Goal: Task Accomplishment & Management: Use online tool/utility

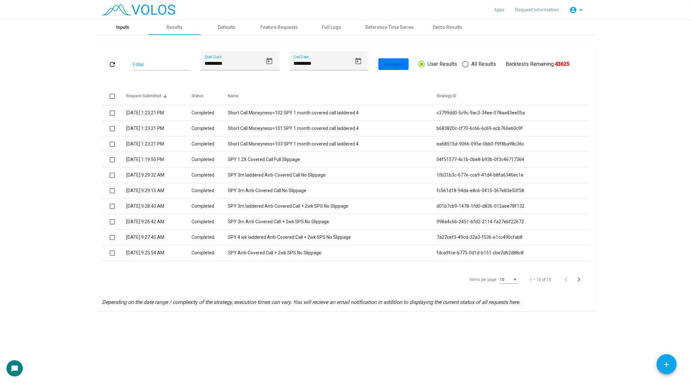
click at [126, 25] on div "Inputs" at bounding box center [122, 27] width 13 height 7
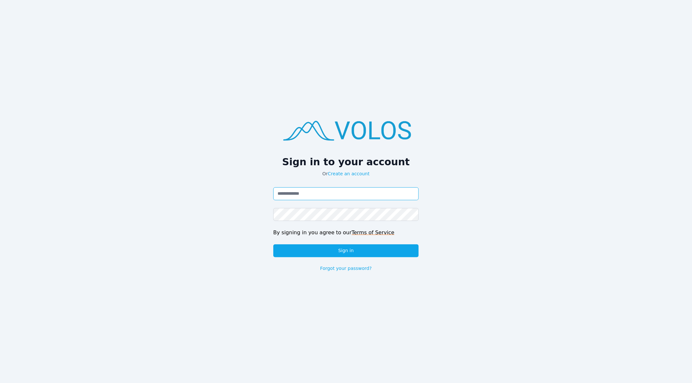
type input "**********"
click at [357, 192] on input "**********" at bounding box center [345, 194] width 145 height 13
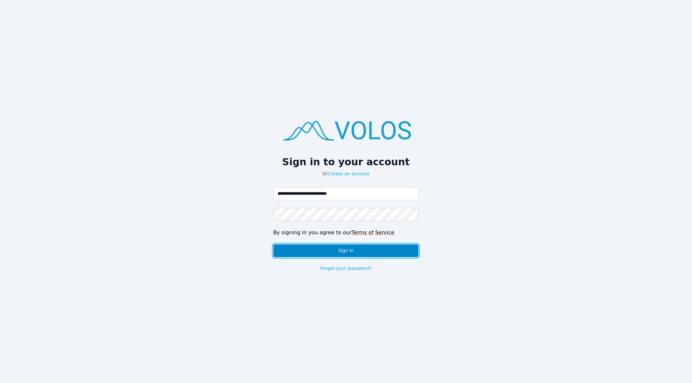
click at [349, 249] on button "Sign in" at bounding box center [345, 251] width 145 height 13
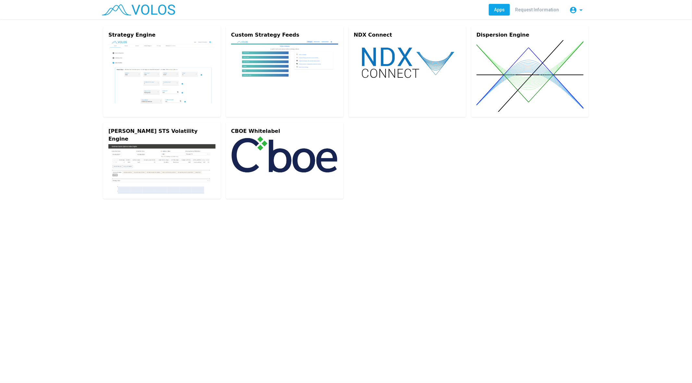
click at [136, 61] on img at bounding box center [161, 71] width 107 height 63
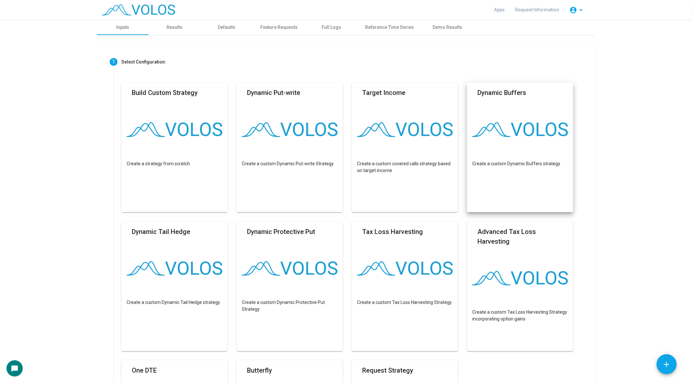
click at [504, 16] on div "Apps Request Information account_circle arrow_drop_down" at bounding box center [346, 9] width 498 height 19
click at [503, 11] on span "Apps" at bounding box center [499, 9] width 11 height 5
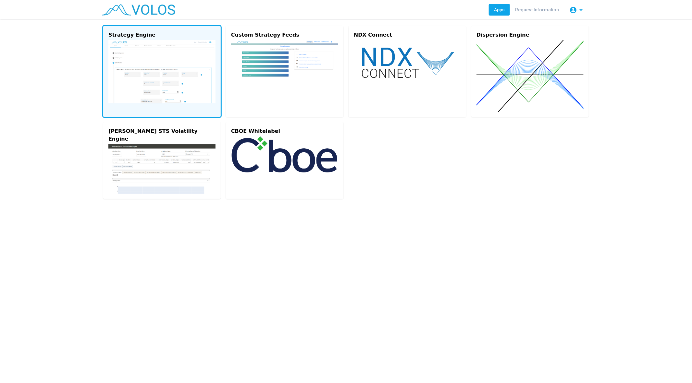
click at [128, 45] on img at bounding box center [161, 71] width 107 height 63
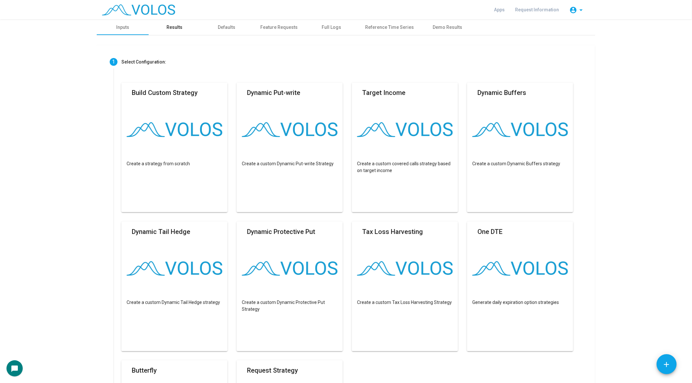
click at [163, 30] on div "Results" at bounding box center [175, 27] width 52 height 16
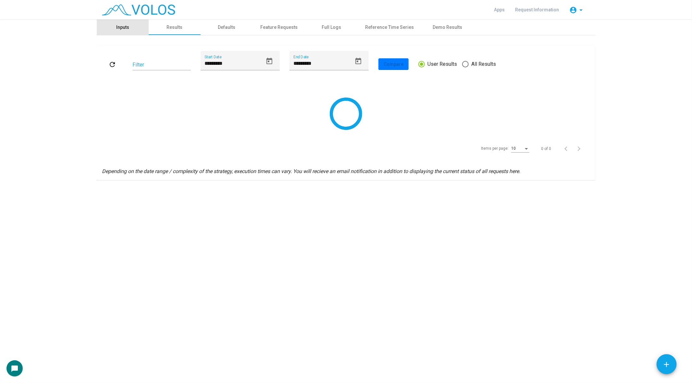
click at [119, 26] on div "Inputs" at bounding box center [122, 27] width 13 height 7
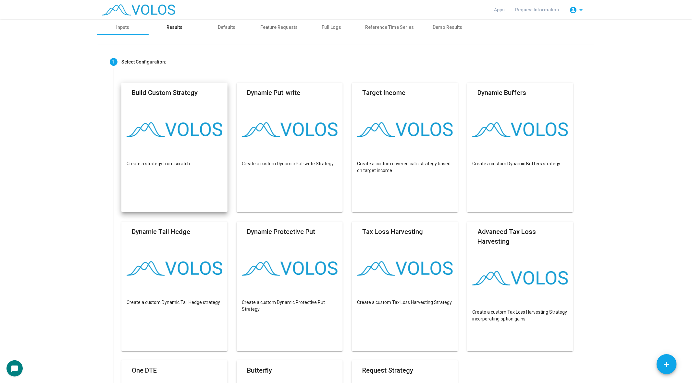
click at [176, 29] on div "Results" at bounding box center [175, 27] width 16 height 7
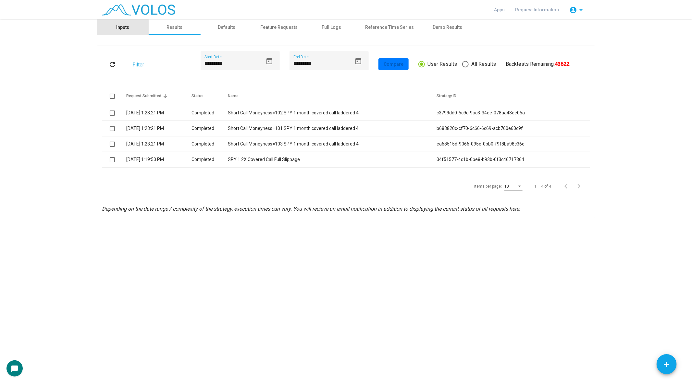
click at [123, 33] on div "Inputs" at bounding box center [123, 27] width 52 height 16
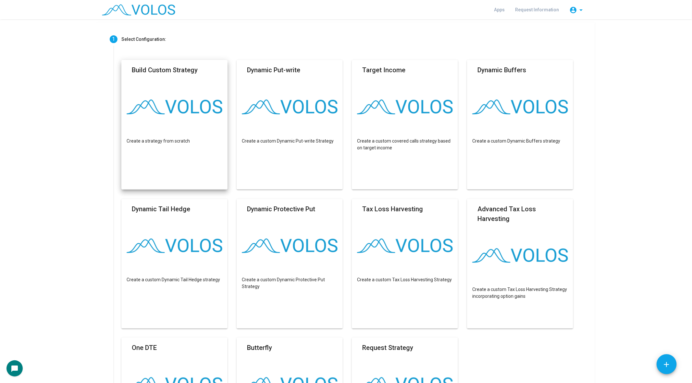
scroll to position [26, 0]
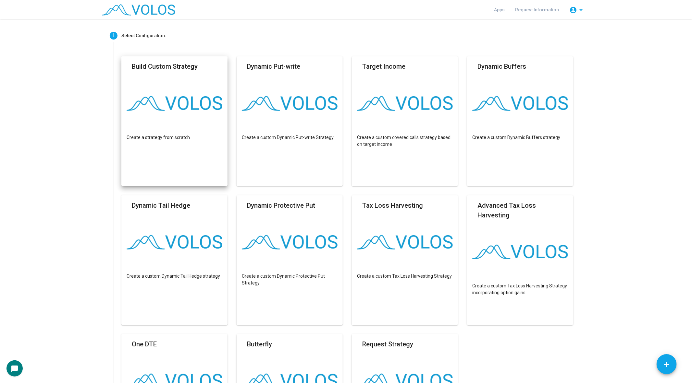
click at [179, 121] on mat-card "Build Custom Strategy Create a strategy from scratch" at bounding box center [174, 121] width 106 height 130
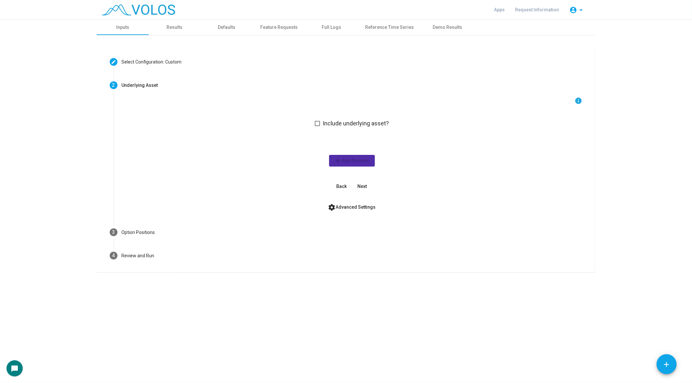
scroll to position [0, 0]
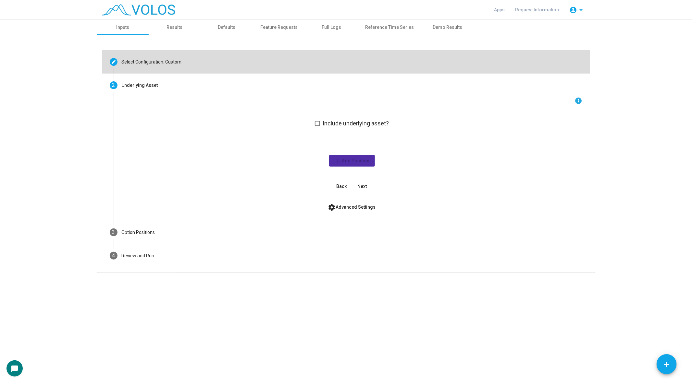
click at [176, 62] on div "Select Configuration: Custom" at bounding box center [151, 62] width 60 height 7
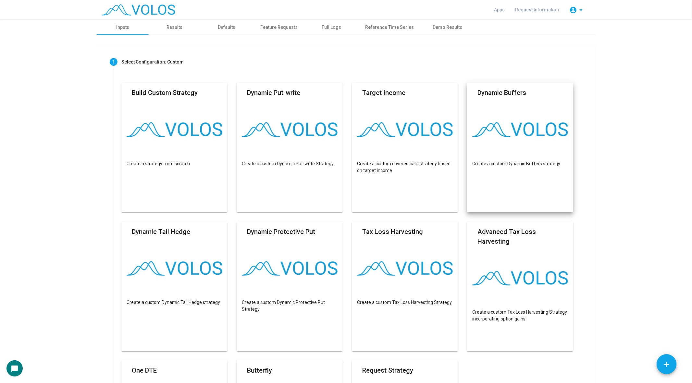
click at [510, 115] on mat-card "Dynamic Buffers Create a custom Dynamic Buffers strategy" at bounding box center [520, 148] width 106 height 130
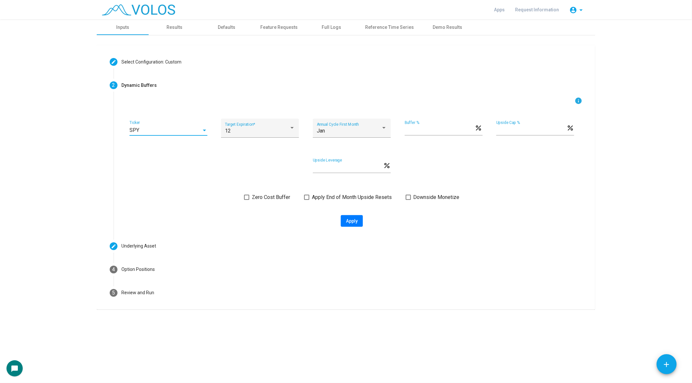
click at [183, 133] on div "SPY" at bounding box center [165, 131] width 72 height 6
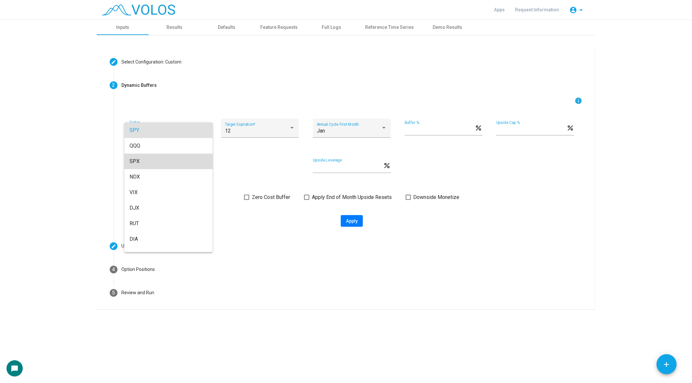
click at [164, 165] on span "SPX" at bounding box center [168, 162] width 78 height 16
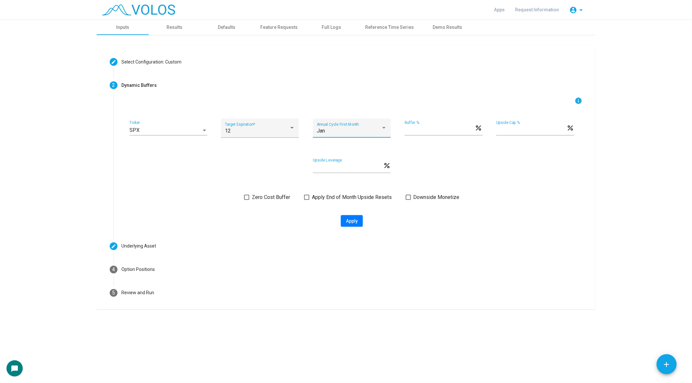
click at [369, 128] on div "Jan" at bounding box center [349, 131] width 64 height 6
click at [241, 139] on div at bounding box center [346, 191] width 692 height 383
click at [179, 119] on div "SPX Ticker 12 Target Expiration * Jan Annual Cycle First Month ** Buffer % perc…" at bounding box center [351, 132] width 461 height 26
click at [168, 126] on div "SPX Ticker" at bounding box center [168, 128] width 78 height 15
click at [148, 98] on span "SPY" at bounding box center [168, 99] width 78 height 16
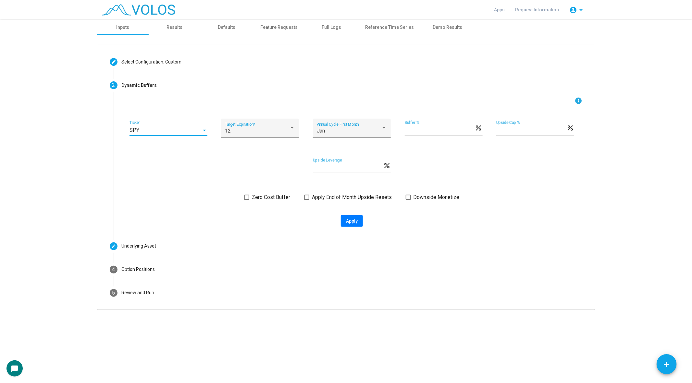
click at [250, 199] on label "Zero Cost Buffer" at bounding box center [267, 198] width 46 height 8
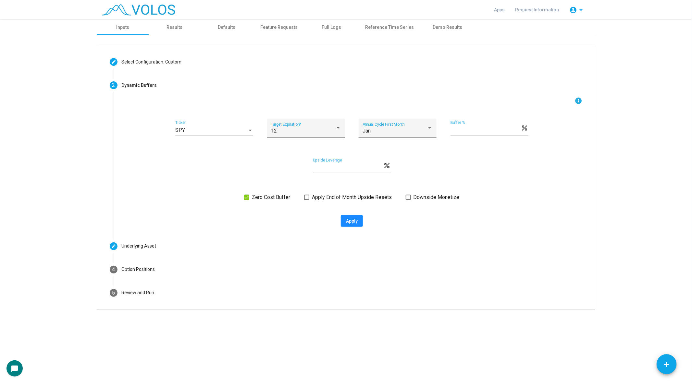
click at [351, 222] on span "Apply" at bounding box center [352, 221] width 12 height 5
type input "**********"
type textarea "**********"
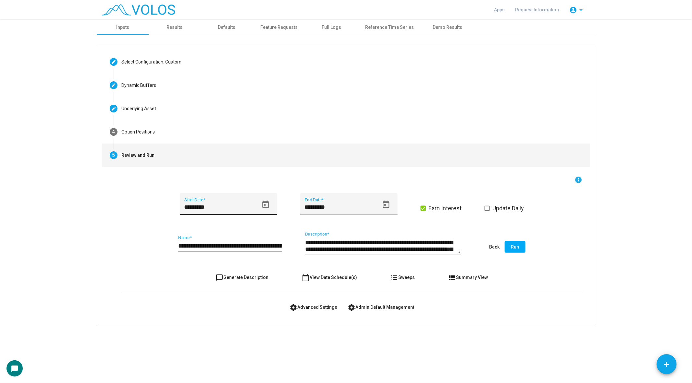
click at [271, 203] on button "Open calendar" at bounding box center [265, 205] width 15 height 15
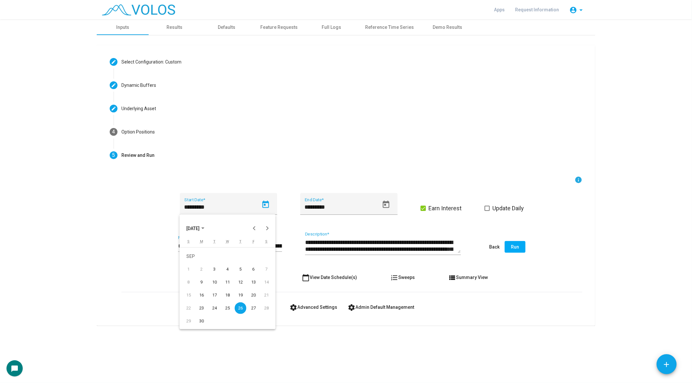
click at [193, 226] on span "[DATE]" at bounding box center [192, 228] width 13 height 5
click at [257, 280] on td "2016" at bounding box center [261, 274] width 23 height 13
click at [267, 225] on button "Next year" at bounding box center [267, 228] width 13 height 13
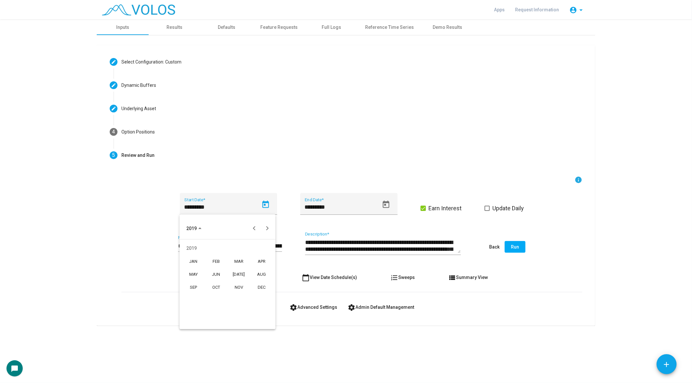
click at [260, 287] on div "DEC" at bounding box center [261, 288] width 20 height 12
click at [213, 320] on div "31" at bounding box center [215, 322] width 12 height 12
type input "**********"
click at [228, 274] on button "chat_bubble_outline Generate Description" at bounding box center [242, 278] width 63 height 12
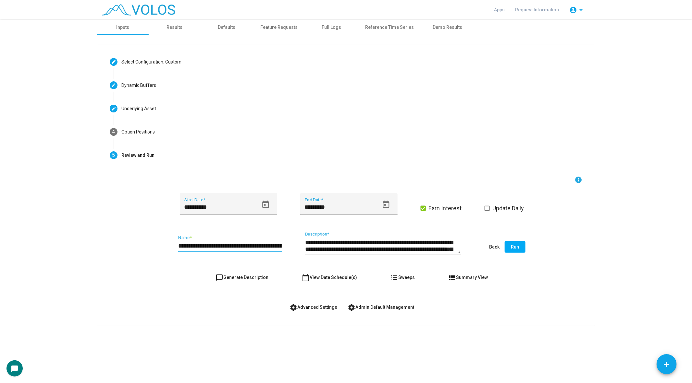
scroll to position [0, 21]
drag, startPoint x: 244, startPoint y: 246, endPoint x: 373, endPoint y: 253, distance: 129.3
click at [373, 253] on div "**********" at bounding box center [351, 247] width 461 height 30
click at [259, 278] on span "chat_bubble_outline Generate Description" at bounding box center [242, 277] width 53 height 5
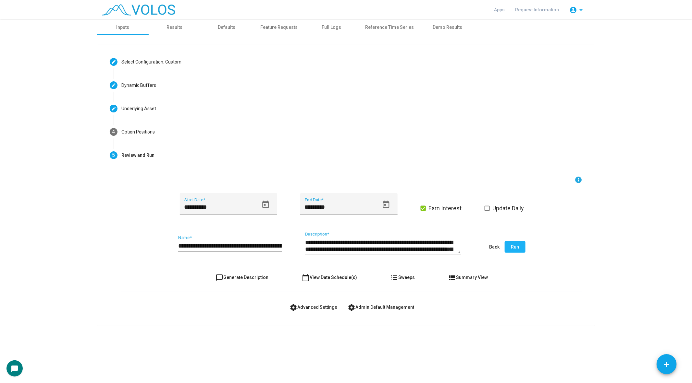
click at [513, 249] on span "Run" at bounding box center [515, 247] width 8 height 5
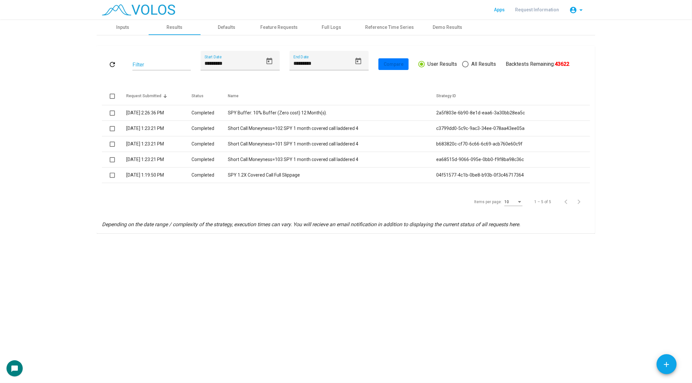
click at [501, 8] on span "Apps" at bounding box center [499, 9] width 11 height 5
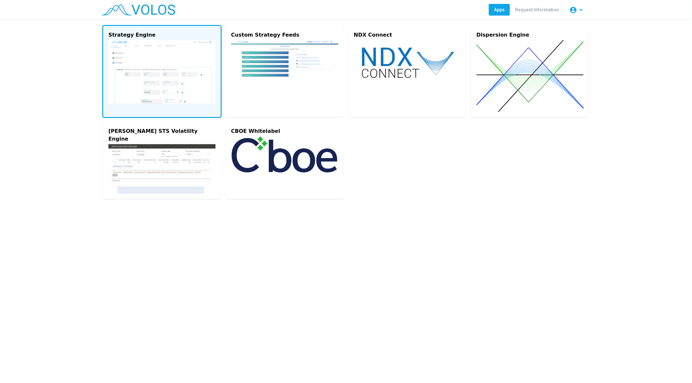
click at [139, 57] on img at bounding box center [161, 71] width 107 height 63
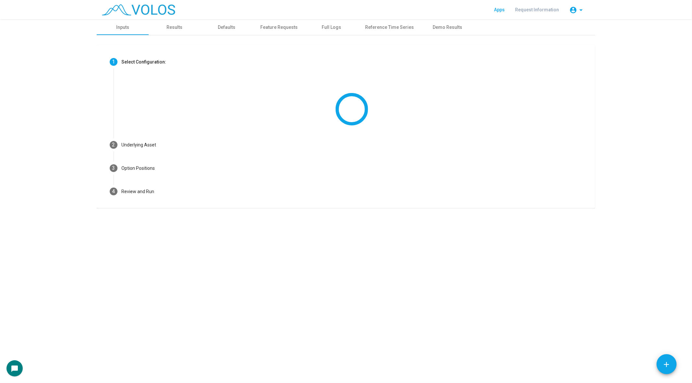
click at [504, 7] on span "Apps" at bounding box center [499, 9] width 11 height 5
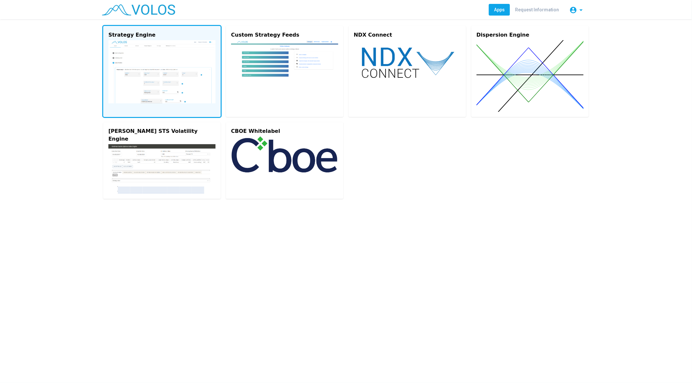
click at [190, 71] on img at bounding box center [161, 71] width 107 height 63
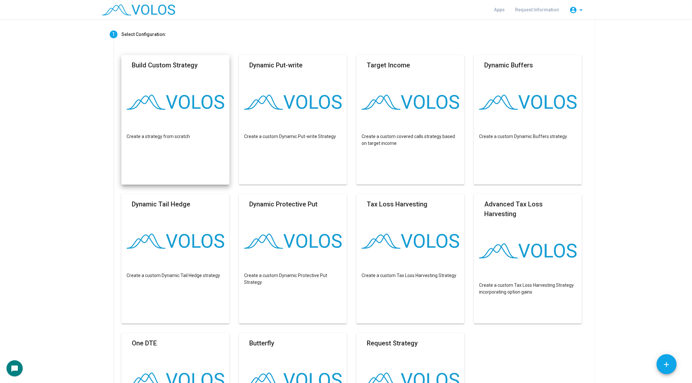
scroll to position [35, 0]
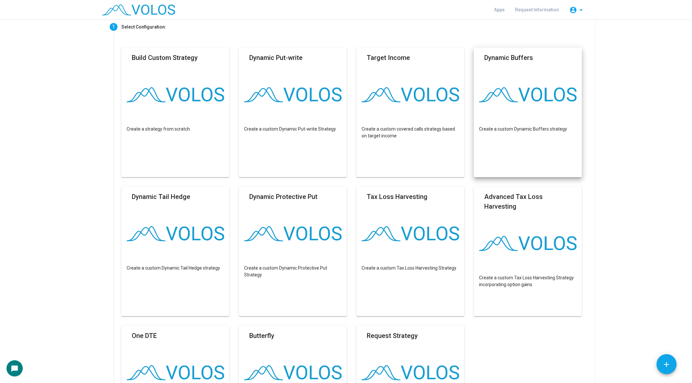
click at [531, 140] on mat-card "Dynamic Buffers Create a custom Dynamic Buffers strategy" at bounding box center [528, 113] width 108 height 130
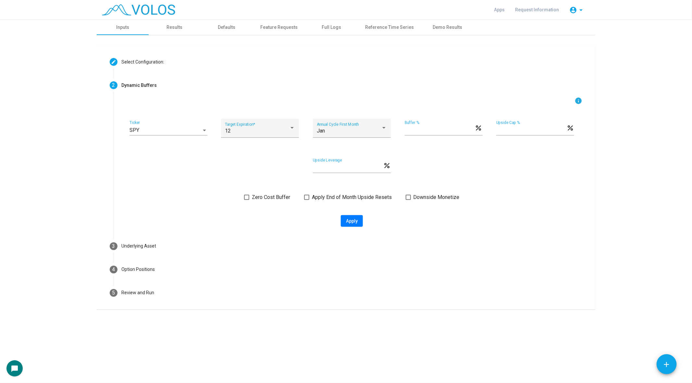
scroll to position [0, 0]
click at [155, 129] on div "SPY" at bounding box center [165, 131] width 72 height 6
click at [171, 192] on span "DIA" at bounding box center [168, 194] width 78 height 16
click at [262, 129] on div "12" at bounding box center [257, 131] width 64 height 6
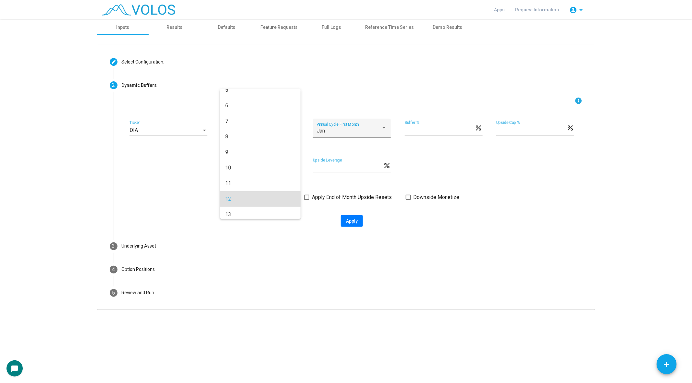
scroll to position [74, 0]
click at [269, 196] on span "12" at bounding box center [260, 195] width 70 height 16
click at [358, 127] on div "Jan Annual Cycle First Month" at bounding box center [352, 130] width 70 height 15
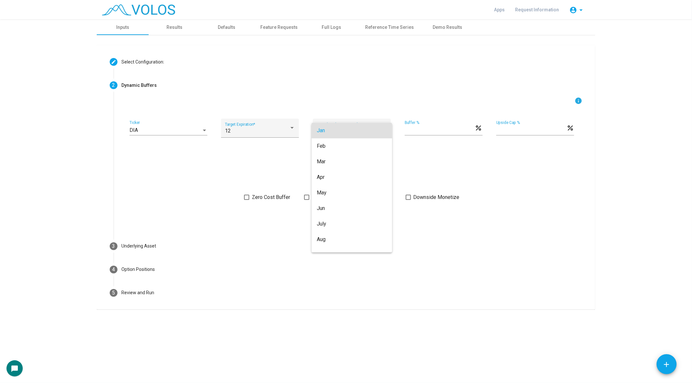
click at [441, 171] on div at bounding box center [346, 191] width 692 height 383
click at [248, 199] on span at bounding box center [246, 197] width 5 height 5
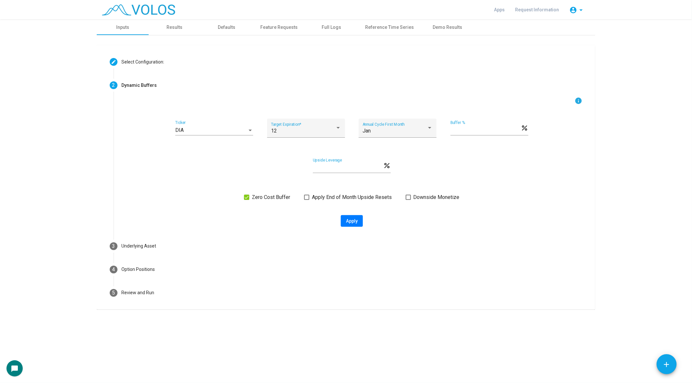
click at [351, 222] on span "Apply" at bounding box center [352, 221] width 12 height 5
type input "**********"
type textarea "**********"
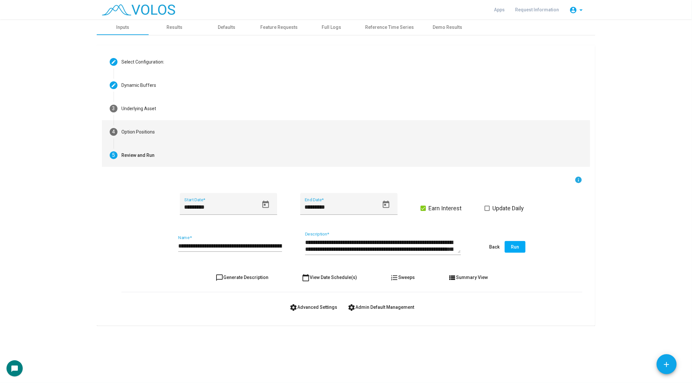
click at [171, 134] on mat-step-header "4 Option Positions" at bounding box center [346, 131] width 488 height 23
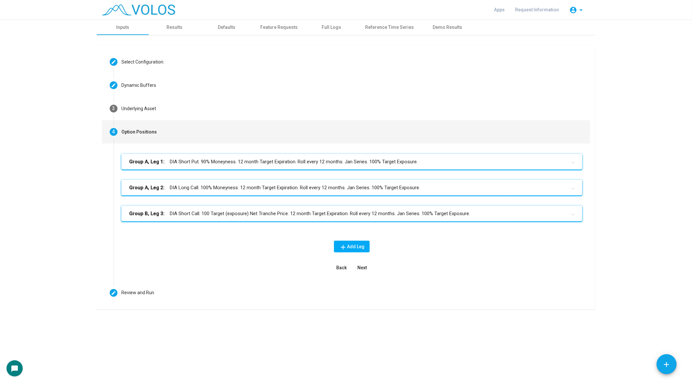
click at [216, 160] on mat-panel-title "Group A, Leg 1: DIA Short Put. 90% Moneyness. 12 month Target Expiration. Roll …" at bounding box center [347, 161] width 437 height 7
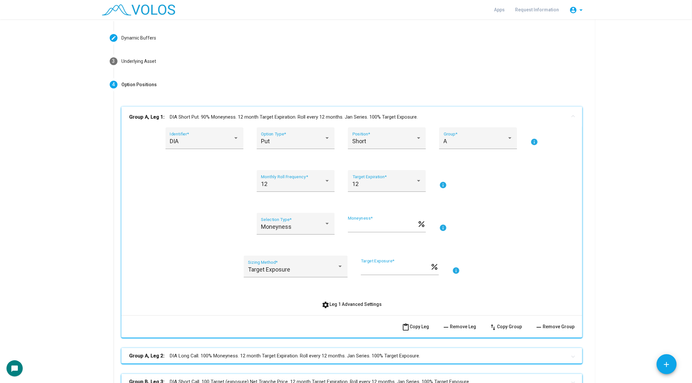
scroll to position [72, 0]
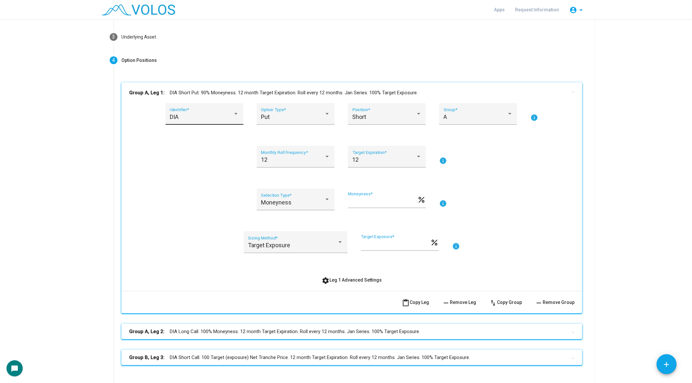
click at [221, 108] on div "DIA Identifier *" at bounding box center [204, 116] width 69 height 17
click at [217, 118] on span "DIA" at bounding box center [209, 117] width 78 height 18
click at [311, 118] on div "Put" at bounding box center [292, 117] width 63 height 6
click at [311, 118] on span "Put" at bounding box center [295, 117] width 69 height 18
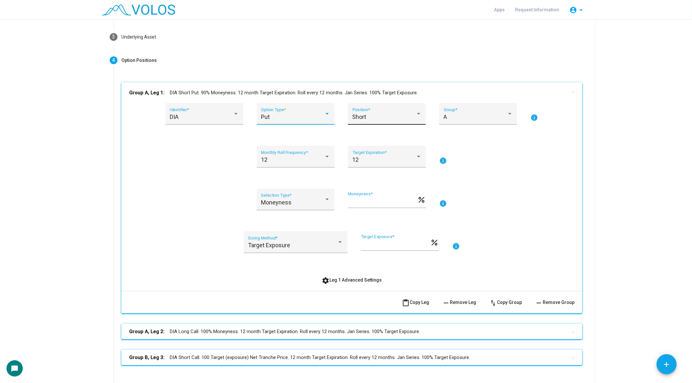
click at [393, 115] on div "Short" at bounding box center [383, 117] width 63 height 6
click at [393, 115] on span "Short" at bounding box center [386, 117] width 69 height 18
click at [460, 117] on div "A" at bounding box center [475, 117] width 63 height 6
click at [461, 114] on span "A" at bounding box center [478, 117] width 69 height 18
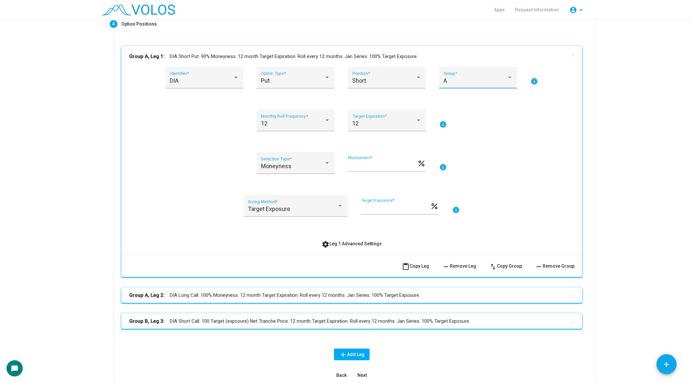
scroll to position [120, 0]
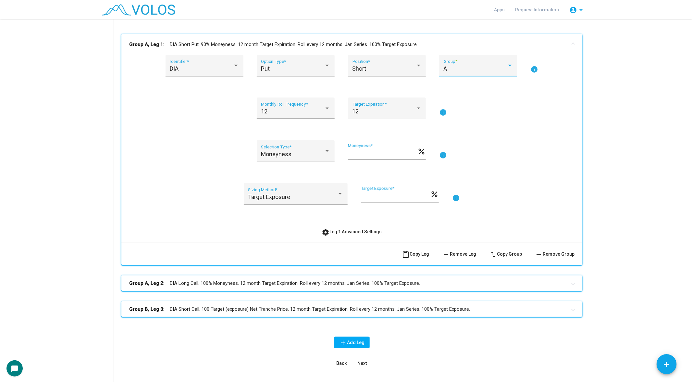
click at [297, 106] on div "12 Monthly Roll Frequency *" at bounding box center [295, 110] width 69 height 17
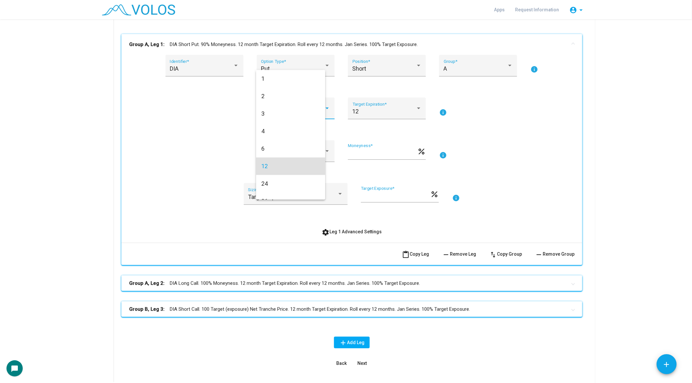
scroll to position [45, 0]
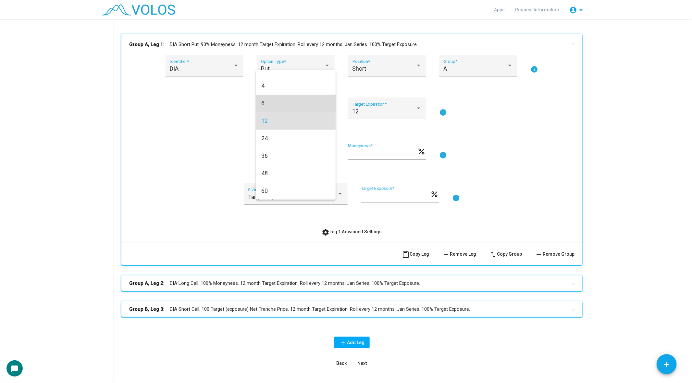
click at [300, 106] on span "6" at bounding box center [295, 104] width 69 height 18
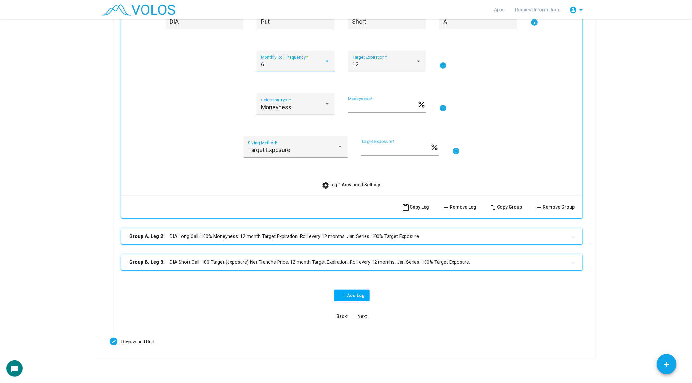
scroll to position [168, 0]
click at [316, 105] on div "Moneyness" at bounding box center [292, 106] width 63 height 6
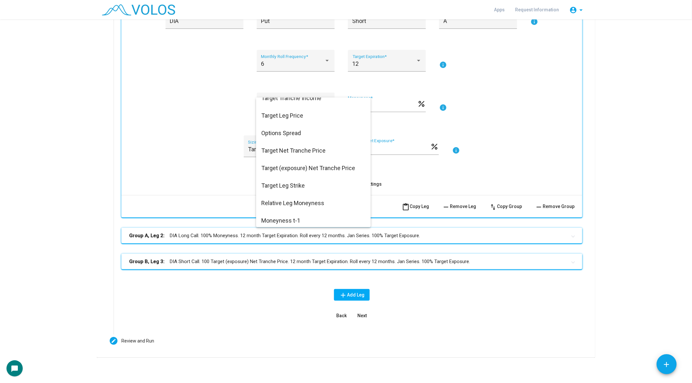
scroll to position [63, 0]
click at [206, 150] on div at bounding box center [346, 191] width 692 height 383
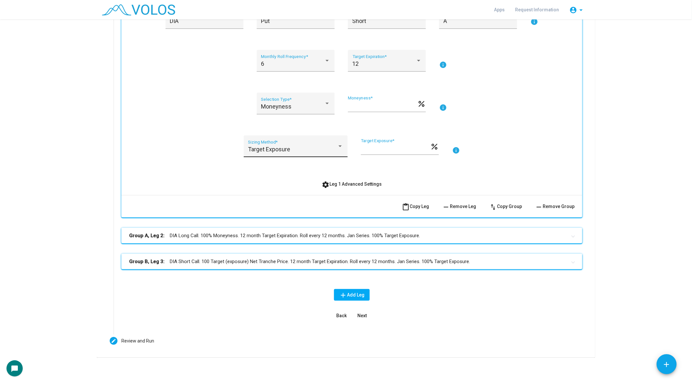
click at [269, 151] on span "Target Exposure" at bounding box center [269, 149] width 42 height 7
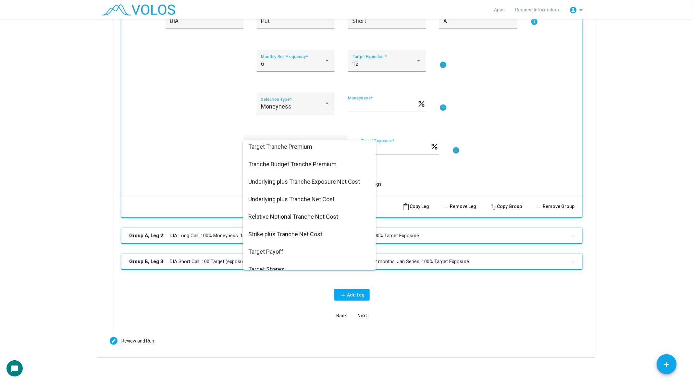
scroll to position [312, 0]
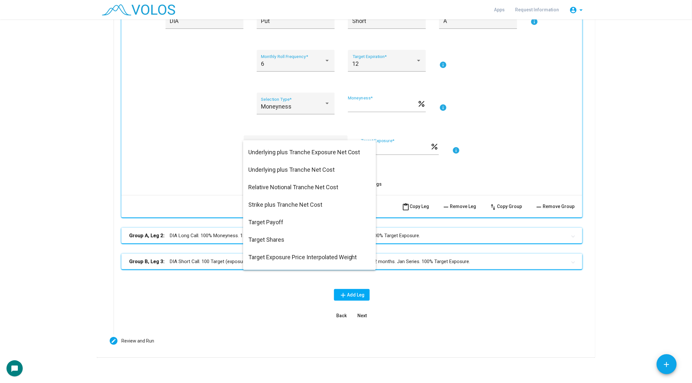
click at [199, 178] on div at bounding box center [346, 191] width 692 height 383
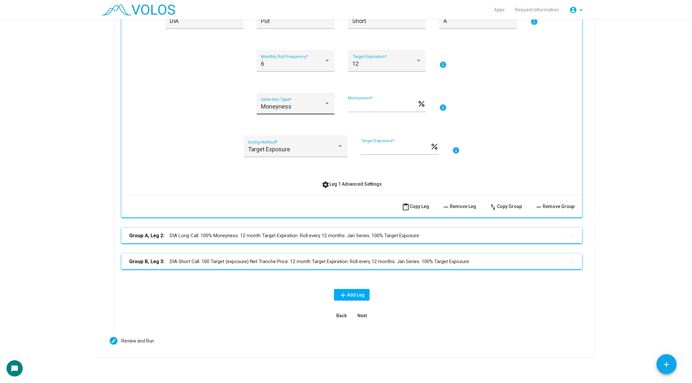
click at [299, 102] on div "Moneyness Selection Type *" at bounding box center [295, 105] width 69 height 17
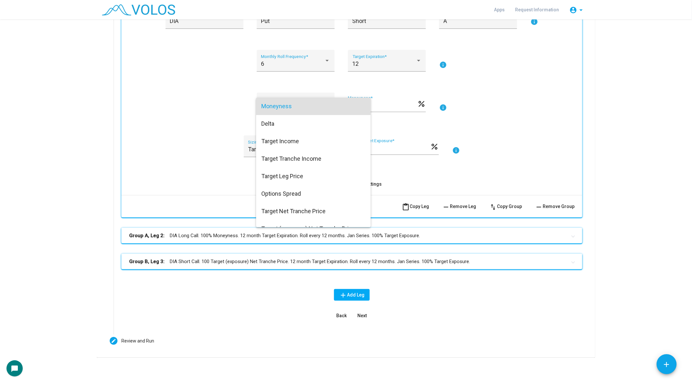
click at [215, 140] on div at bounding box center [346, 191] width 692 height 383
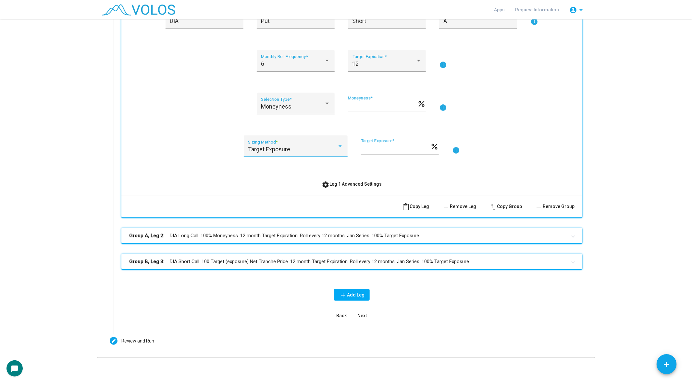
click at [268, 150] on span "Target Exposure" at bounding box center [269, 149] width 42 height 7
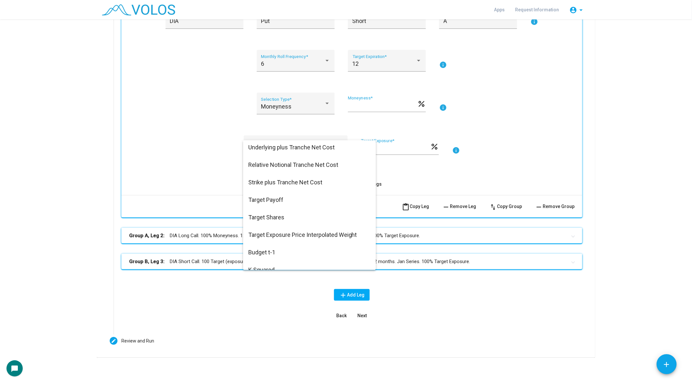
scroll to position [343, 0]
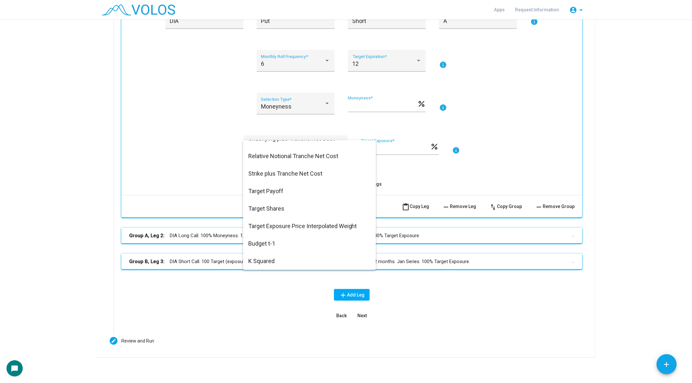
click at [190, 163] on div at bounding box center [346, 191] width 692 height 383
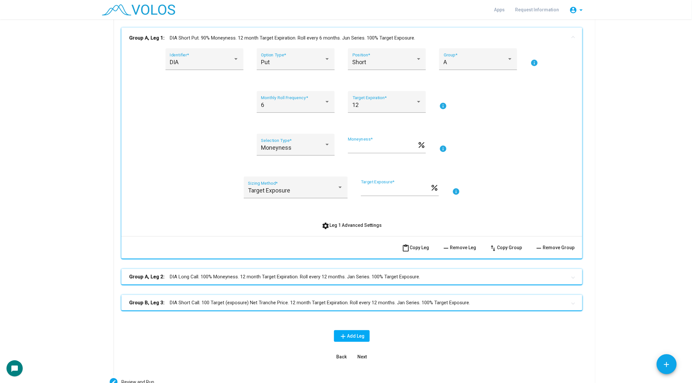
scroll to position [119, 0]
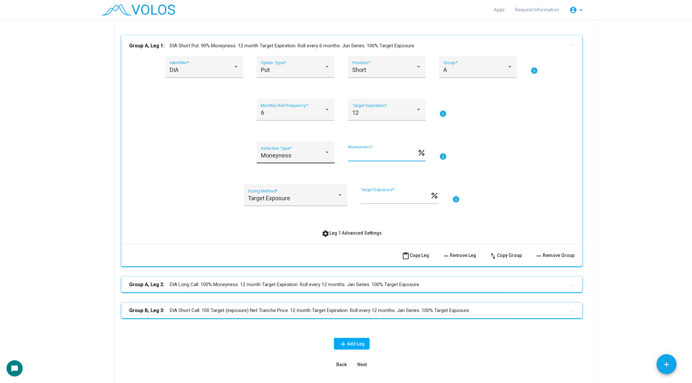
click at [302, 154] on div "Moneyness Selection Type * ** Moneyness * percent info" at bounding box center [351, 157] width 445 height 30
click at [177, 181] on div "DIA Identifier * Put Option Type * Short Position * A Group * info 6 Monthly Ro…" at bounding box center [351, 147] width 445 height 183
click at [225, 289] on mat-expansion-panel-header "Group A, Leg 2: DIA Long Call. 100% Moneyness. 12 month Target Expiration. Roll…" at bounding box center [351, 285] width 461 height 16
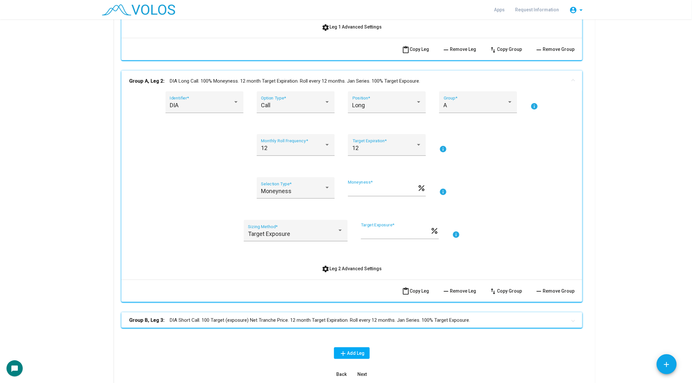
scroll to position [325, 0]
drag, startPoint x: 373, startPoint y: 190, endPoint x: 339, endPoint y: 190, distance: 34.7
click at [339, 190] on div "Moneyness Selection Type * *** Moneyness * percent info" at bounding box center [351, 192] width 445 height 30
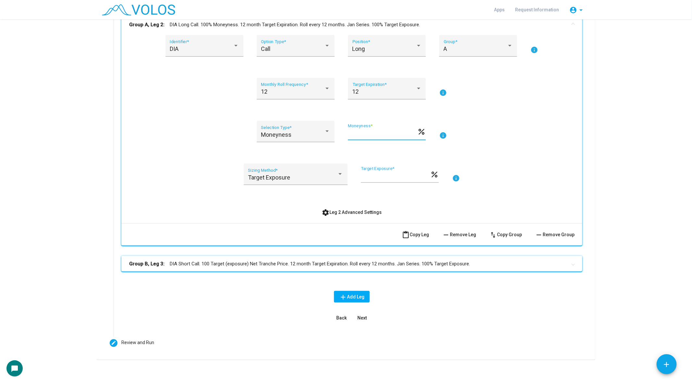
click at [174, 265] on mat-panel-title "Group B, Leg 3: DIA Short Call. 100 Target (exposure) Net Tranche Price. 12 mon…" at bounding box center [347, 264] width 437 height 7
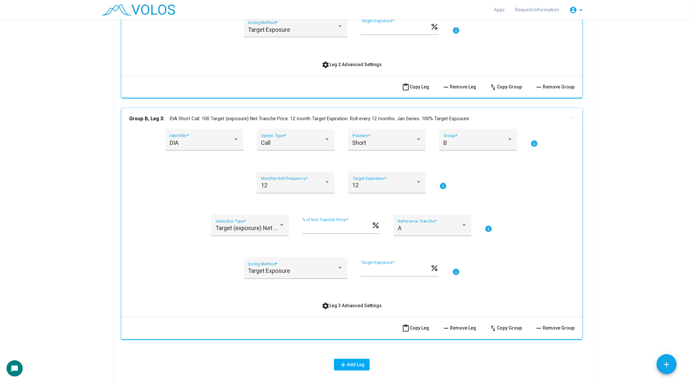
scroll to position [530, 0]
click at [248, 225] on span "Target (exposure) Net Tranche Price" at bounding box center [262, 228] width 94 height 7
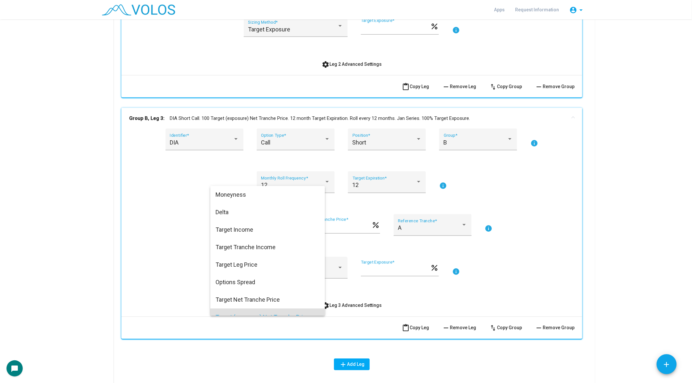
scroll to position [63, 0]
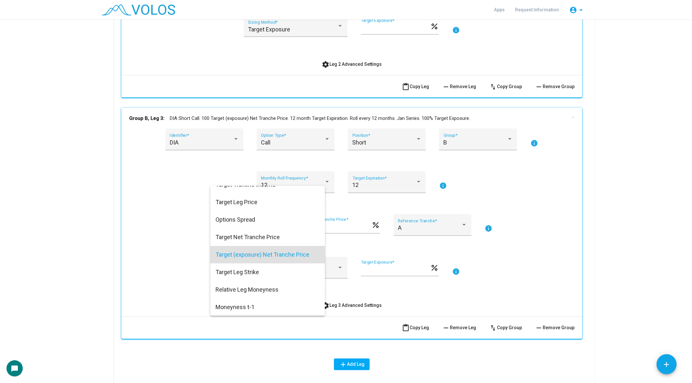
click at [250, 254] on span "Target (exposure) Net Tranche Price" at bounding box center [267, 255] width 104 height 18
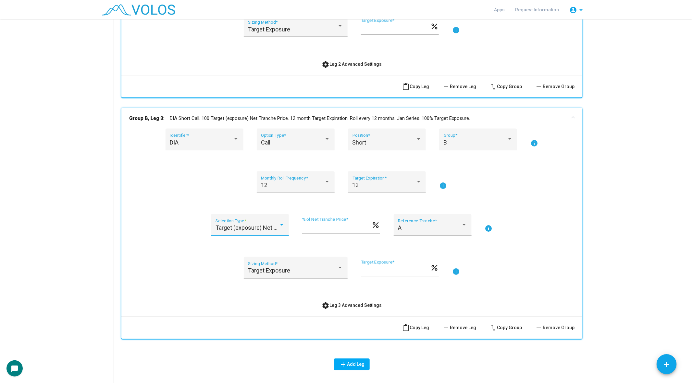
click at [321, 228] on input "***" at bounding box center [336, 228] width 69 height 6
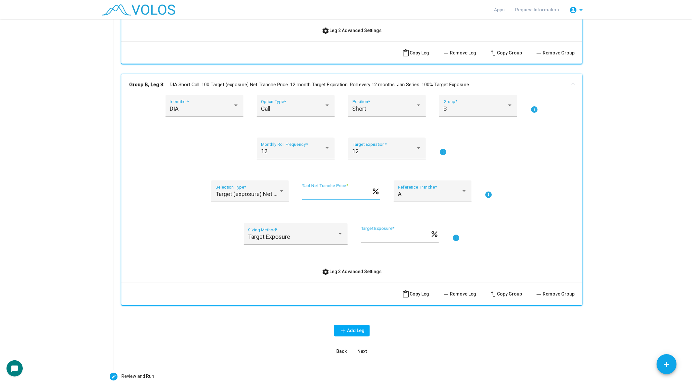
scroll to position [574, 0]
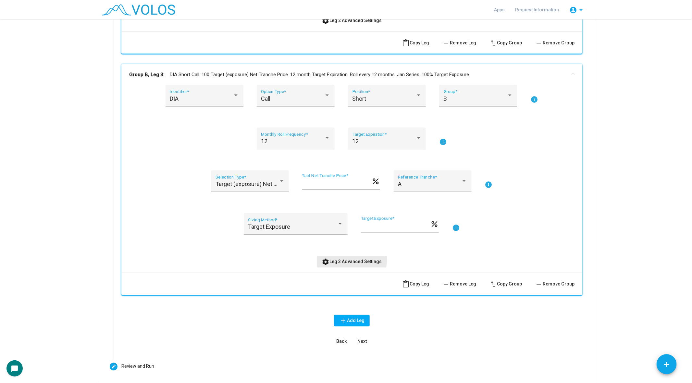
click at [350, 260] on span "settings Leg 3 Advanced Settings" at bounding box center [352, 262] width 60 height 5
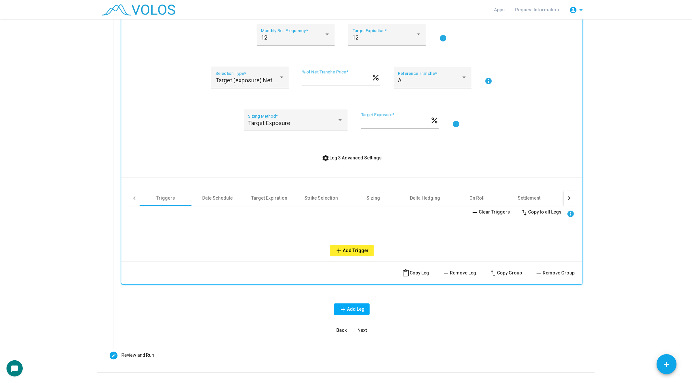
scroll to position [679, 0]
click at [224, 198] on div "Date Schedule" at bounding box center [217, 197] width 30 height 6
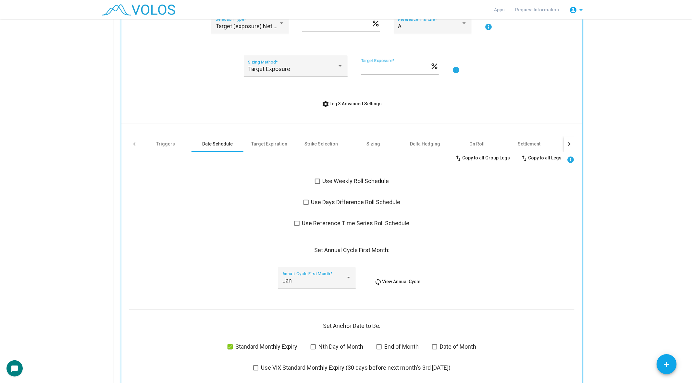
scroll to position [713, 0]
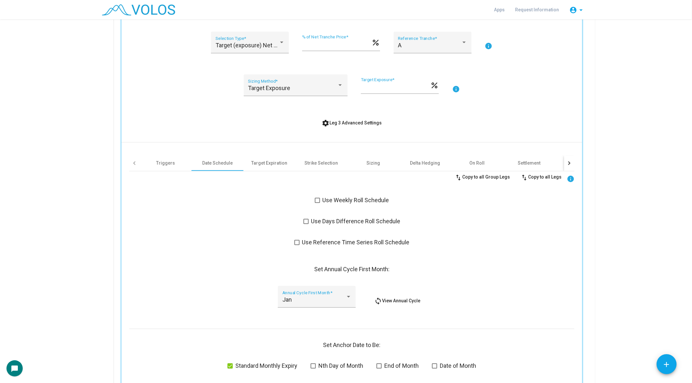
click at [317, 199] on span at bounding box center [317, 200] width 5 height 5
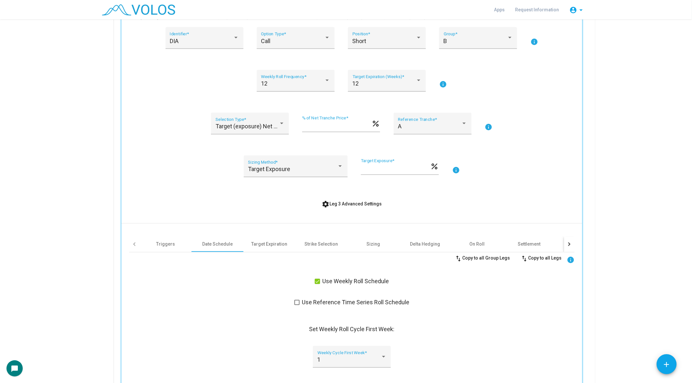
scroll to position [626, 0]
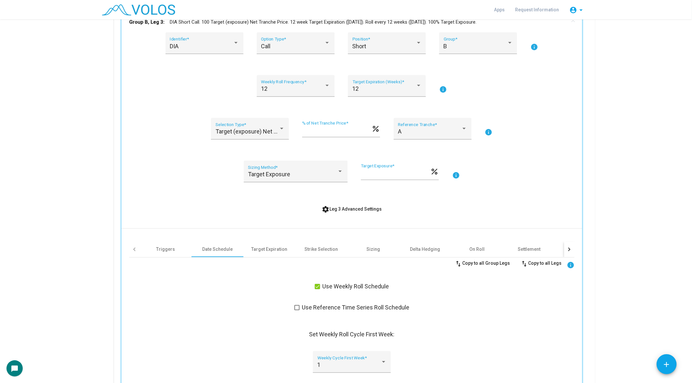
click at [318, 286] on span at bounding box center [317, 287] width 5 height 5
click at [306, 308] on span at bounding box center [305, 308] width 5 height 5
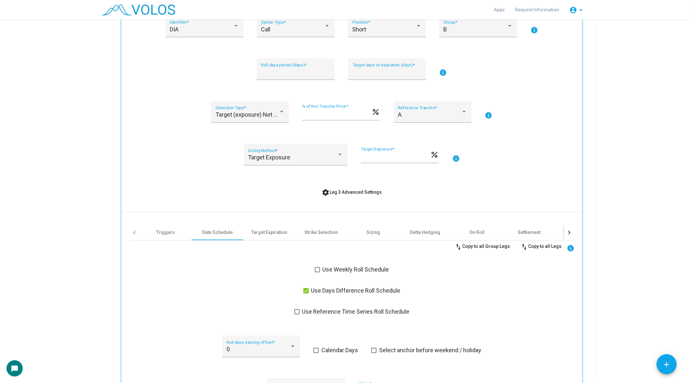
scroll to position [647, 0]
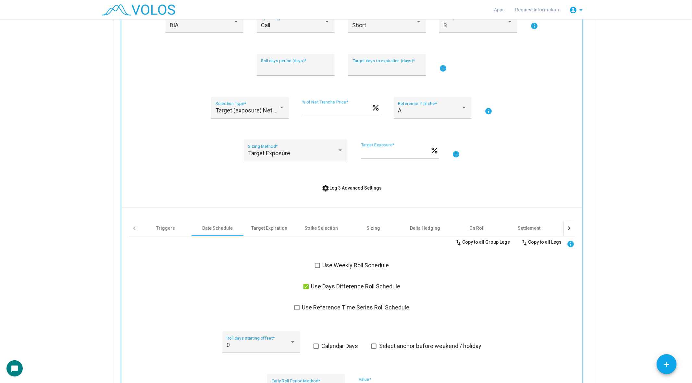
click at [305, 288] on span at bounding box center [305, 287] width 5 height 5
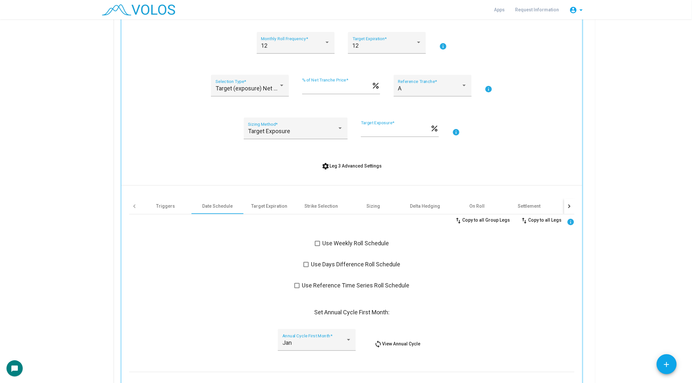
scroll to position [679, 0]
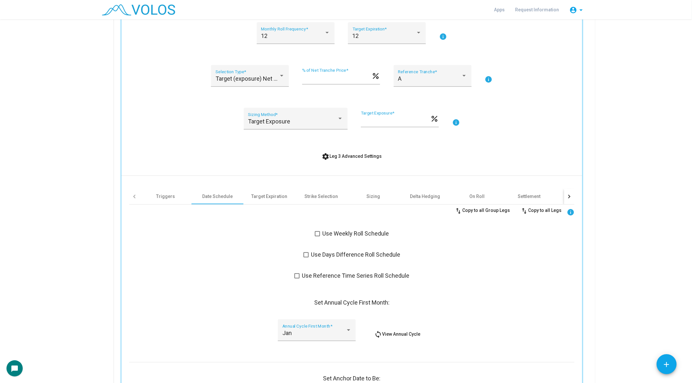
click at [298, 275] on span at bounding box center [296, 276] width 5 height 5
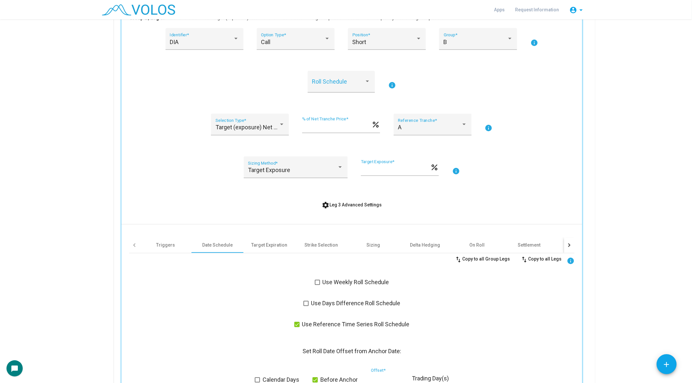
scroll to position [633, 0]
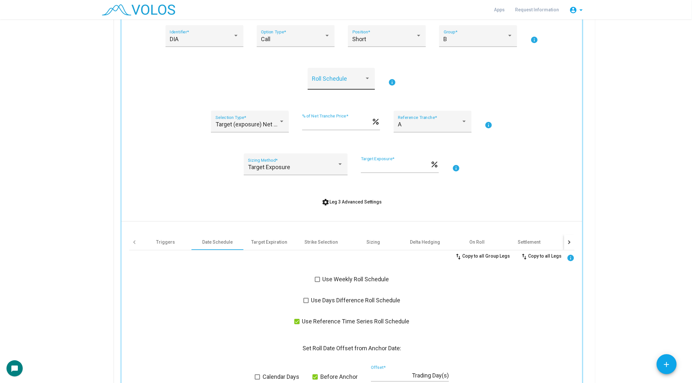
click at [337, 81] on span at bounding box center [338, 82] width 53 height 6
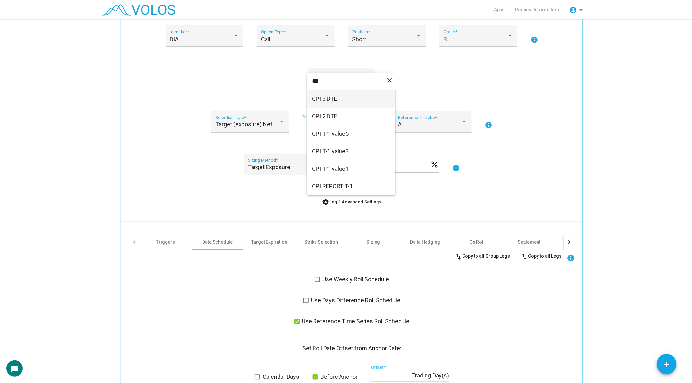
type input "***"
click at [339, 98] on span "CPI 3 DTE" at bounding box center [351, 99] width 78 height 18
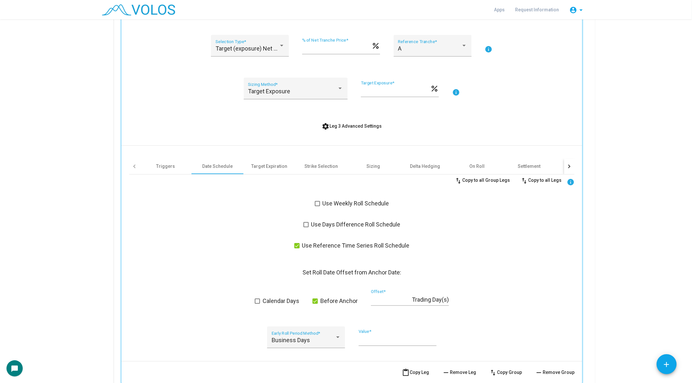
scroll to position [710, 0]
click at [298, 245] on span at bounding box center [296, 245] width 5 height 5
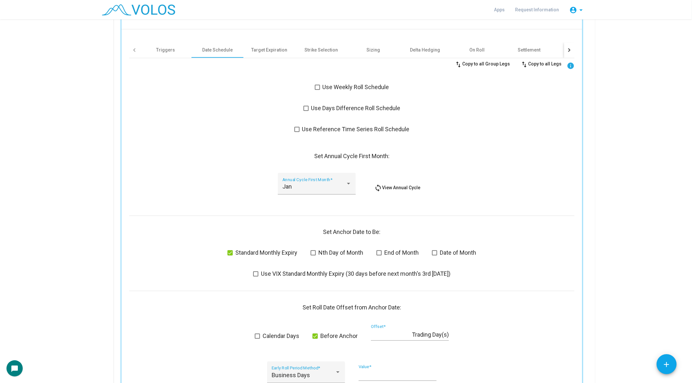
scroll to position [826, 0]
click at [314, 184] on div "Jan" at bounding box center [313, 186] width 63 height 6
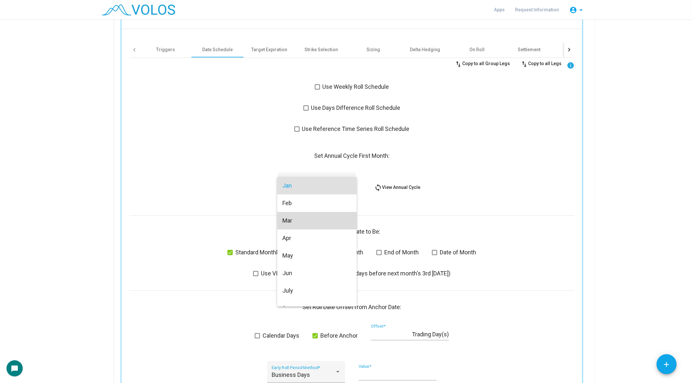
click at [309, 218] on span "Mar" at bounding box center [316, 221] width 69 height 18
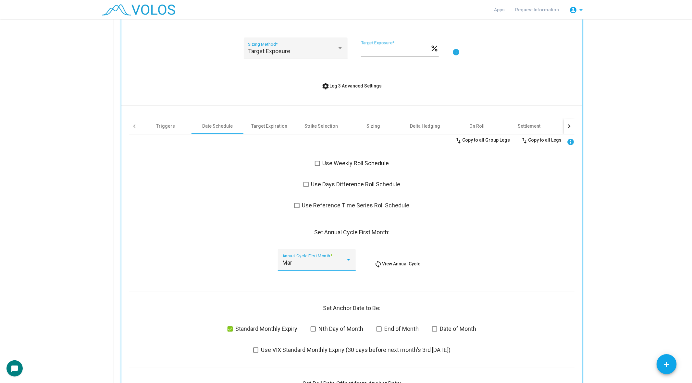
click at [360, 83] on span "settings Leg 3 Advanced Settings" at bounding box center [352, 85] width 60 height 5
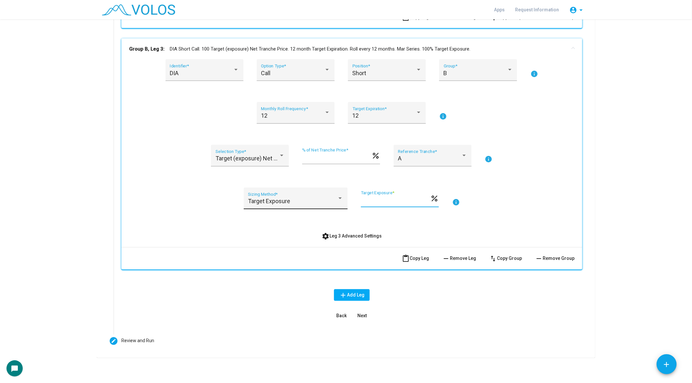
drag, startPoint x: 379, startPoint y: 199, endPoint x: 319, endPoint y: 199, distance: 60.0
click at [319, 199] on div "Target Exposure Sizing Method * *** Target Exposure * percent info" at bounding box center [351, 203] width 445 height 30
type input "*"
type input "**"
click at [420, 256] on span "content_paste Copy Leg" at bounding box center [415, 258] width 27 height 5
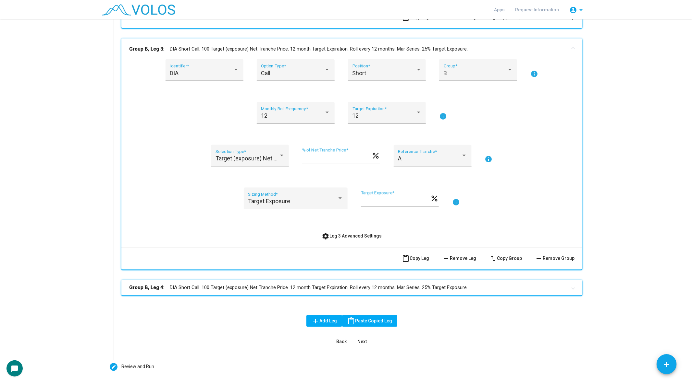
click at [347, 285] on mat-panel-title "Group B, Leg 4: DIA Short Call. 100 Target (exposure) Net Tranche Price. 12 mon…" at bounding box center [347, 288] width 437 height 7
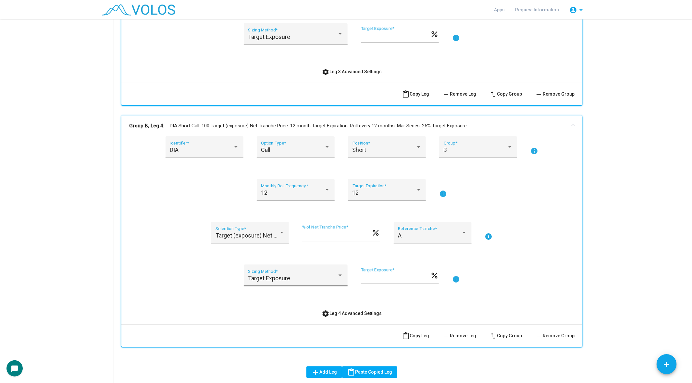
scroll to position [841, 0]
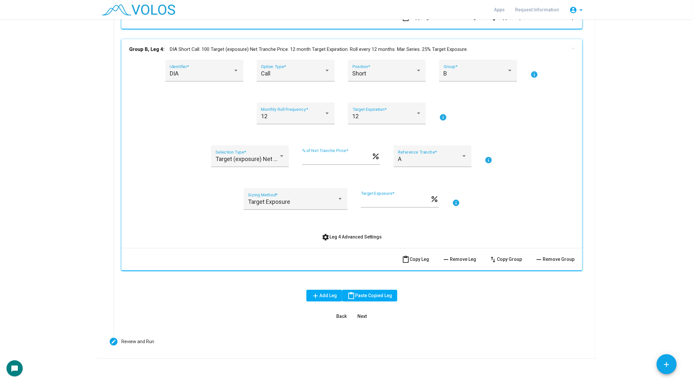
click at [330, 235] on span "settings Leg 4 Advanced Settings" at bounding box center [352, 237] width 60 height 5
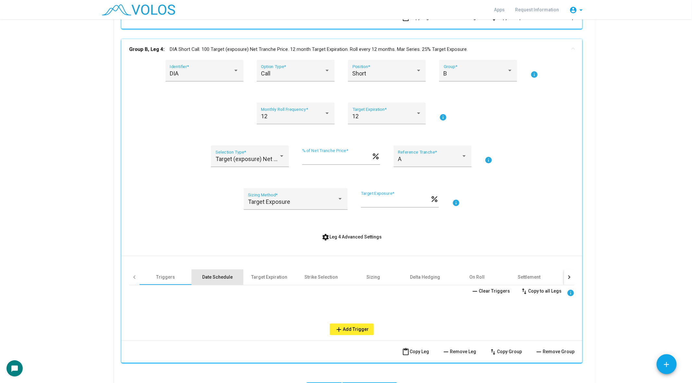
click at [219, 284] on div "Date Schedule" at bounding box center [217, 278] width 52 height 16
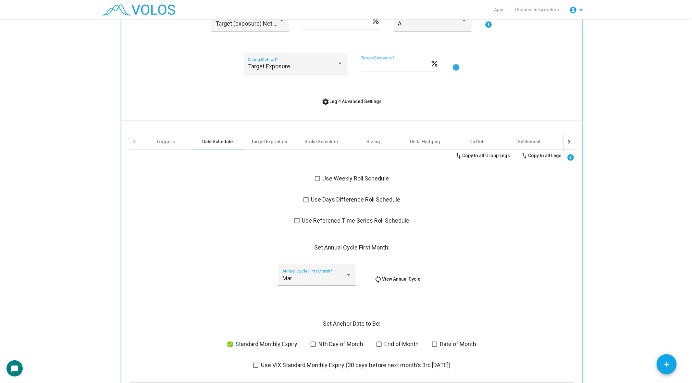
scroll to position [995, 0]
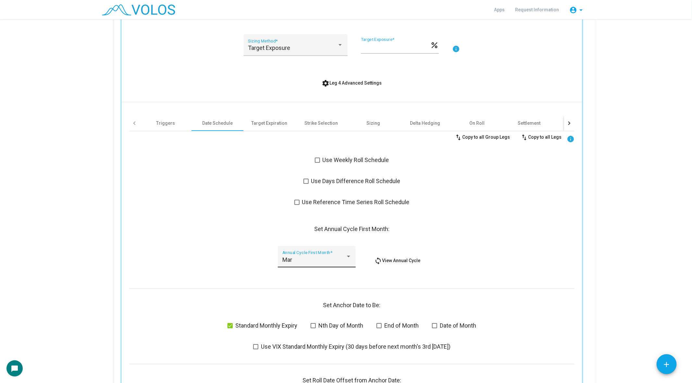
click at [291, 260] on span "Mar" at bounding box center [287, 260] width 10 height 7
click at [292, 309] on span "Jun" at bounding box center [316, 312] width 69 height 18
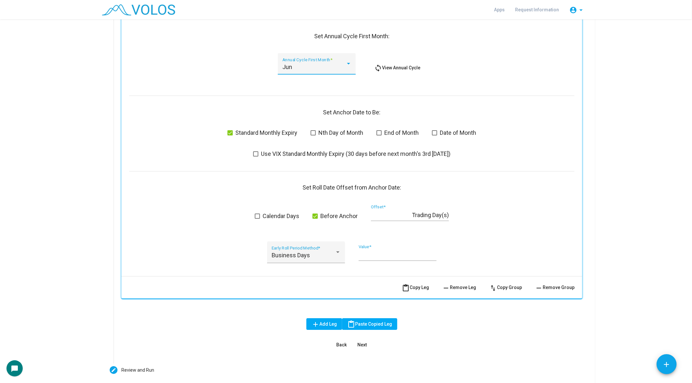
scroll to position [1188, 0]
drag, startPoint x: 393, startPoint y: 213, endPoint x: 352, endPoint y: 213, distance: 41.2
click at [352, 213] on div "Calendar Days Before Anchor * Offset * Trading Day(s)" at bounding box center [351, 216] width 445 height 24
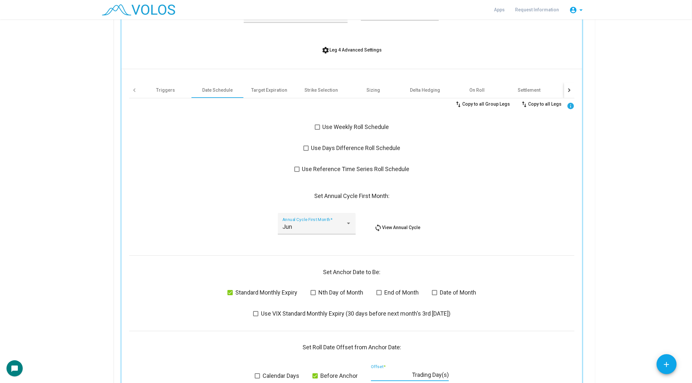
type input "*"
click at [269, 96] on div "Target Expiration" at bounding box center [269, 90] width 52 height 16
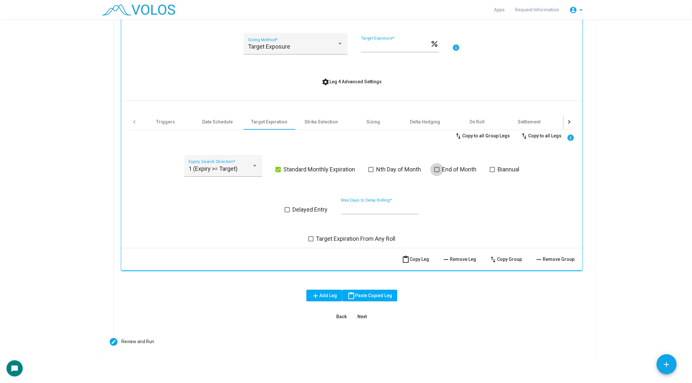
click at [444, 167] on span "End of Month" at bounding box center [459, 170] width 34 height 8
click at [210, 157] on div "1 (Expiry >= Target) Expiry Search Direction *" at bounding box center [223, 166] width 78 height 22
click at [330, 124] on div at bounding box center [346, 191] width 692 height 383
click at [321, 124] on div "Strike Selection" at bounding box center [321, 122] width 33 height 6
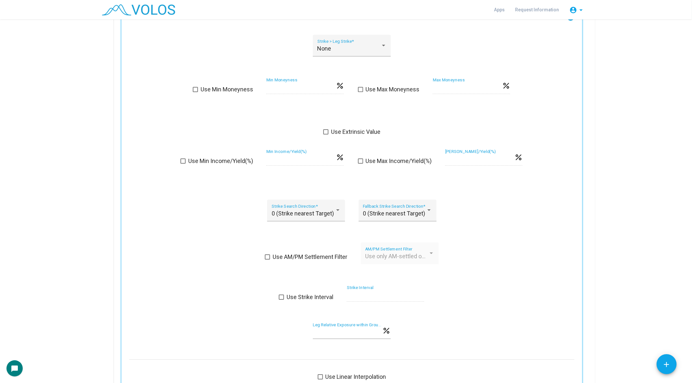
scroll to position [1121, 0]
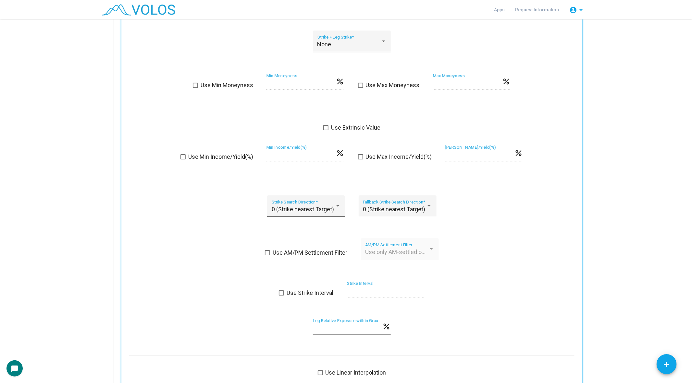
click at [304, 213] on div "0 (Strike nearest Target) Strike Search Direction *" at bounding box center [306, 208] width 69 height 17
click at [223, 197] on div at bounding box center [346, 191] width 692 height 383
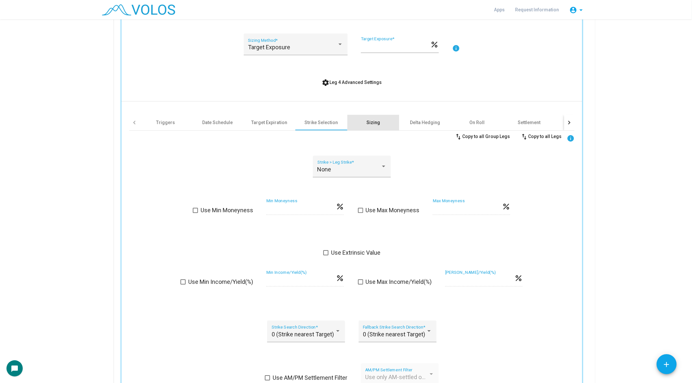
click at [376, 124] on div "Sizing" at bounding box center [373, 122] width 14 height 6
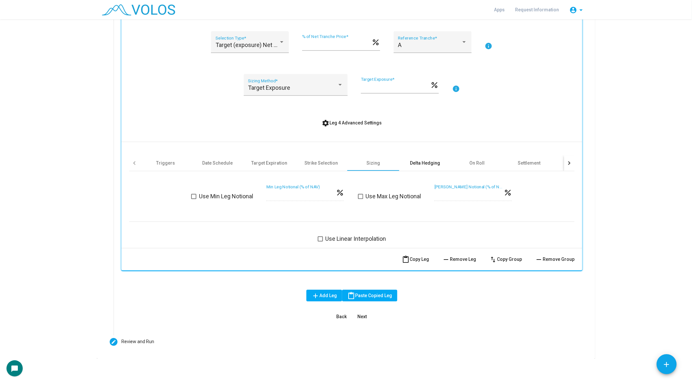
click at [423, 160] on div "Delta Hedging" at bounding box center [425, 163] width 30 height 6
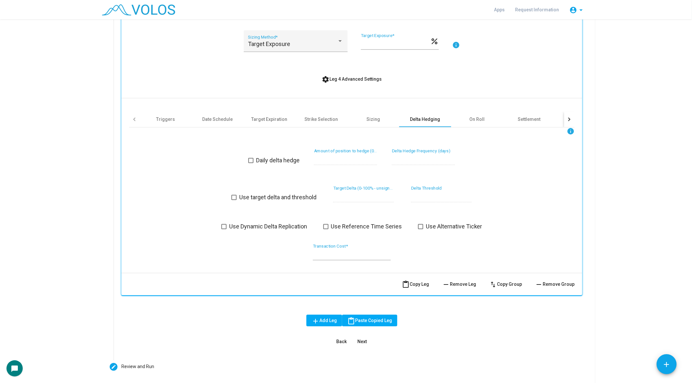
scroll to position [1000, 0]
click at [250, 158] on span at bounding box center [250, 159] width 5 height 5
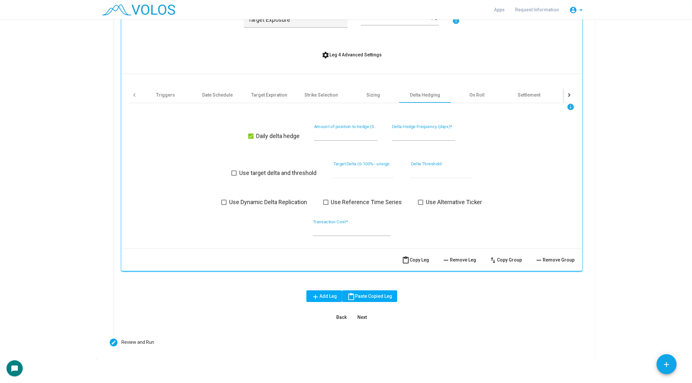
scroll to position [1024, 0]
click at [224, 201] on span at bounding box center [223, 201] width 5 height 5
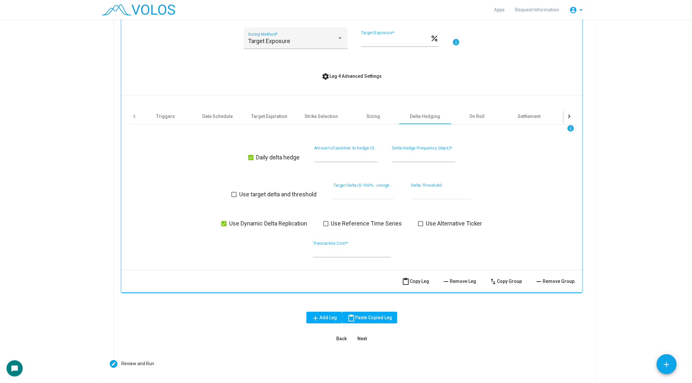
scroll to position [1015, 0]
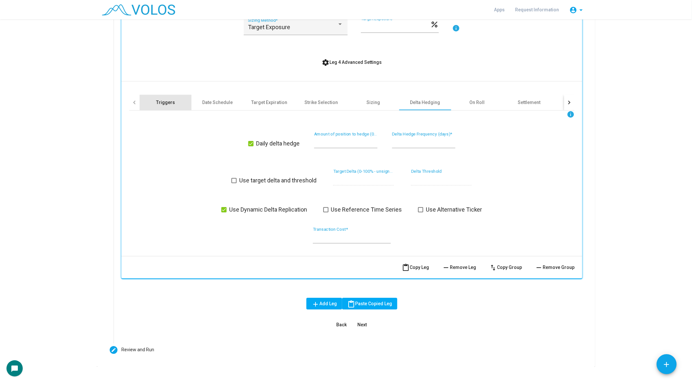
click at [173, 103] on div "Triggers" at bounding box center [165, 102] width 19 height 6
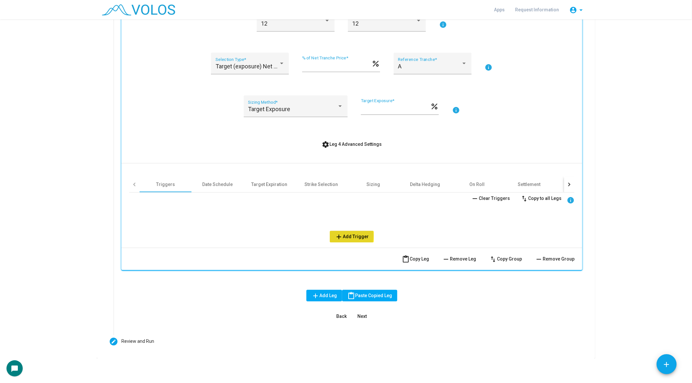
click at [344, 235] on span "add Add Trigger" at bounding box center [352, 236] width 34 height 5
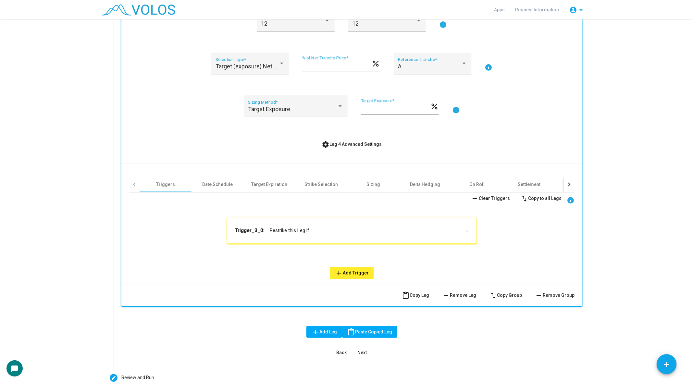
click at [277, 232] on mat-panel-title "Trigger_3_0: Restrike this Leg if" at bounding box center [348, 230] width 226 height 6
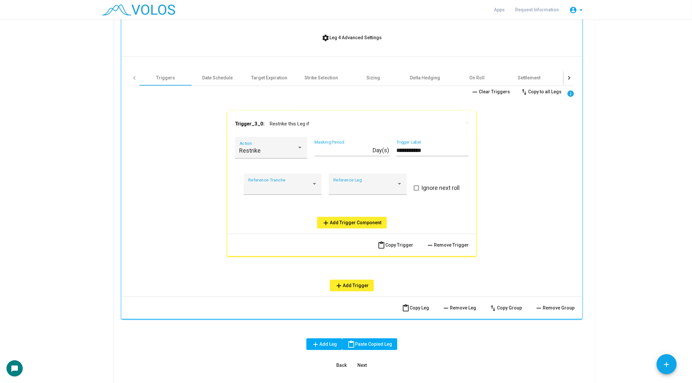
scroll to position [1044, 0]
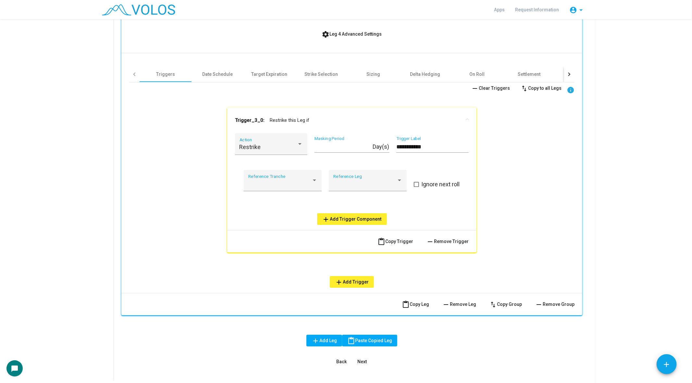
click at [353, 220] on span "add Add Trigger Component" at bounding box center [351, 219] width 59 height 5
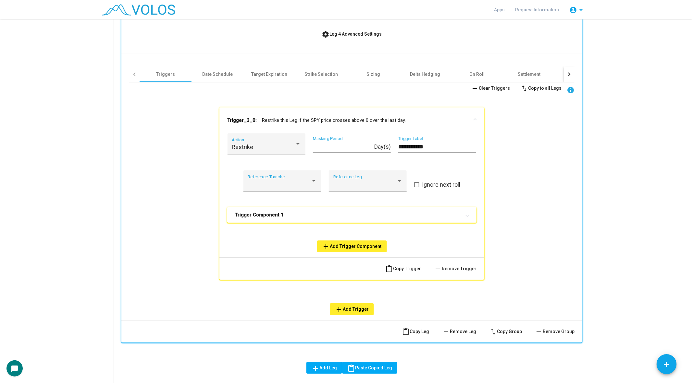
click at [287, 217] on mat-expansion-panel-header "Trigger Component 1" at bounding box center [351, 215] width 249 height 16
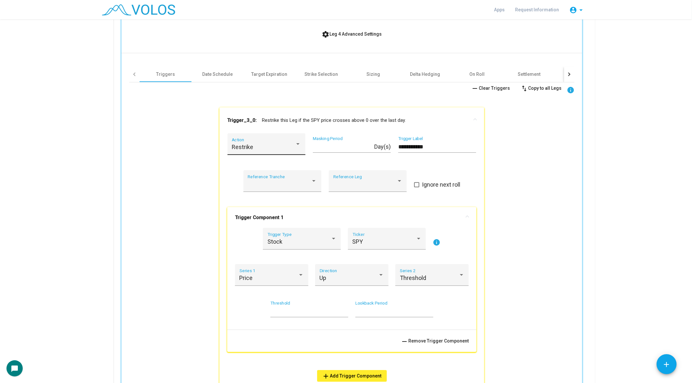
click at [268, 144] on div "Restrike" at bounding box center [263, 147] width 63 height 6
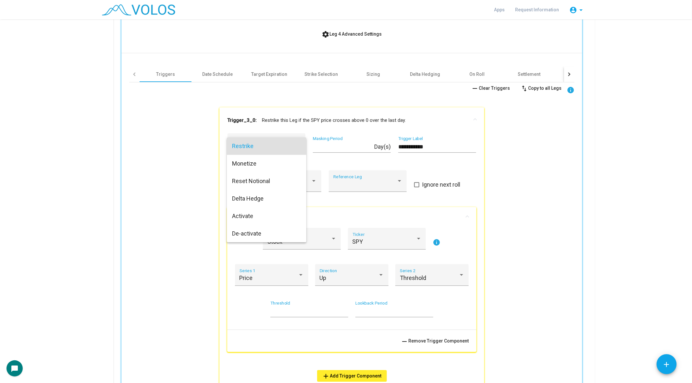
click at [364, 213] on div at bounding box center [346, 191] width 692 height 383
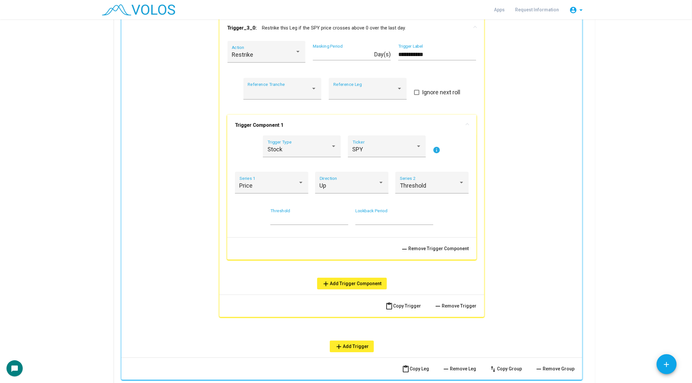
scroll to position [1149, 0]
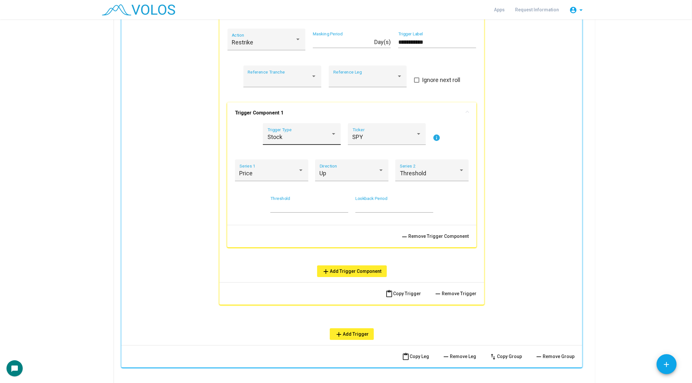
click at [296, 128] on div "Stock Trigger Type" at bounding box center [301, 136] width 69 height 17
click at [290, 185] on span "Custom" at bounding box center [301, 189] width 69 height 18
click at [381, 129] on div "Ref Time Series" at bounding box center [386, 136] width 69 height 17
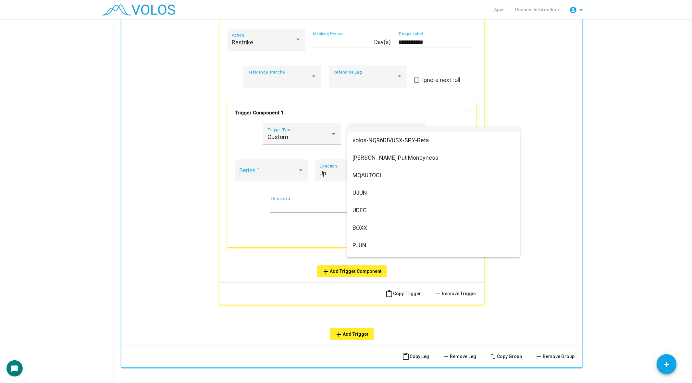
scroll to position [0, 0]
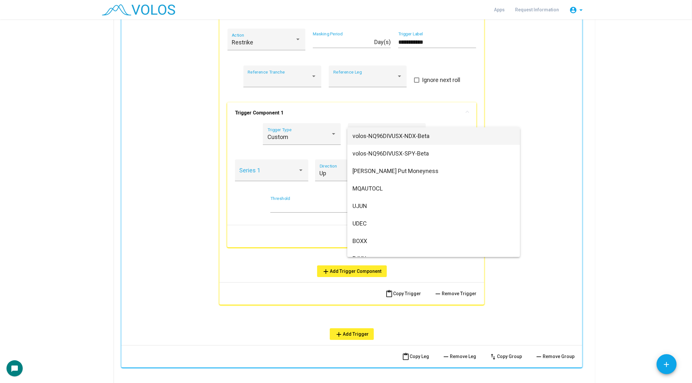
click at [241, 226] on div at bounding box center [346, 191] width 692 height 383
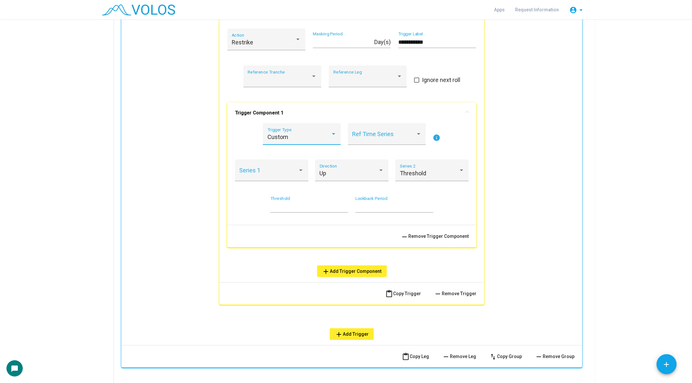
click at [289, 137] on div "Custom" at bounding box center [298, 137] width 63 height 6
click at [288, 91] on span "Stock" at bounding box center [301, 84] width 69 height 18
click at [371, 132] on div "SPY Ticker" at bounding box center [386, 136] width 69 height 17
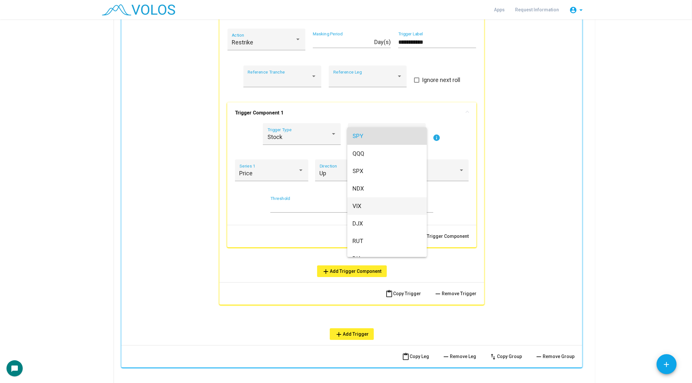
click at [370, 205] on span "VIX" at bounding box center [386, 207] width 69 height 18
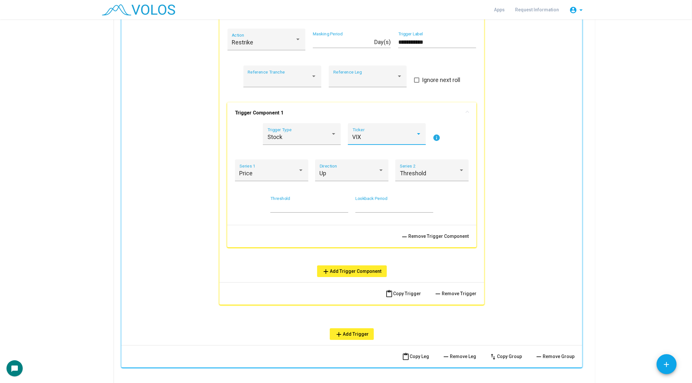
scroll to position [1130, 0]
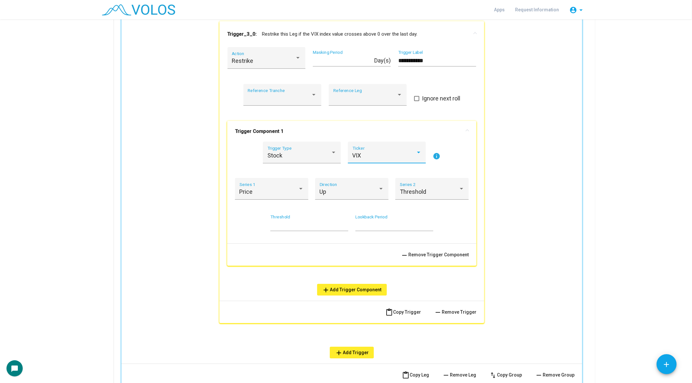
click at [280, 223] on input "*" at bounding box center [309, 225] width 78 height 6
type input "**"
click at [263, 191] on div "Price" at bounding box center [268, 192] width 59 height 6
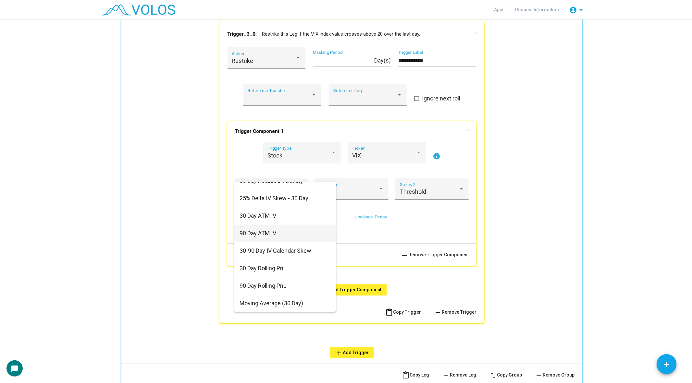
scroll to position [29, 0]
click at [279, 213] on span "30 Day ATM IV" at bounding box center [284, 215] width 91 height 18
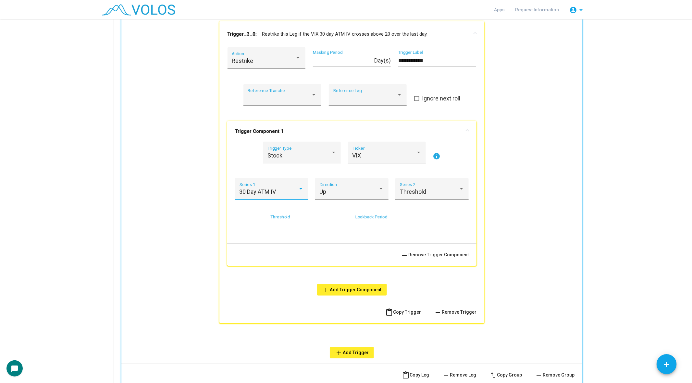
click at [395, 151] on div "VIX Ticker" at bounding box center [386, 154] width 69 height 17
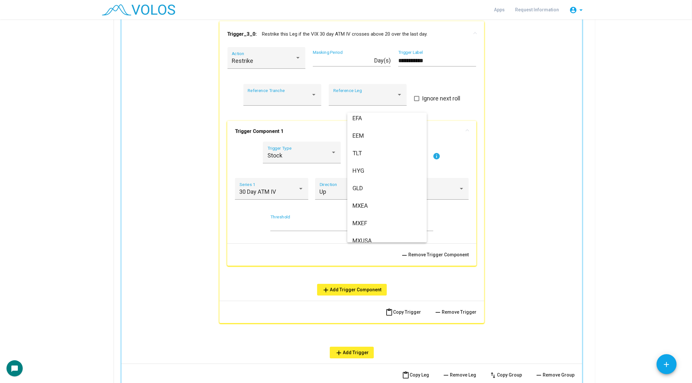
scroll to position [163, 0]
click at [381, 172] on span "HYG" at bounding box center [386, 170] width 69 height 18
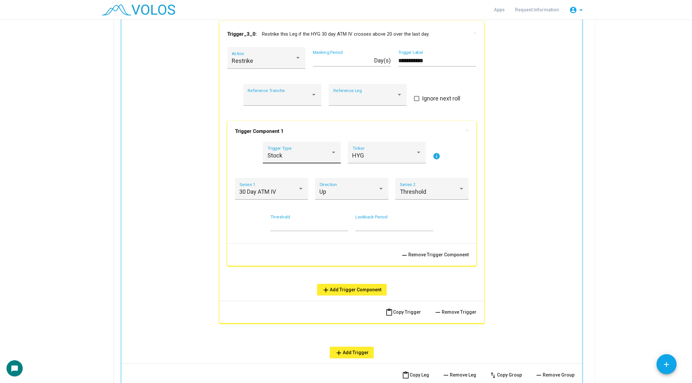
click at [294, 151] on div "Stock Trigger Type" at bounding box center [301, 154] width 69 height 17
click at [289, 176] on span "Option" at bounding box center [301, 172] width 69 height 18
click at [274, 193] on span at bounding box center [268, 192] width 59 height 6
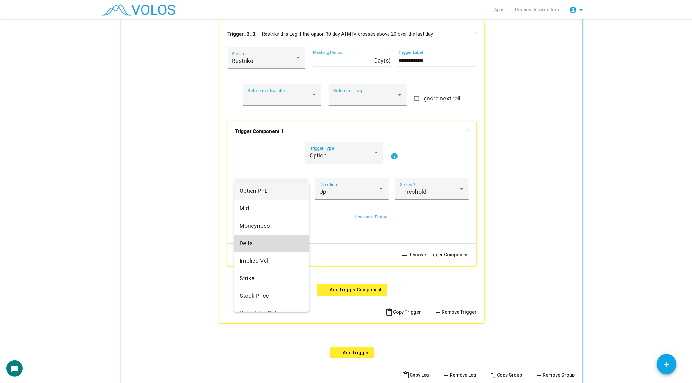
click at [272, 240] on span "Delta" at bounding box center [271, 244] width 65 height 18
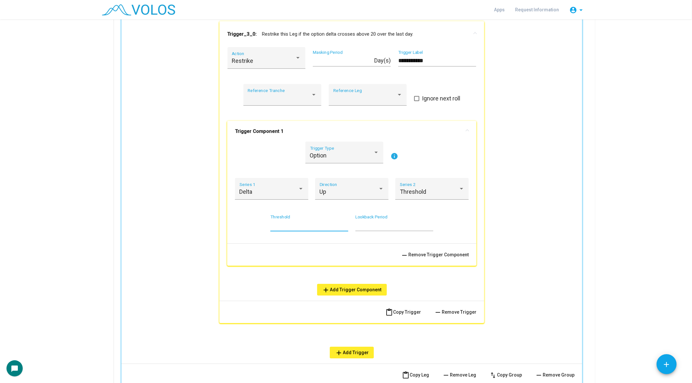
click at [288, 224] on input "**" at bounding box center [309, 225] width 78 height 6
drag, startPoint x: 288, startPoint y: 224, endPoint x: 245, endPoint y: 224, distance: 42.8
click at [245, 224] on div "** Threshold * Lookback Period" at bounding box center [352, 227] width 234 height 24
type input "**"
click at [345, 187] on div "Up Direction" at bounding box center [352, 191] width 65 height 17
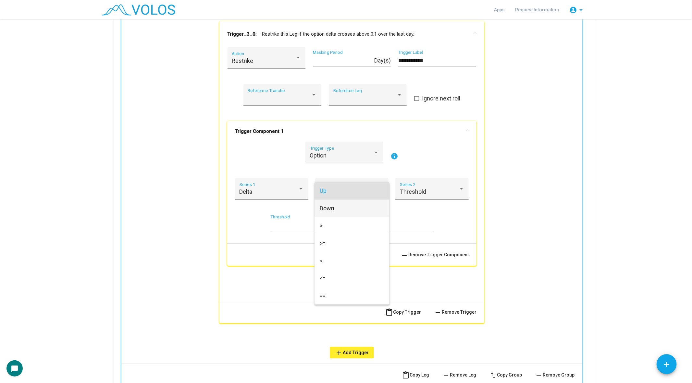
click at [339, 208] on span "Down" at bounding box center [352, 209] width 65 height 18
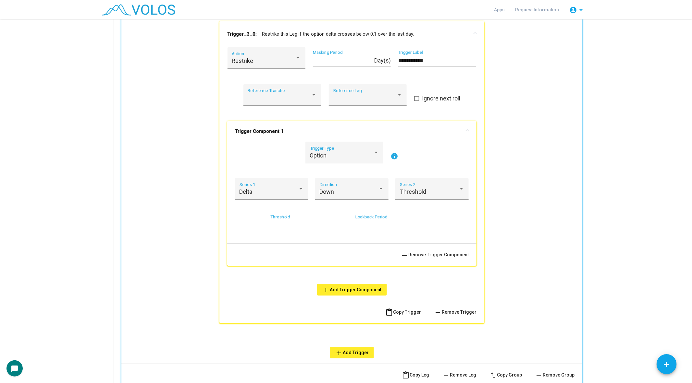
click at [290, 246] on mat-action-row "remove Remove Trigger Component" at bounding box center [351, 255] width 249 height 22
click at [284, 195] on div "Delta Series 1" at bounding box center [271, 191] width 65 height 17
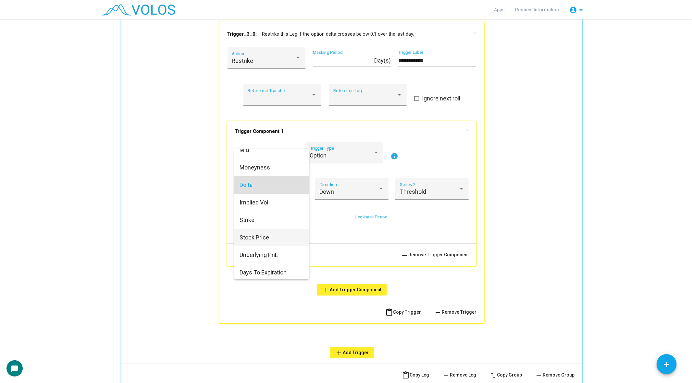
scroll to position [28, 0]
click at [285, 233] on span "Stock Price" at bounding box center [271, 236] width 65 height 18
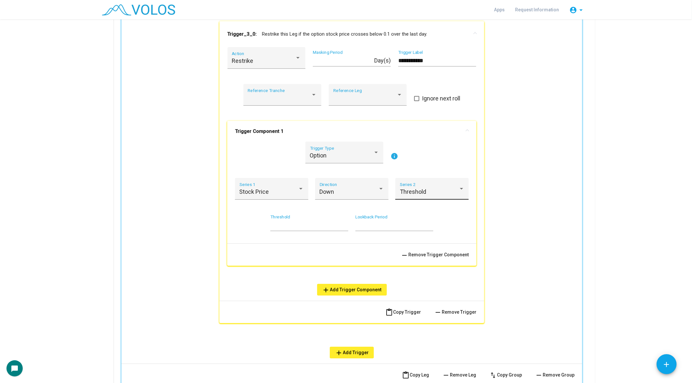
click at [443, 186] on div "Threshold Series 2" at bounding box center [432, 191] width 65 height 17
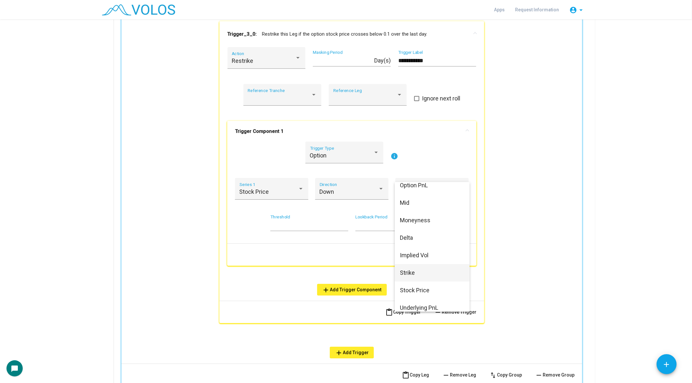
click at [429, 269] on span "Strike" at bounding box center [432, 273] width 65 height 18
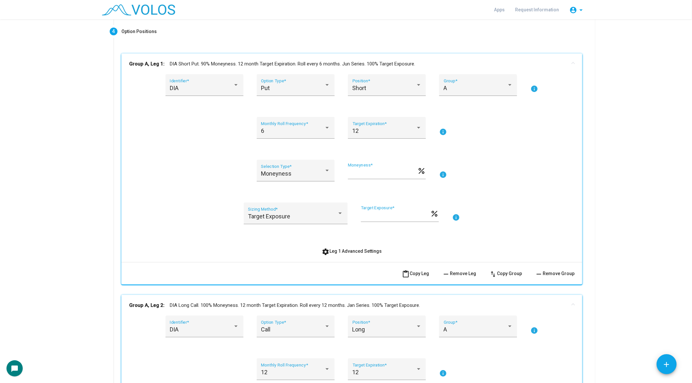
scroll to position [0, 0]
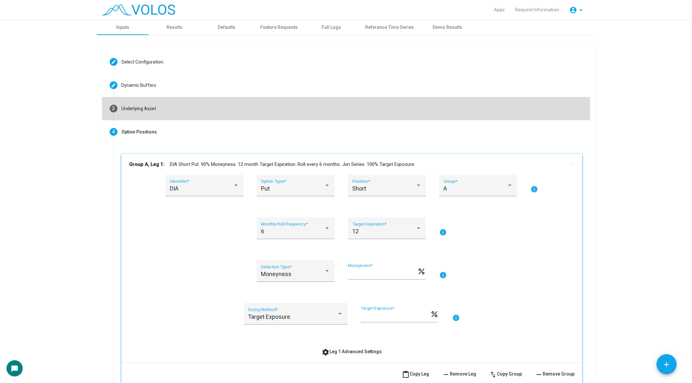
click at [180, 99] on mat-step-header "3 Underlying Asset" at bounding box center [346, 108] width 488 height 23
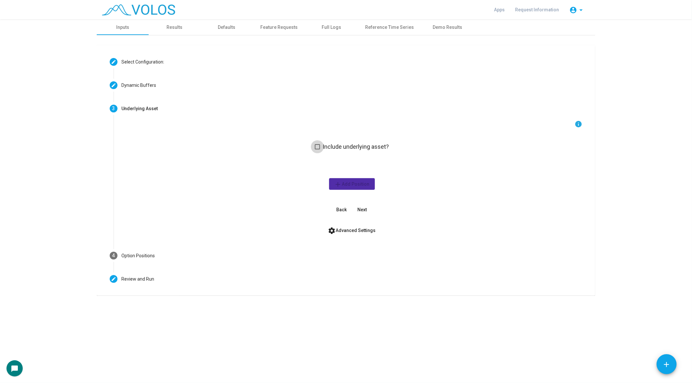
click at [317, 148] on span at bounding box center [317, 146] width 5 height 5
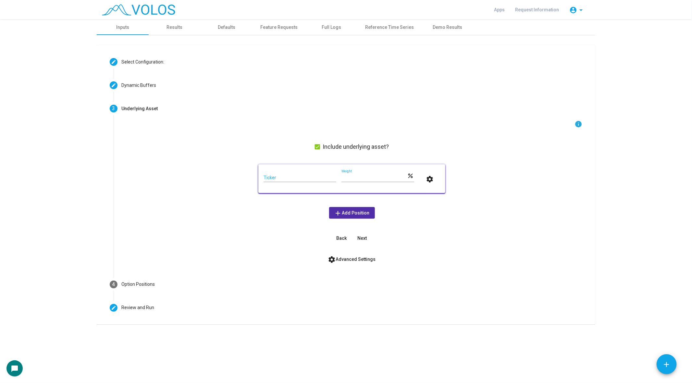
click at [287, 179] on input "Ticker" at bounding box center [299, 178] width 73 height 5
type input "***"
click at [358, 215] on span "add Add Position" at bounding box center [351, 213] width 35 height 5
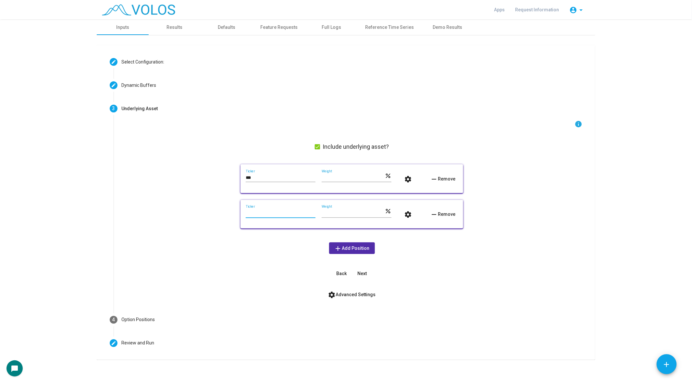
click at [286, 213] on input "Ticker" at bounding box center [281, 213] width 70 height 5
type input "***"
drag, startPoint x: 339, startPoint y: 213, endPoint x: 301, endPoint y: 213, distance: 38.3
click at [301, 213] on div "*** Ticker *** Weight percent settings remove Remove" at bounding box center [352, 214] width 212 height 18
type input "**"
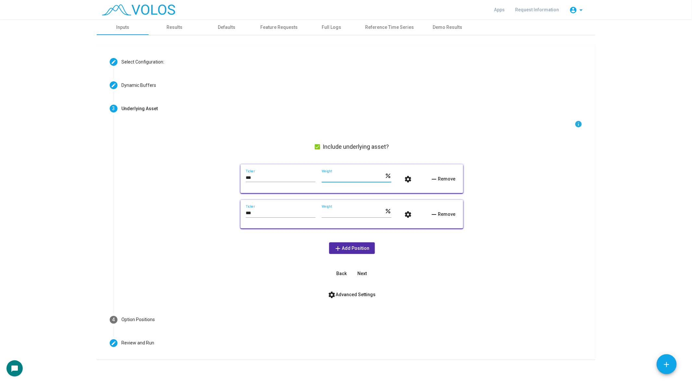
drag, startPoint x: 338, startPoint y: 177, endPoint x: 314, endPoint y: 176, distance: 24.0
click at [314, 176] on div "*** Ticker *** Weight percent settings remove Remove" at bounding box center [352, 179] width 212 height 18
type input "**"
click at [409, 177] on mat-icon "settings" at bounding box center [408, 180] width 8 height 8
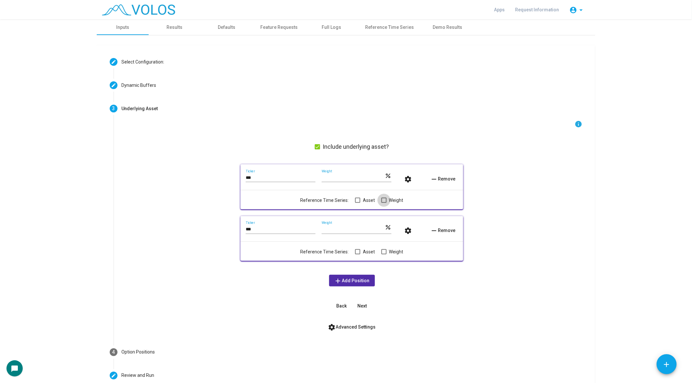
click at [383, 201] on span at bounding box center [383, 200] width 5 height 5
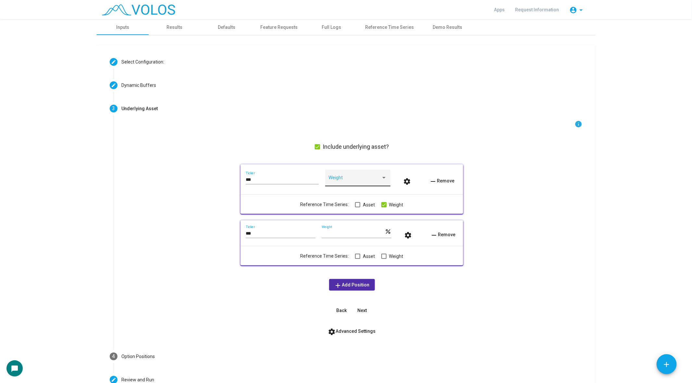
click at [370, 177] on div "Weight" at bounding box center [357, 179] width 58 height 13
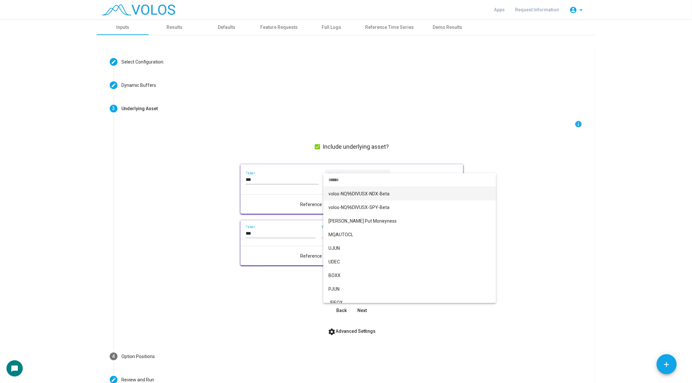
click at [271, 201] on div at bounding box center [346, 191] width 692 height 383
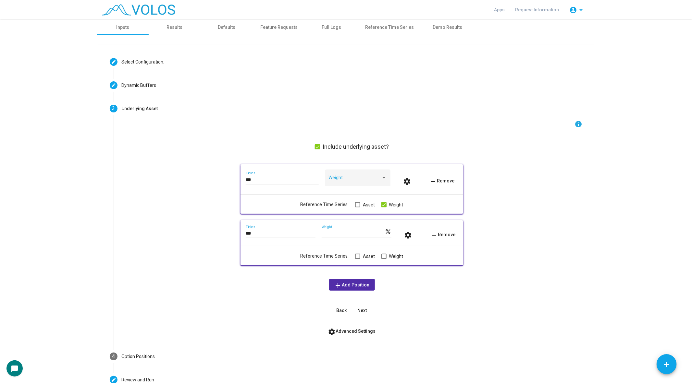
click at [262, 180] on input "***" at bounding box center [282, 179] width 73 height 5
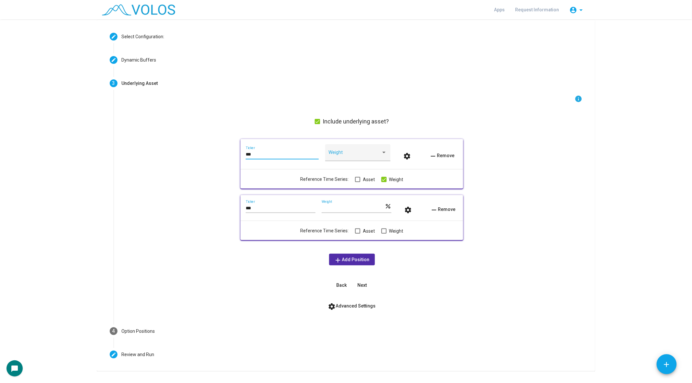
scroll to position [39, 0]
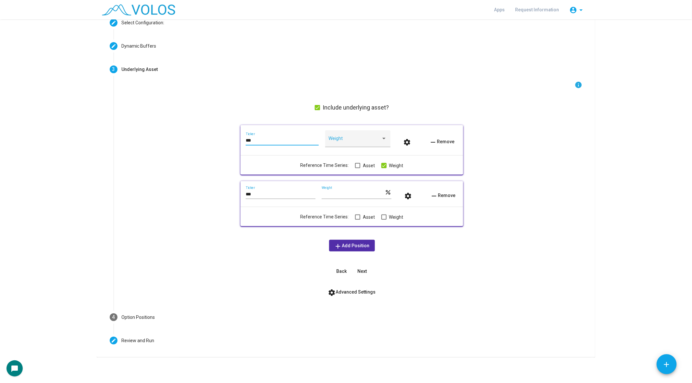
click at [354, 294] on span "settings Advanced Settings" at bounding box center [352, 292] width 48 height 5
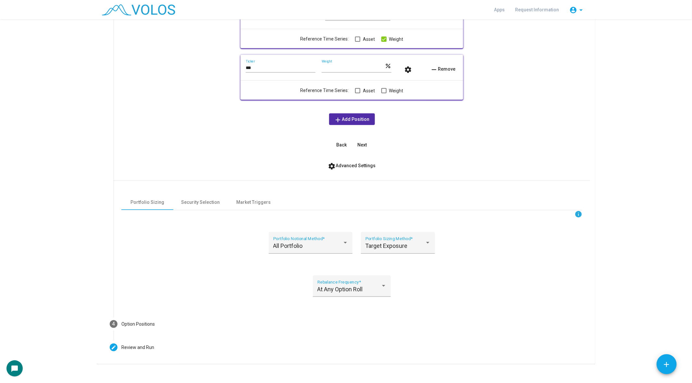
scroll to position [167, 0]
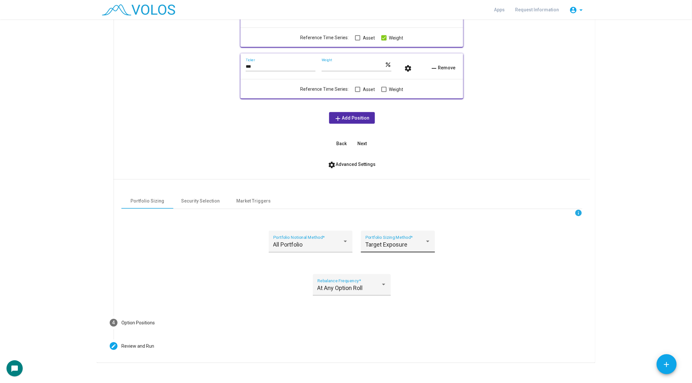
click at [383, 240] on div "Target Exposure Portfolio Sizing Method *" at bounding box center [397, 244] width 65 height 17
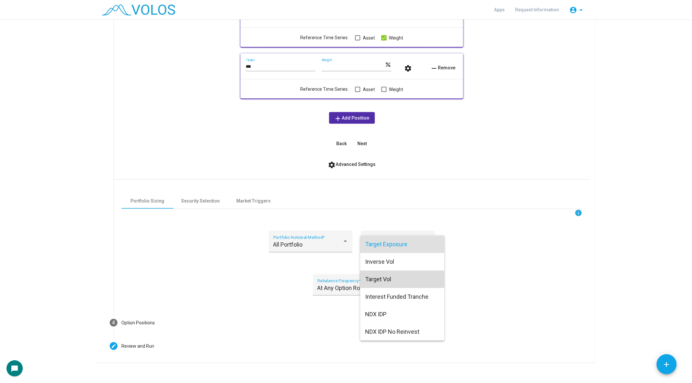
click at [405, 277] on span "Target Vol" at bounding box center [402, 280] width 74 height 18
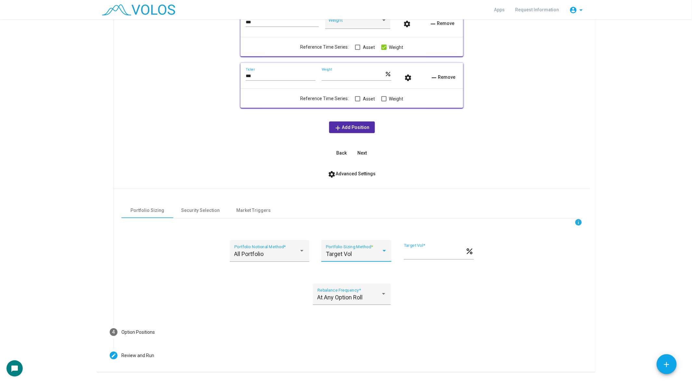
scroll to position [173, 0]
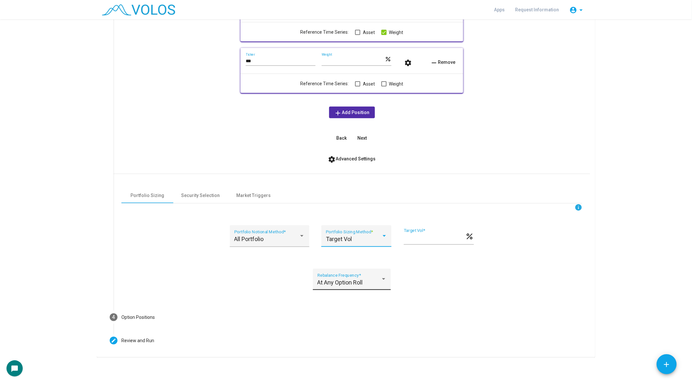
click at [356, 275] on div "At Any Option Roll Rebalance Frequency *" at bounding box center [351, 281] width 69 height 17
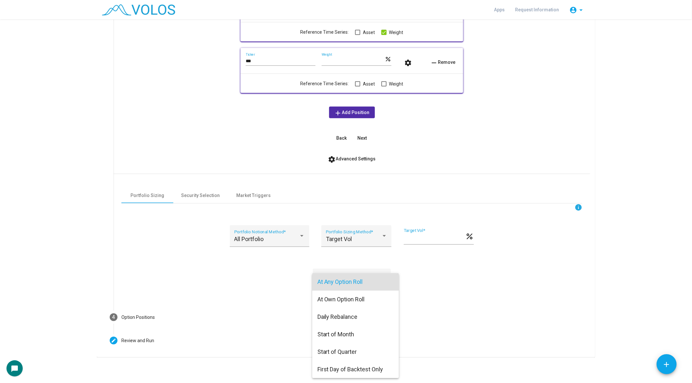
click at [152, 338] on div at bounding box center [346, 191] width 692 height 383
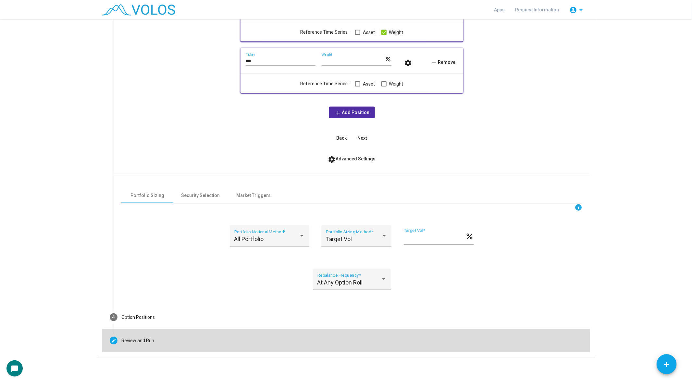
click at [138, 346] on mat-step-header "Editable create Review and Run" at bounding box center [346, 340] width 488 height 23
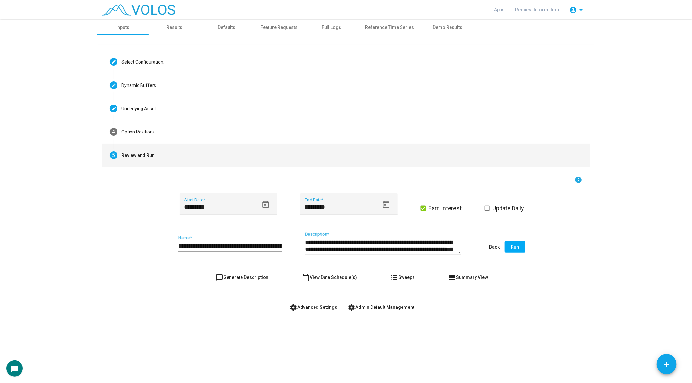
click at [420, 209] on span at bounding box center [422, 208] width 5 height 5
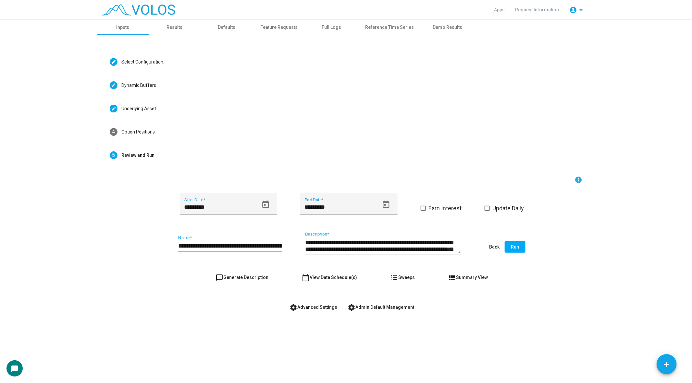
click at [487, 207] on span at bounding box center [486, 208] width 5 height 5
click at [294, 307] on mat-icon "settings" at bounding box center [293, 308] width 8 height 8
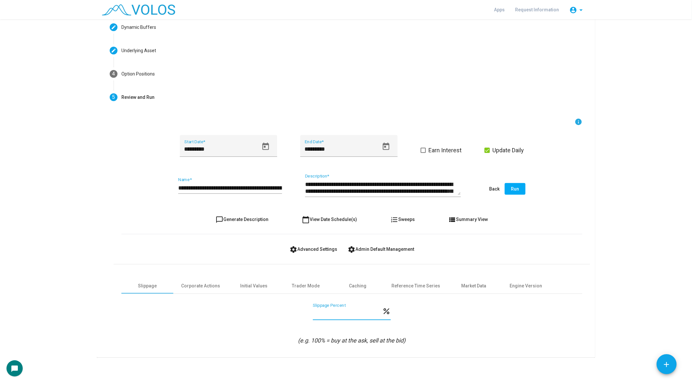
drag, startPoint x: 328, startPoint y: 315, endPoint x: 285, endPoint y: 317, distance: 43.5
click at [285, 317] on div "*** Slippage Percent percent" at bounding box center [351, 316] width 461 height 24
type input "*"
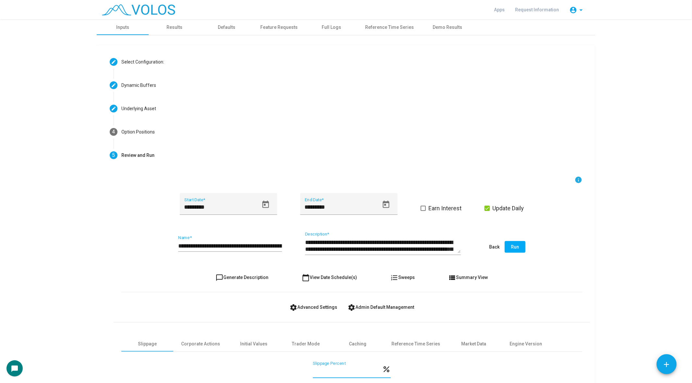
type input "*"
click at [179, 26] on div "Results" at bounding box center [175, 27] width 16 height 7
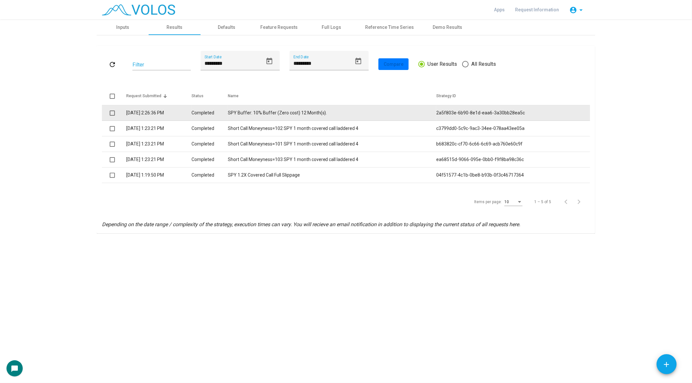
click at [267, 115] on td "SPY Buffer: 10% Buffer (Zero cost) 12 Month(s)." at bounding box center [332, 113] width 209 height 16
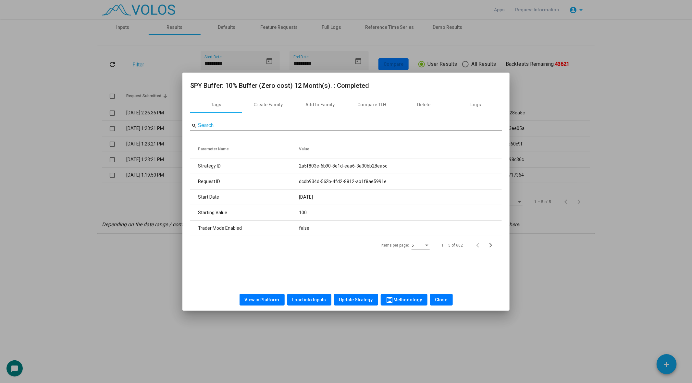
click at [122, 182] on div at bounding box center [346, 191] width 692 height 383
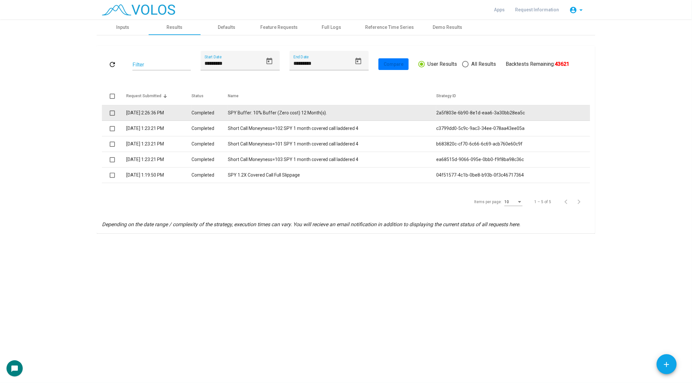
click at [114, 113] on span at bounding box center [112, 113] width 5 height 5
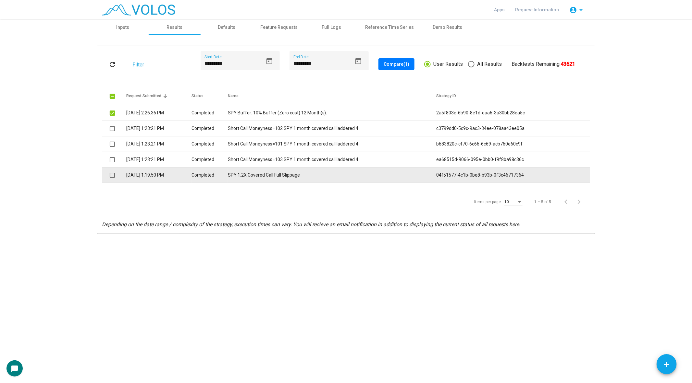
click at [112, 176] on span at bounding box center [112, 175] width 5 height 5
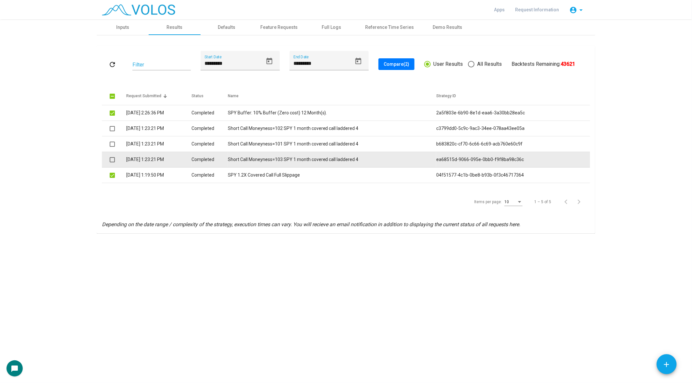
click at [114, 161] on span at bounding box center [112, 159] width 5 height 5
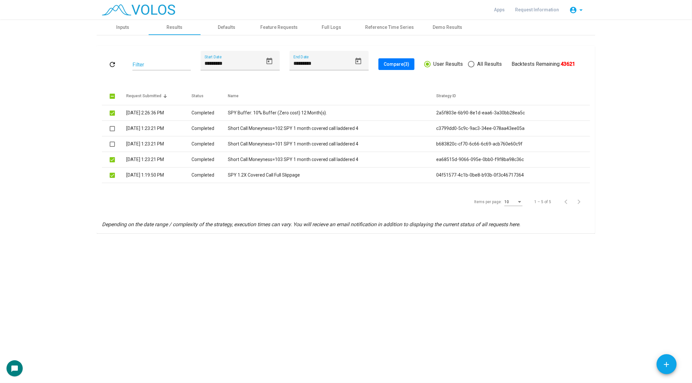
click at [397, 63] on span "Compare (3)" at bounding box center [396, 64] width 26 height 5
click at [131, 31] on div "Inputs" at bounding box center [123, 27] width 52 height 16
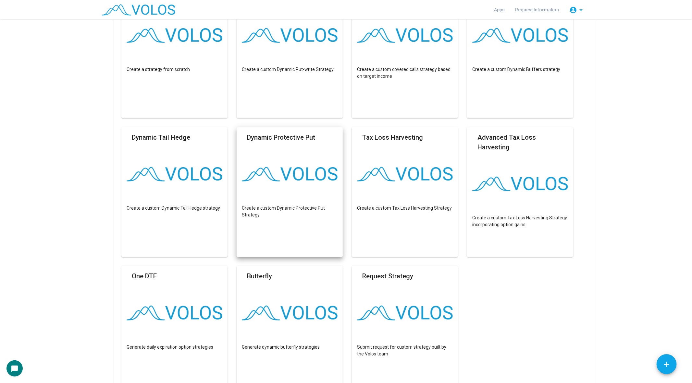
scroll to position [93, 0]
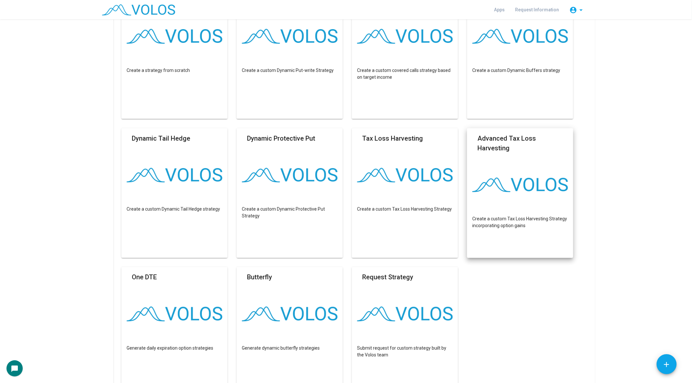
click at [528, 169] on mat-card "Advanced Tax Loss Harvesting Create a custom Tax Loss Harvesting Strategy incor…" at bounding box center [520, 193] width 106 height 130
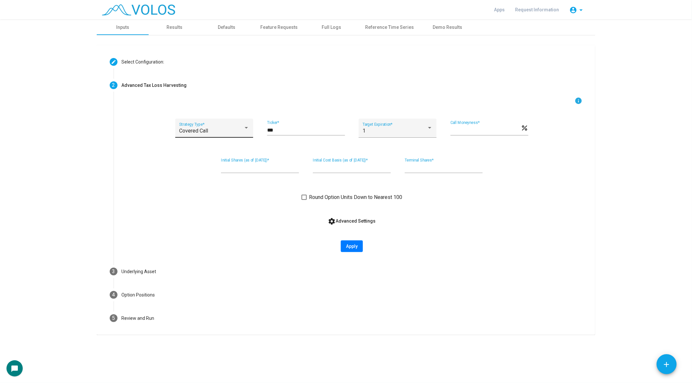
click at [213, 127] on div "Covered Call Strategy Type *" at bounding box center [214, 130] width 70 height 15
click at [212, 148] on span "Zero Cost Collar" at bounding box center [214, 147] width 70 height 16
drag, startPoint x: 290, startPoint y: 131, endPoint x: 240, endPoint y: 131, distance: 49.3
click at [240, 131] on div "Zero Cost Collar Strategy Type * *** Ticker * 1 Target Expiration * *** Put Mon…" at bounding box center [351, 132] width 461 height 26
type input "****"
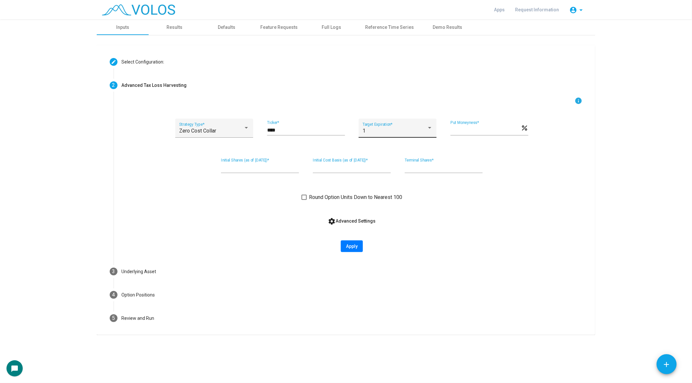
click at [402, 126] on div "1 Target Expiration *" at bounding box center [397, 130] width 70 height 15
click at [399, 160] on span "3" at bounding box center [398, 162] width 70 height 16
drag, startPoint x: 464, startPoint y: 129, endPoint x: 436, endPoint y: 129, distance: 28.2
click at [436, 129] on div "Zero Cost Collar Strategy Type * **** Ticker * 3 Target Expiration * *** Put Mo…" at bounding box center [351, 132] width 461 height 26
type input "**"
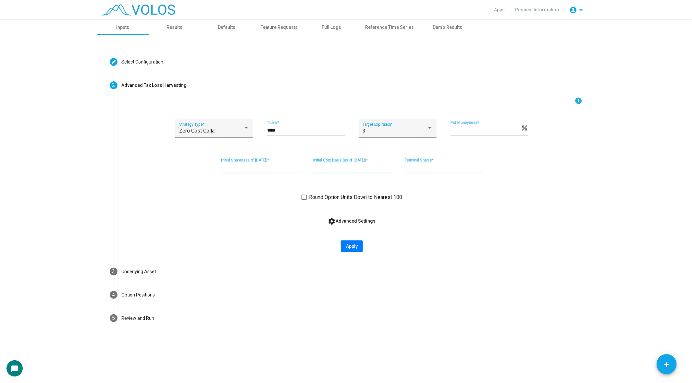
click at [326, 168] on input "***" at bounding box center [352, 168] width 78 height 6
type input "*"
drag, startPoint x: 419, startPoint y: 169, endPoint x: 380, endPoint y: 169, distance: 38.6
click at [380, 169] on div "***** Initial Shares (as of today) * * Initial Cost Basis (as of today) * **** …" at bounding box center [351, 169] width 461 height 21
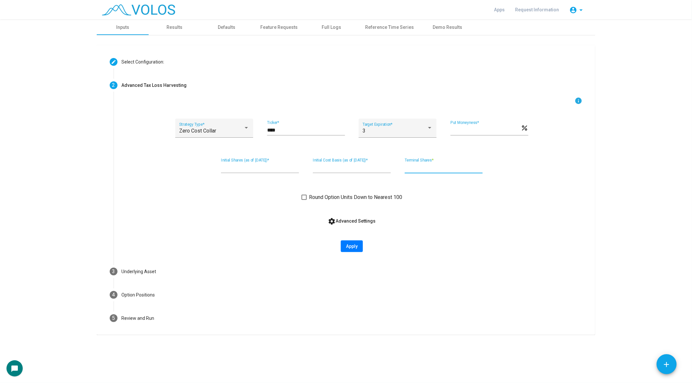
type input "*"
click at [362, 221] on span "settings Advanced Settings" at bounding box center [352, 221] width 48 height 5
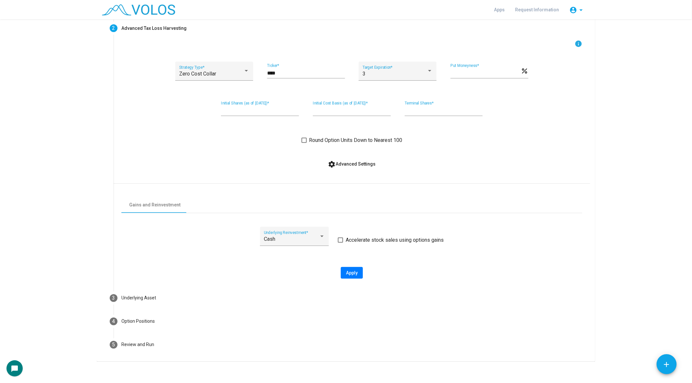
scroll to position [61, 0]
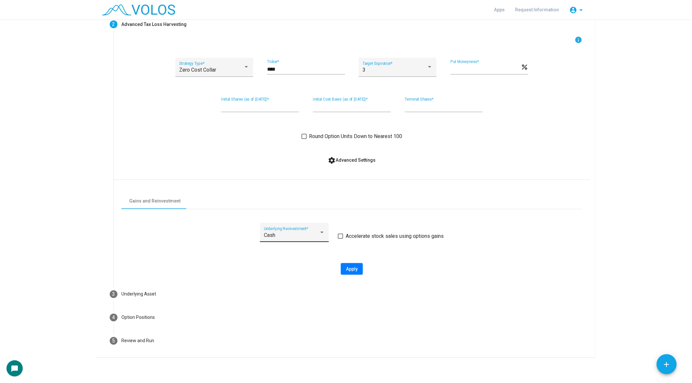
click at [294, 232] on div "Cash Underlying Reinvestment *" at bounding box center [294, 234] width 61 height 15
click at [283, 250] on span "SPY" at bounding box center [294, 251] width 61 height 16
click at [339, 235] on span at bounding box center [340, 236] width 5 height 5
click at [355, 272] on button "Apply" at bounding box center [352, 269] width 22 height 12
type input "**********"
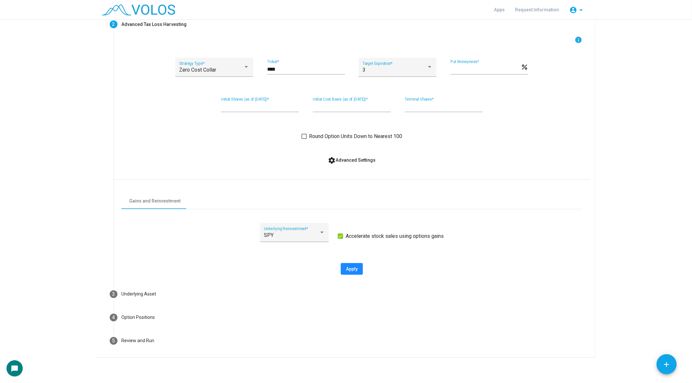
type textarea "**********"
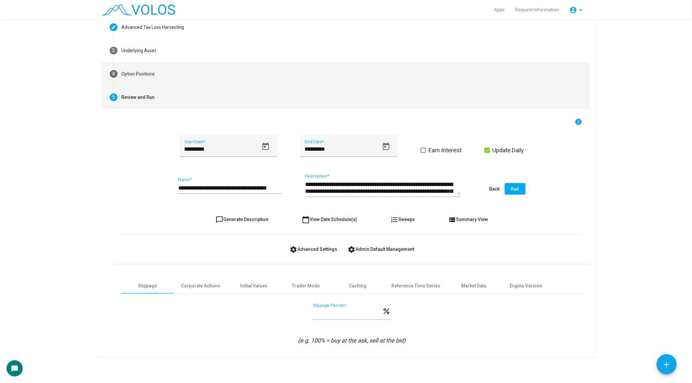
scroll to position [0, 0]
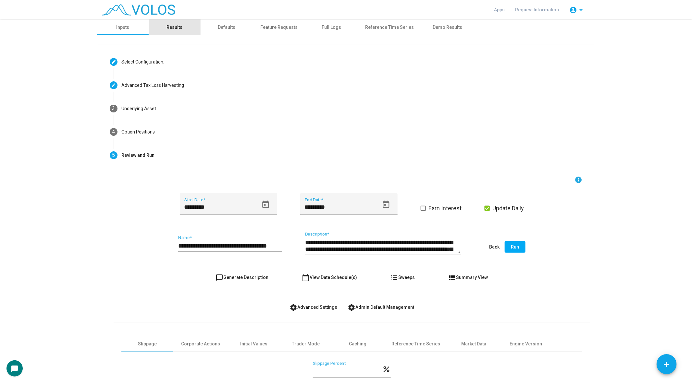
click at [170, 29] on div "Results" at bounding box center [175, 27] width 16 height 7
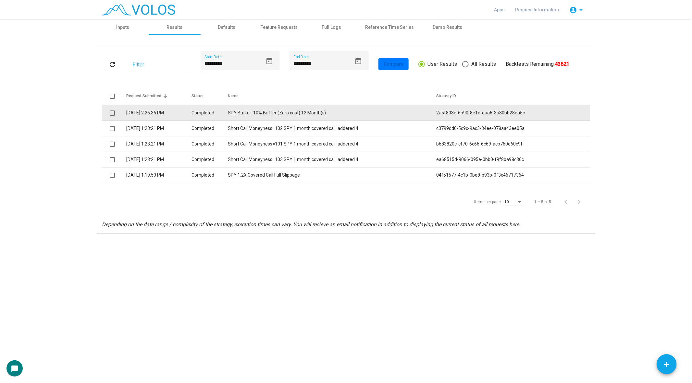
click at [261, 115] on td "SPY Buffer: 10% Buffer (Zero cost) 12 Month(s)." at bounding box center [332, 113] width 209 height 16
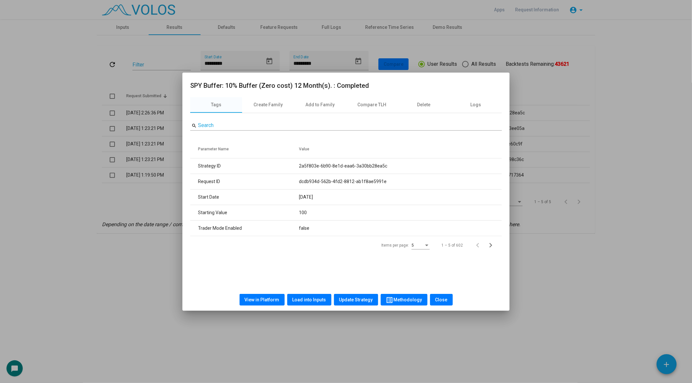
click at [403, 300] on span "list_alt Methodology" at bounding box center [404, 300] width 36 height 5
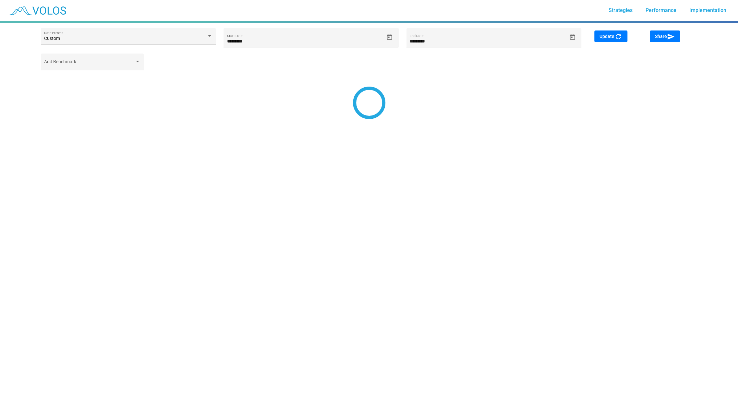
type input "*********"
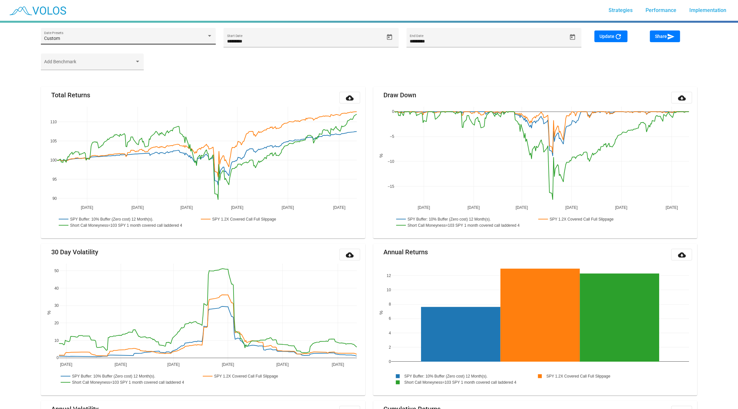
click at [161, 37] on div "Custom" at bounding box center [125, 38] width 162 height 5
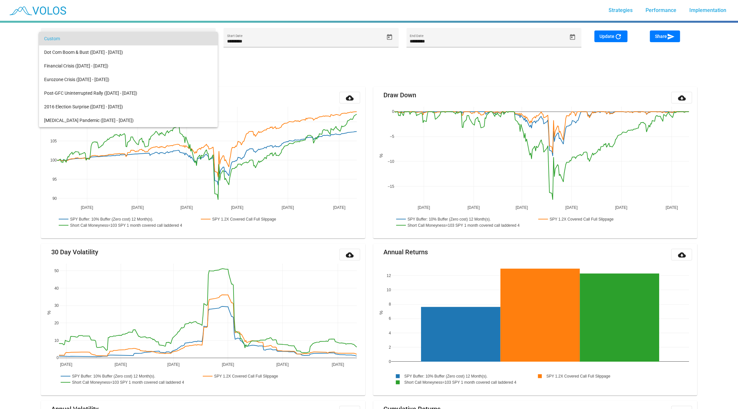
click at [251, 80] on div at bounding box center [369, 204] width 738 height 409
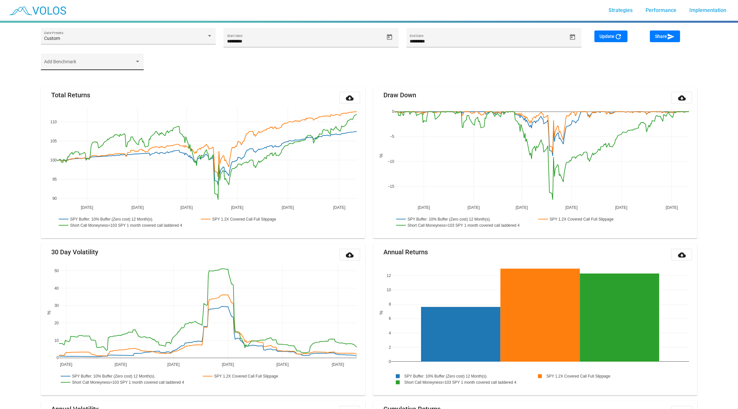
click at [88, 60] on div "Add Benchmark" at bounding box center [92, 63] width 96 height 13
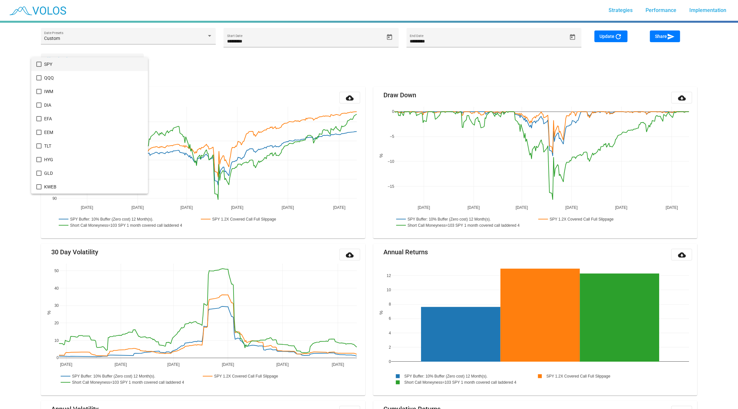
click at [268, 70] on div at bounding box center [369, 204] width 738 height 409
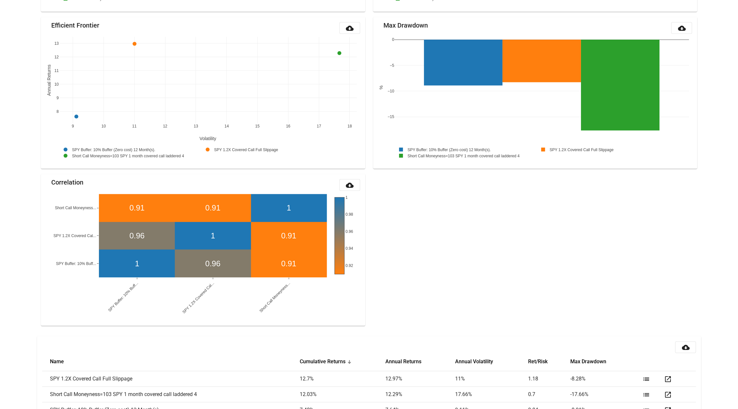
scroll to position [559, 0]
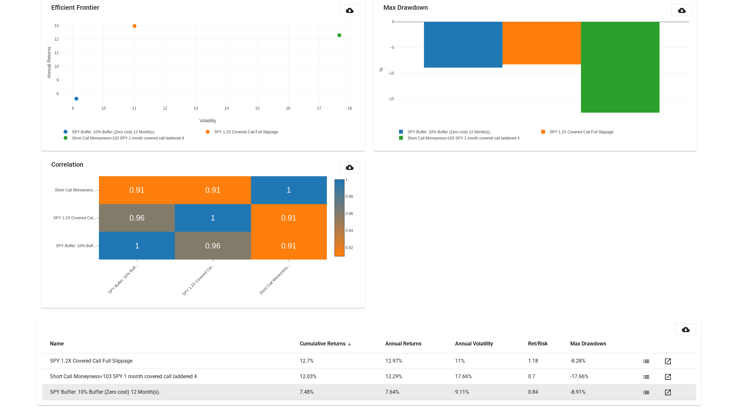
click at [645, 391] on mat-icon "list" at bounding box center [646, 393] width 8 height 8
click at [666, 393] on mat-icon "open_in_new" at bounding box center [668, 393] width 8 height 8
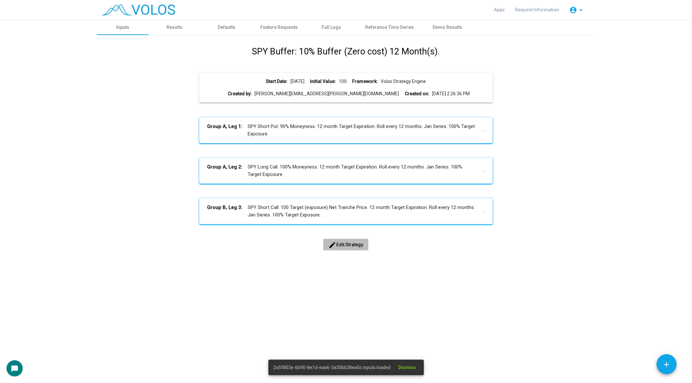
click at [347, 244] on span "edit Edit Strategy" at bounding box center [345, 244] width 35 height 5
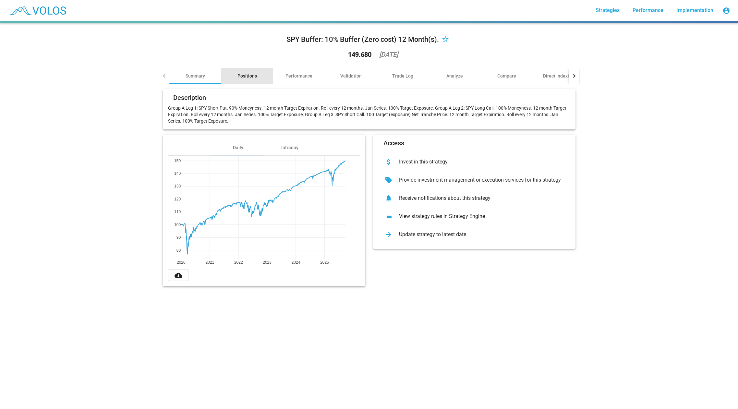
click at [249, 77] on div "Positions" at bounding box center [246, 76] width 19 height 6
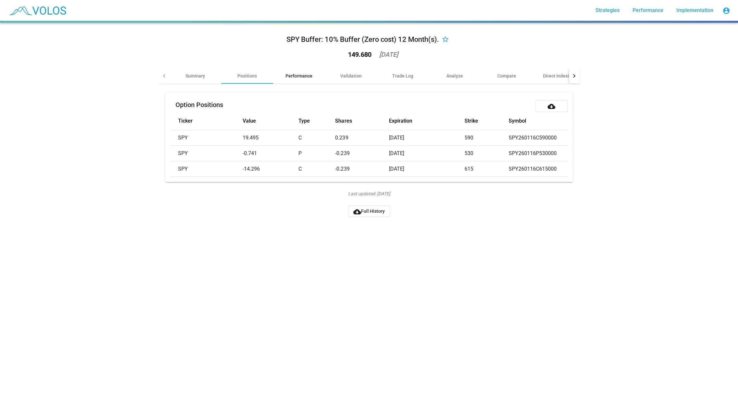
click at [299, 81] on div "Performance" at bounding box center [299, 76] width 52 height 16
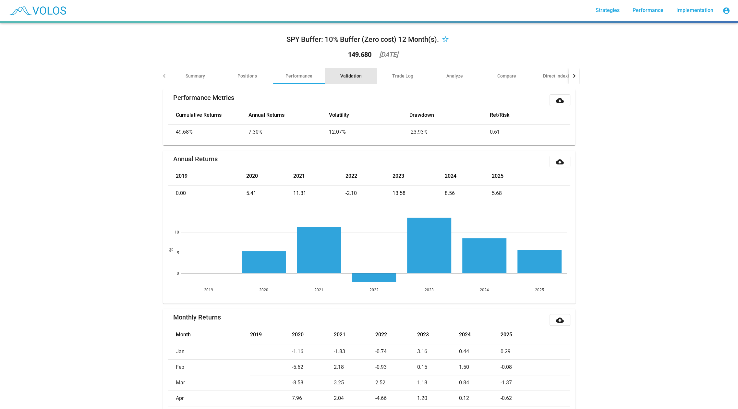
click at [347, 81] on div "Validation" at bounding box center [351, 76] width 52 height 16
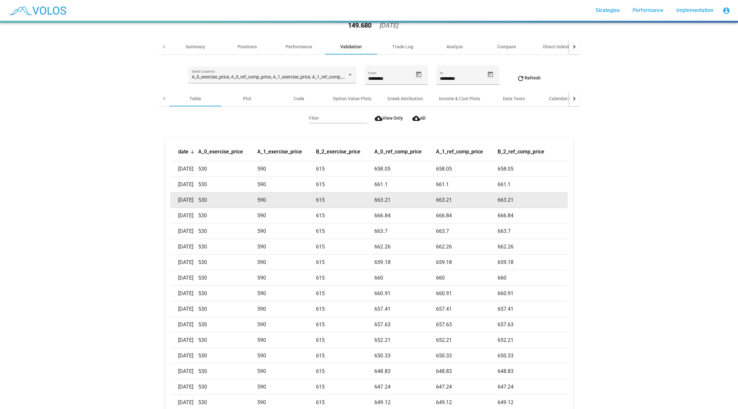
scroll to position [30, 0]
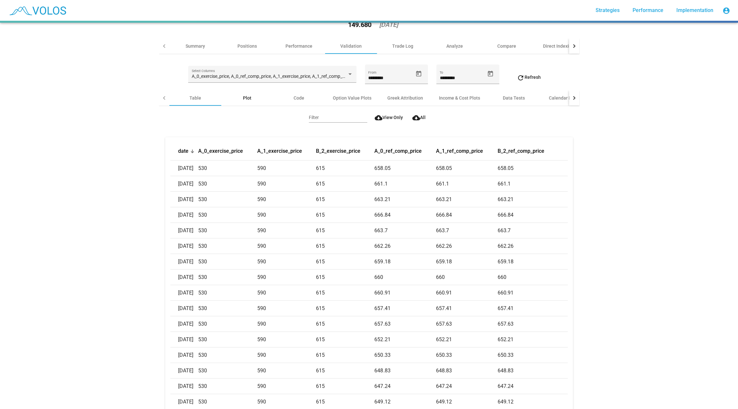
click at [244, 100] on div "Plot" at bounding box center [247, 98] width 8 height 6
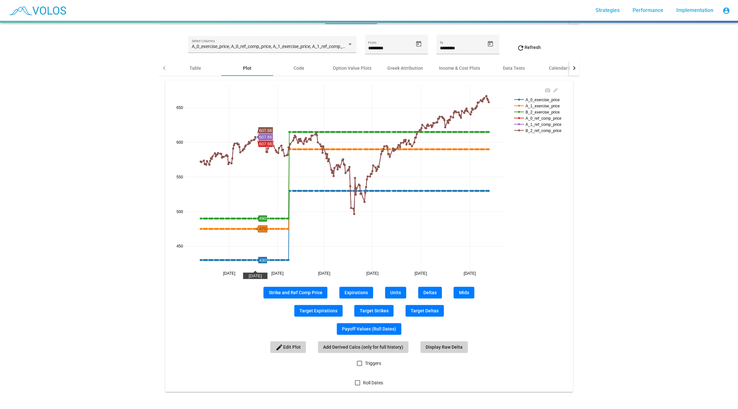
scroll to position [62, 0]
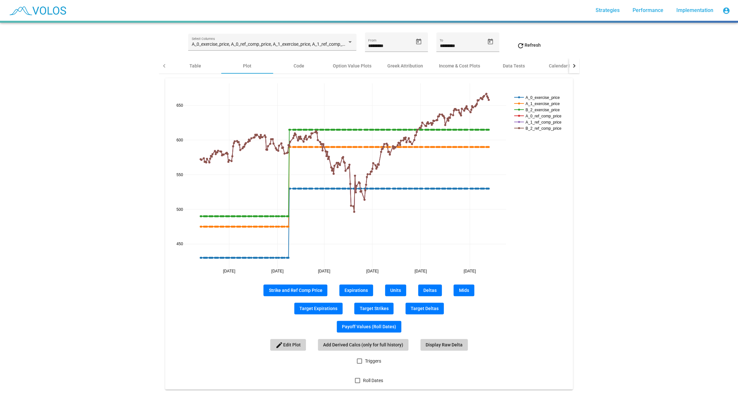
click at [359, 289] on span "Expirations" at bounding box center [356, 290] width 23 height 5
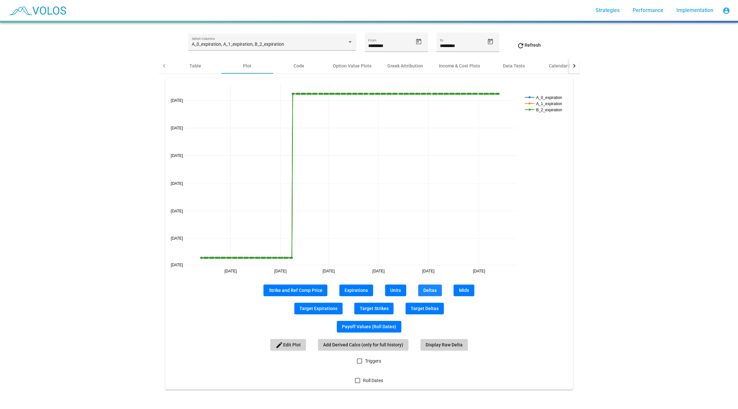
click at [437, 293] on button "Deltas" at bounding box center [430, 291] width 24 height 12
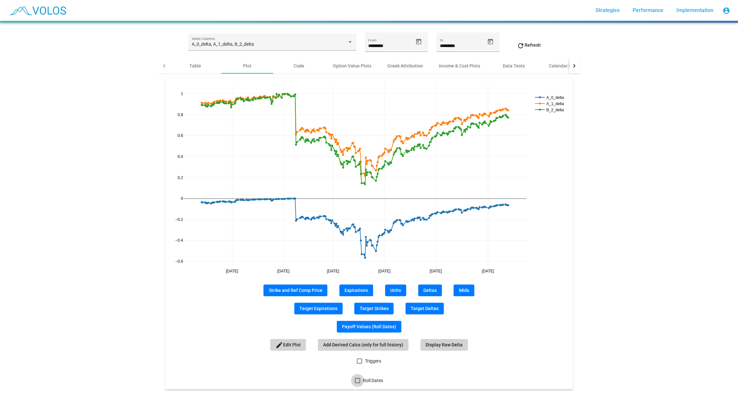
click at [369, 379] on span "Roll Dates" at bounding box center [373, 381] width 20 height 8
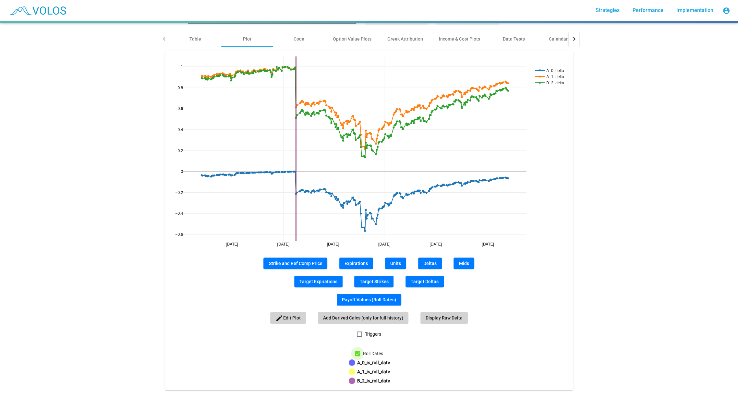
click at [370, 351] on span "Roll Dates" at bounding box center [373, 354] width 20 height 8
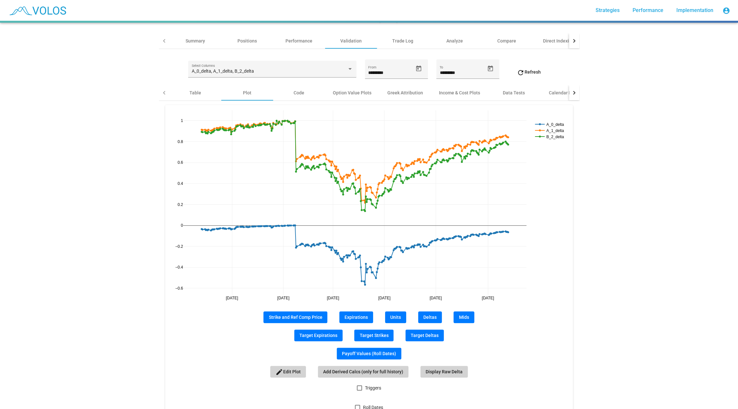
scroll to position [23, 0]
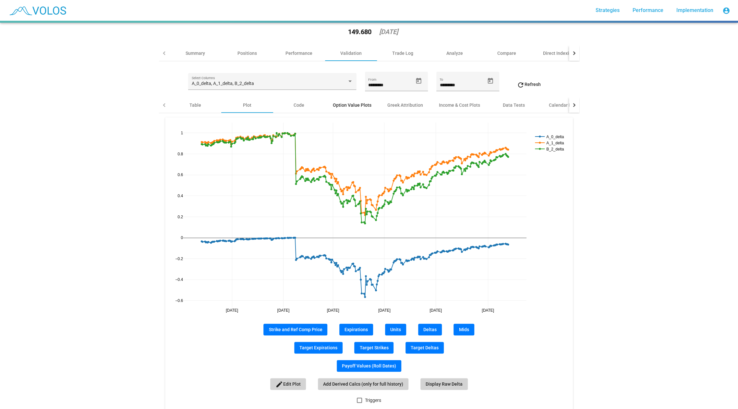
click at [364, 103] on div "Option Value Plots" at bounding box center [352, 105] width 39 height 6
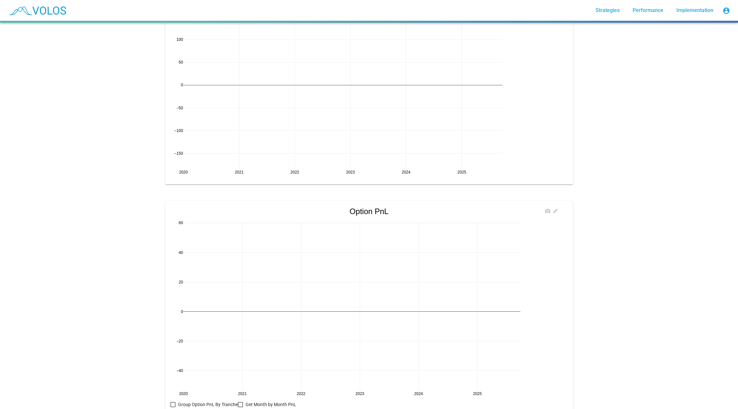
scroll to position [527, 0]
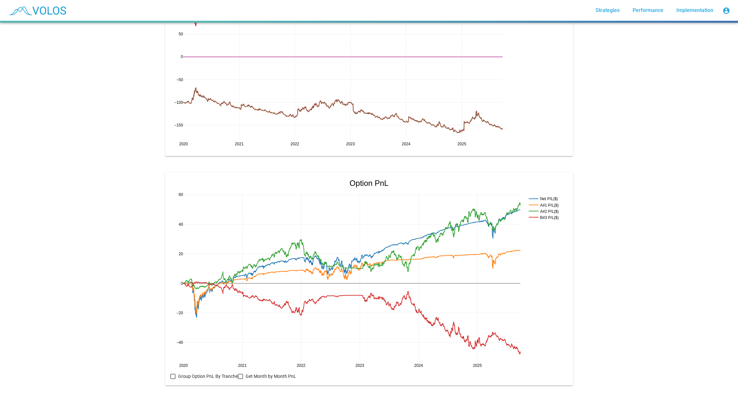
click at [171, 374] on div at bounding box center [172, 376] width 5 height 5
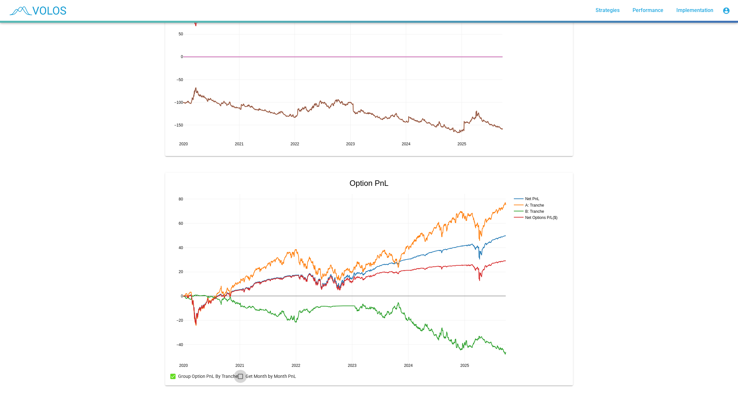
click at [239, 378] on div at bounding box center [240, 376] width 5 height 5
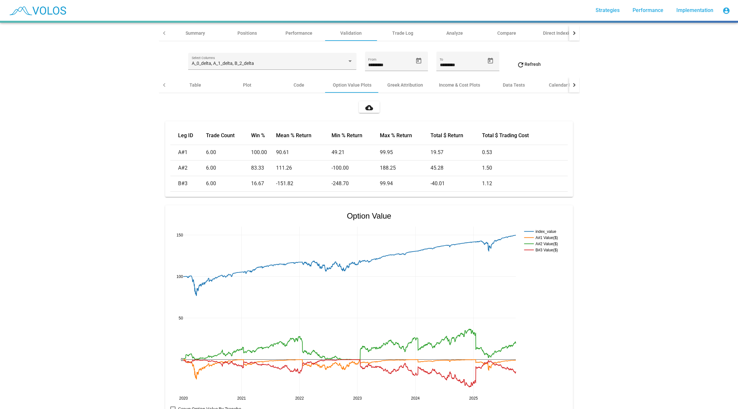
scroll to position [0, 0]
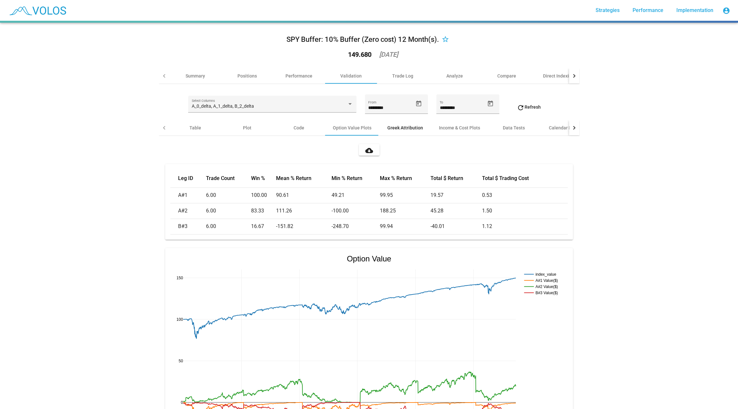
click at [410, 124] on div "Greek Attribution" at bounding box center [405, 128] width 52 height 16
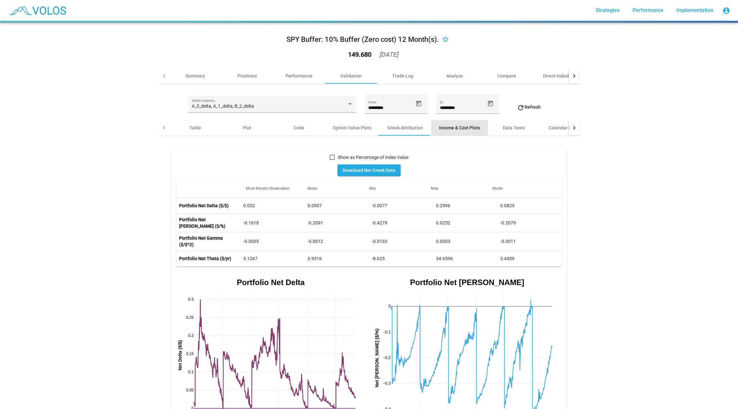
click at [456, 130] on div "Income & Cost Plots" at bounding box center [459, 128] width 41 height 6
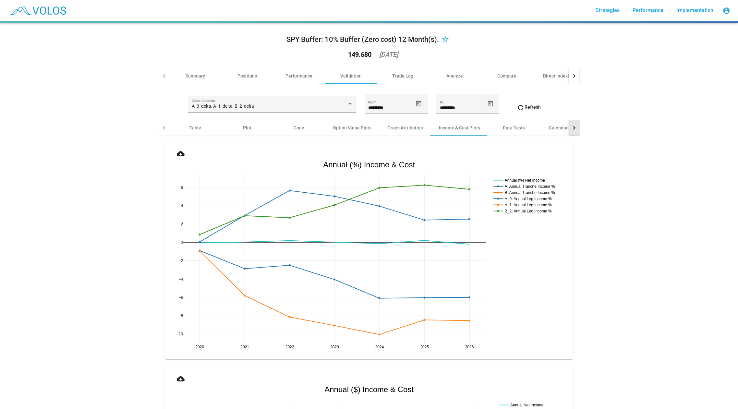
click at [577, 127] on div at bounding box center [574, 128] width 10 height 16
click at [481, 129] on div "Contract Availability" at bounding box center [487, 128] width 42 height 6
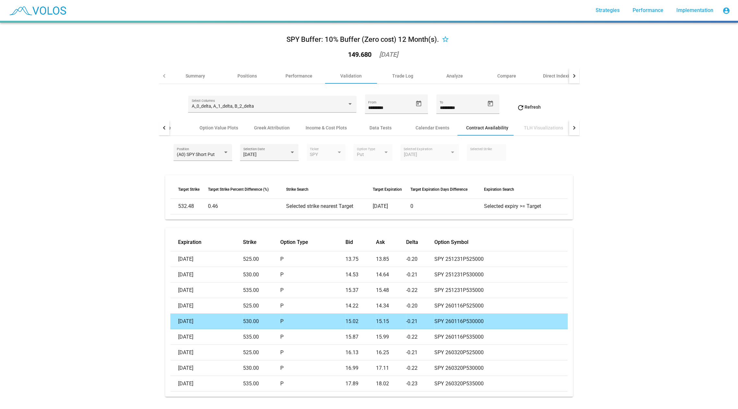
scroll to position [11, 0]
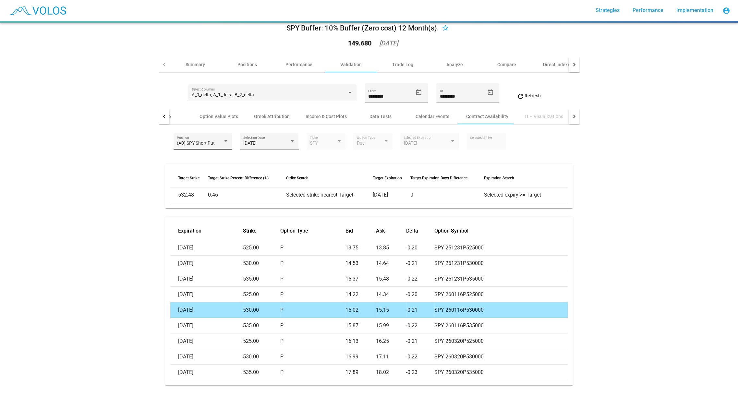
click at [195, 143] on span "(A0) SPY Short Put" at bounding box center [196, 142] width 38 height 5
click at [199, 156] on span "(A1) SPY Long Call" at bounding box center [203, 157] width 52 height 14
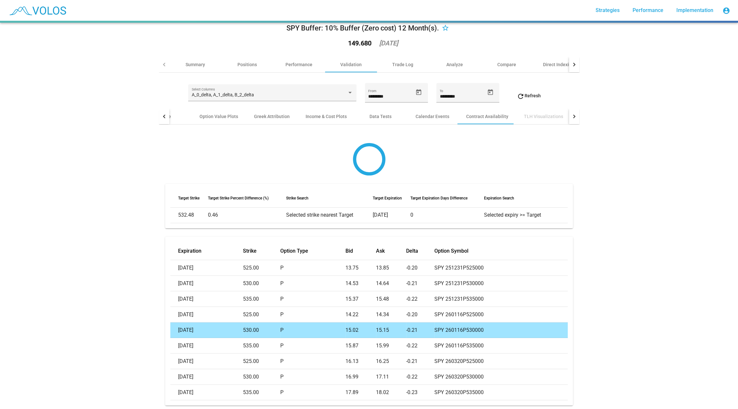
scroll to position [0, 0]
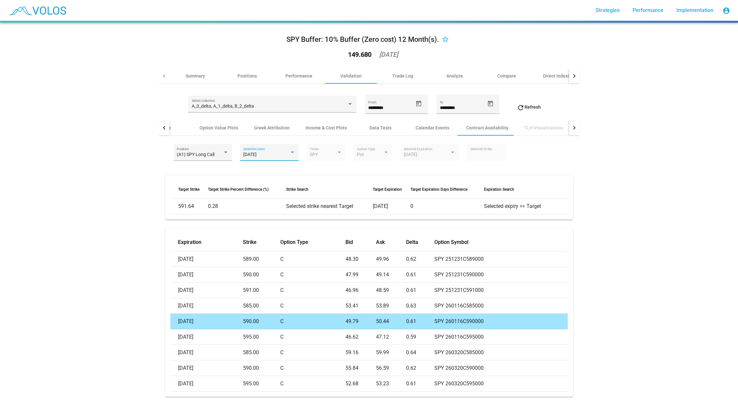
click at [252, 155] on span "2025-01-16" at bounding box center [249, 154] width 13 height 5
click at [269, 238] on div at bounding box center [369, 204] width 738 height 409
click at [418, 105] on icon "Open calendar" at bounding box center [418, 103] width 7 height 7
click at [383, 130] on button "[DATE]" at bounding box center [381, 127] width 29 height 13
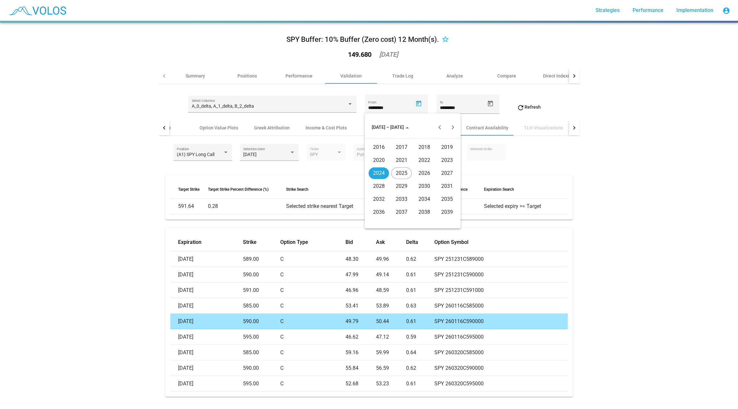
click at [426, 160] on div "2022" at bounding box center [424, 160] width 20 height 12
click at [443, 189] on div "DEC" at bounding box center [447, 186] width 20 height 12
click at [435, 212] on div "30" at bounding box center [439, 208] width 12 height 12
type input "**********"
click at [534, 106] on span "refresh Refresh" at bounding box center [529, 106] width 24 height 5
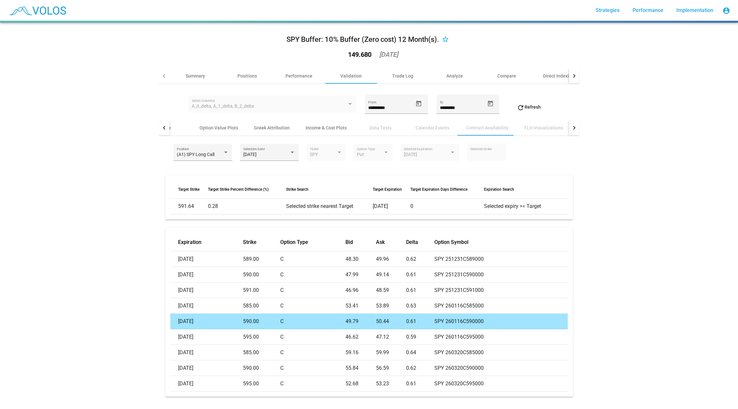
click at [534, 106] on span "refresh Refresh" at bounding box center [529, 106] width 24 height 5
click at [285, 155] on div "2025-01-16" at bounding box center [266, 154] width 46 height 5
click at [254, 156] on span "2025-01-16" at bounding box center [269, 155] width 52 height 14
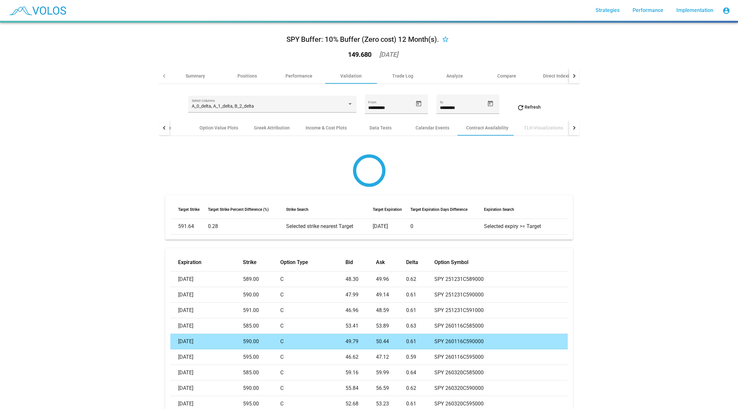
click at [536, 101] on div "**********" at bounding box center [369, 107] width 420 height 26
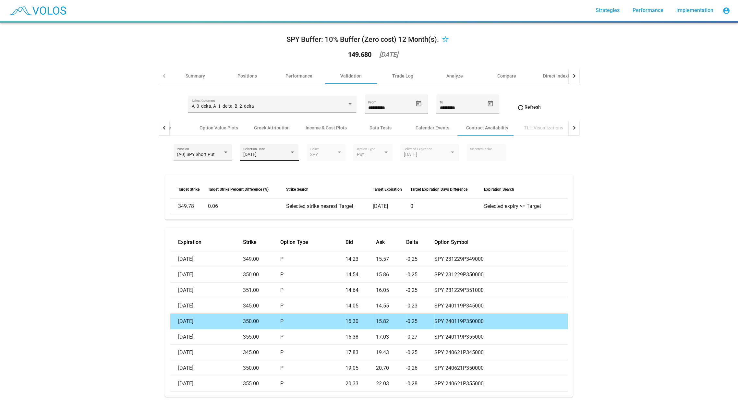
click at [262, 150] on div "2023-01-19 Selection Date" at bounding box center [269, 154] width 52 height 13
click at [265, 168] on span "2024-01-18" at bounding box center [269, 169] width 52 height 14
type input "***"
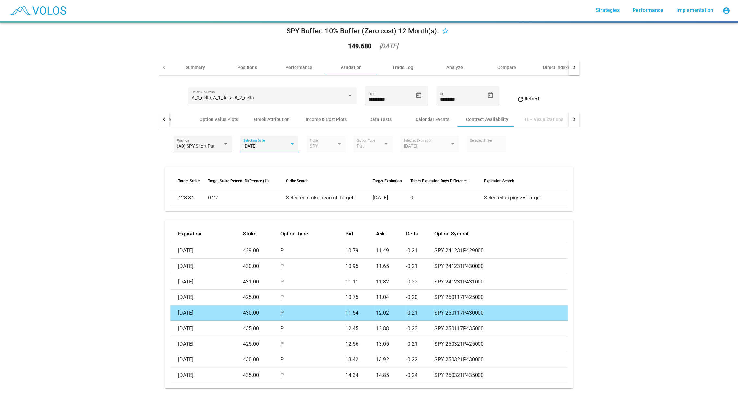
scroll to position [9, 0]
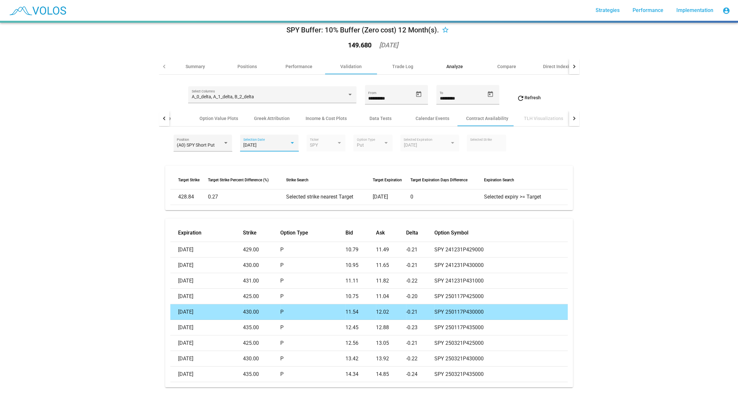
click at [455, 64] on div "Analyze" at bounding box center [454, 66] width 17 height 6
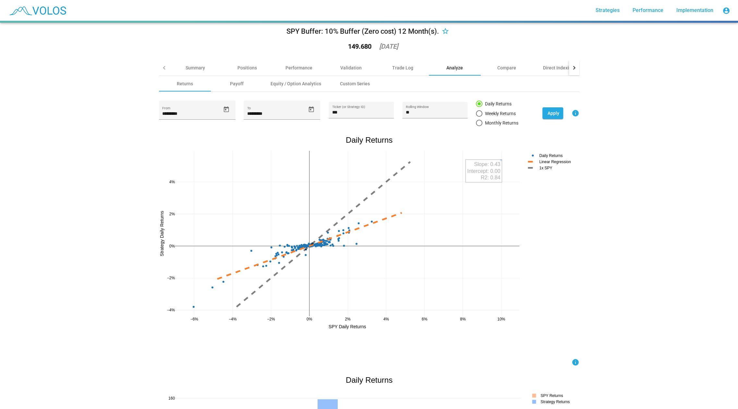
scroll to position [1, 0]
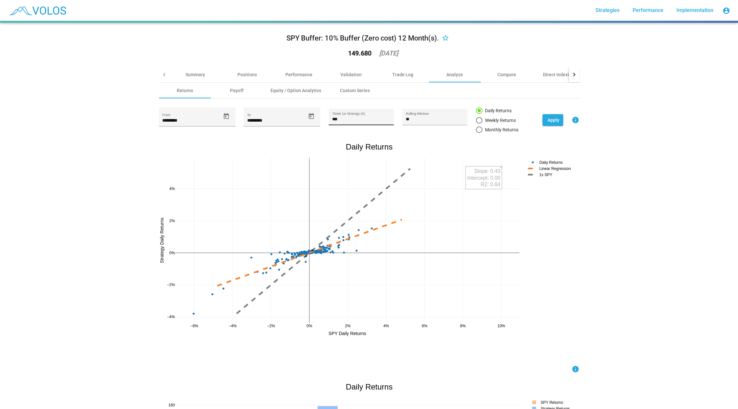
click at [360, 120] on input "***" at bounding box center [361, 119] width 58 height 5
drag, startPoint x: 360, startPoint y: 120, endPoint x: 311, endPoint y: 120, distance: 49.3
click at [311, 120] on div "********* From ********* To *** Ticker (or Strategy ID) ** Rolling Window Daily…" at bounding box center [369, 120] width 420 height 26
paste input "**********"
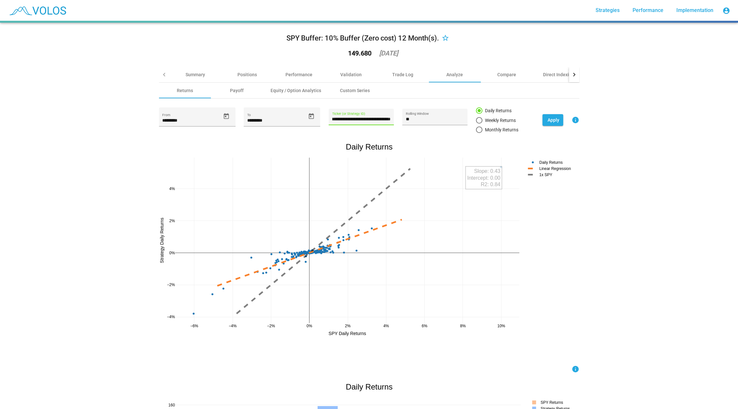
type input "**********"
click at [293, 92] on div "Equity / Option Analytics" at bounding box center [296, 92] width 51 height 6
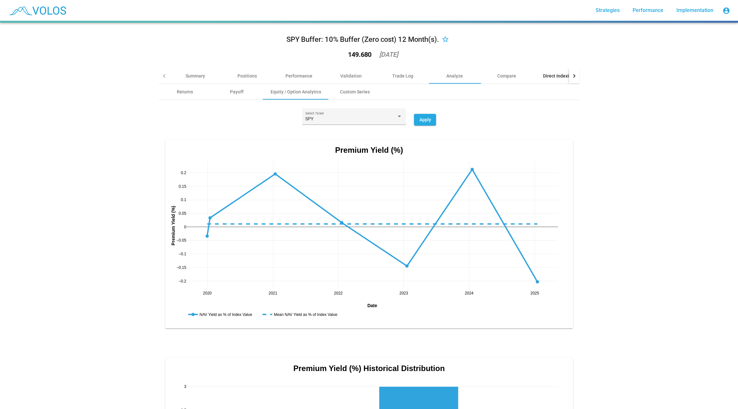
click at [555, 79] on div "Direct Indexing" at bounding box center [559, 76] width 52 height 16
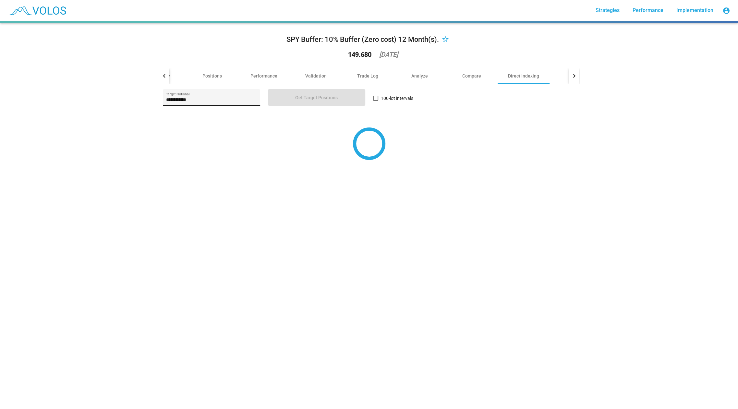
drag, startPoint x: 204, startPoint y: 97, endPoint x: 167, endPoint y: 97, distance: 37.3
click at [167, 97] on div "**********" at bounding box center [211, 99] width 91 height 13
drag, startPoint x: 200, startPoint y: 99, endPoint x: 131, endPoint y: 99, distance: 68.5
click at [131, 99] on div "**********" at bounding box center [369, 216] width 738 height 386
click at [243, 97] on input "*********" at bounding box center [211, 99] width 91 height 5
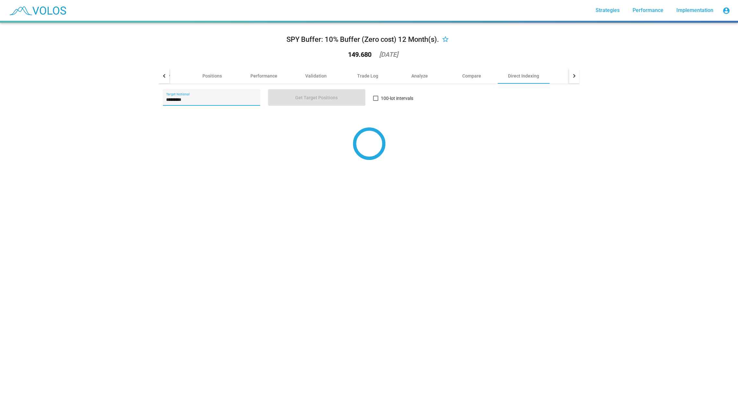
type input "**********"
click at [291, 106] on div "Get Target Positions" at bounding box center [316, 100] width 105 height 23
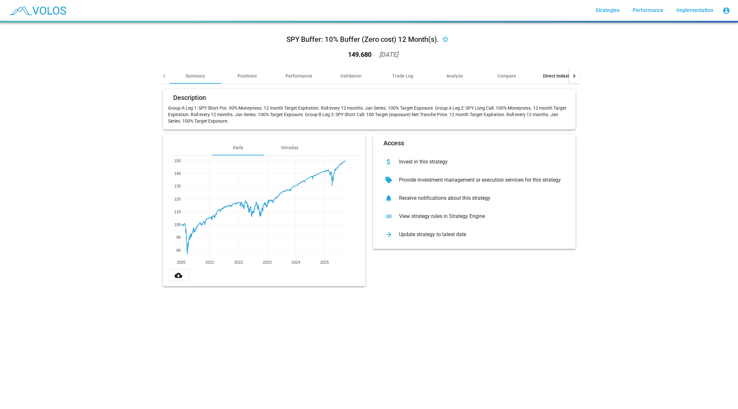
click at [540, 79] on div "Direct Indexing" at bounding box center [559, 76] width 52 height 16
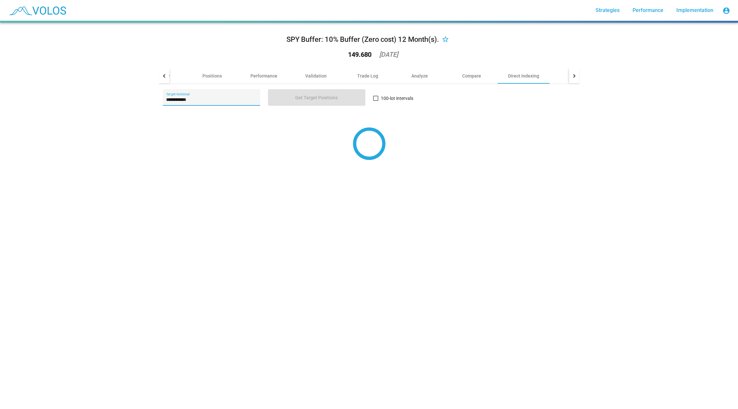
click at [205, 101] on input "**********" at bounding box center [211, 99] width 91 height 5
type input "*********"
click at [137, 110] on div "SPY Buffer: 10% Buffer (Zero cost) 12 Month(s). star_border 149.680 2025-09-25 …" at bounding box center [369, 216] width 738 height 386
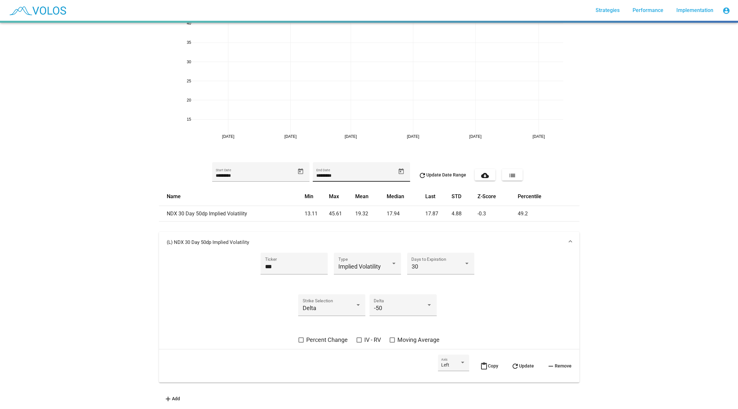
scroll to position [13, 0]
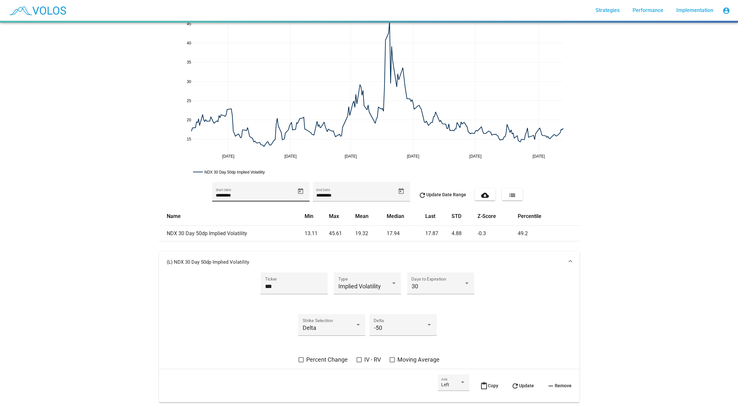
click at [309, 189] on div "********* Start Date" at bounding box center [260, 191] width 97 height 19
click at [299, 192] on icon "Open calendar" at bounding box center [300, 191] width 7 height 7
click at [223, 211] on button "[DATE]" at bounding box center [228, 214] width 29 height 13
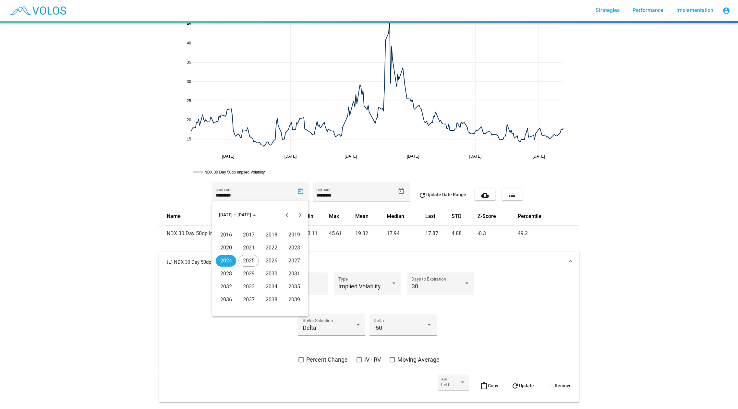
click at [223, 249] on div "2020" at bounding box center [226, 248] width 20 height 12
click at [217, 249] on div "JAN" at bounding box center [226, 248] width 20 height 12
click at [260, 247] on div "1" at bounding box center [260, 244] width 12 height 12
type input "********"
click at [445, 198] on button "refresh Update Date Range" at bounding box center [442, 195] width 58 height 12
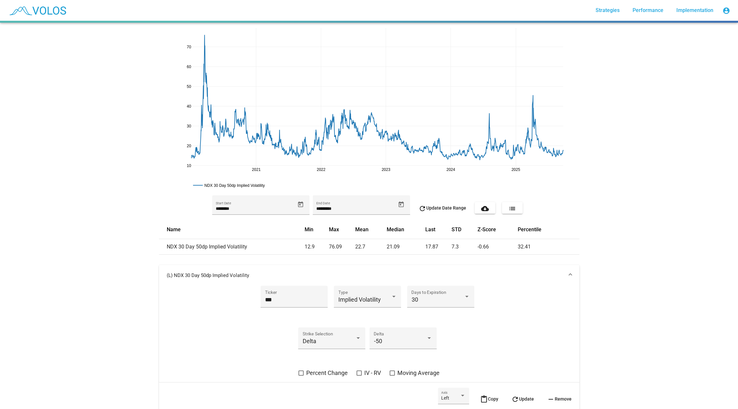
scroll to position [2, 0]
click at [352, 302] on div "Implied Volatility Type" at bounding box center [367, 297] width 58 height 17
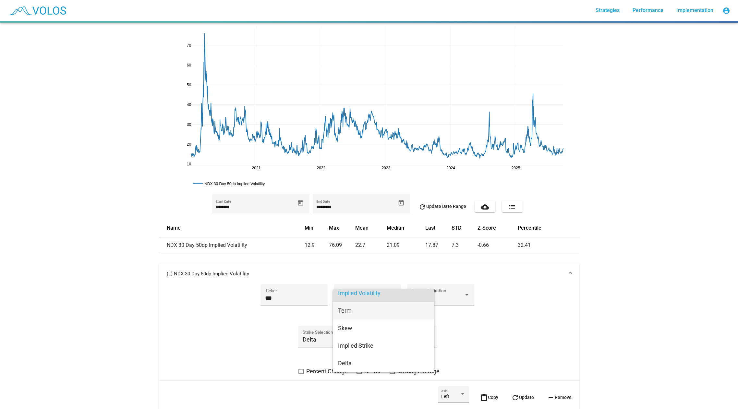
scroll to position [0, 0]
click at [295, 301] on div at bounding box center [369, 204] width 738 height 409
drag, startPoint x: 293, startPoint y: 296, endPoint x: 247, endPoint y: 296, distance: 46.1
click at [247, 296] on div "*** Ticker Implied Volatility Type 30 Days to Expiration Delta Strike Selection…" at bounding box center [369, 329] width 405 height 91
type input "***"
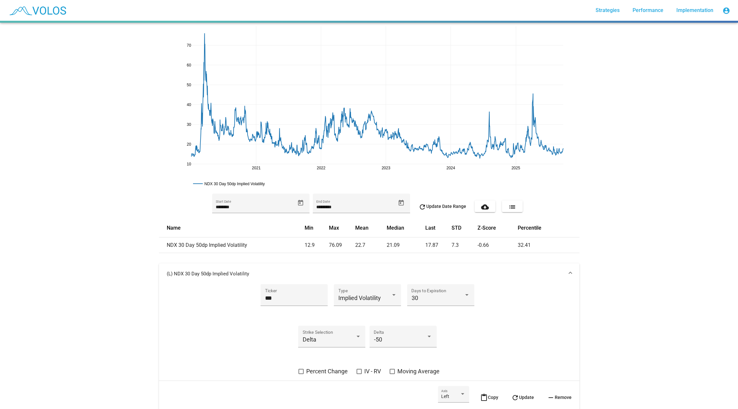
click at [237, 322] on div "*** Ticker Implied Volatility Type 30 Days to Expiration Delta Strike Selection…" at bounding box center [369, 329] width 405 height 91
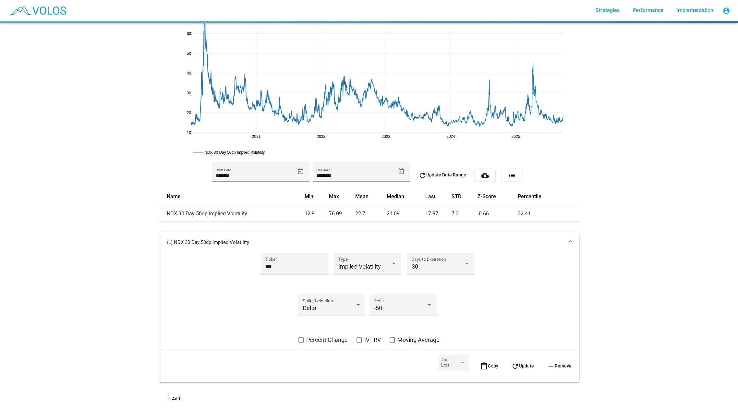
click at [174, 397] on span "add Add" at bounding box center [172, 398] width 16 height 5
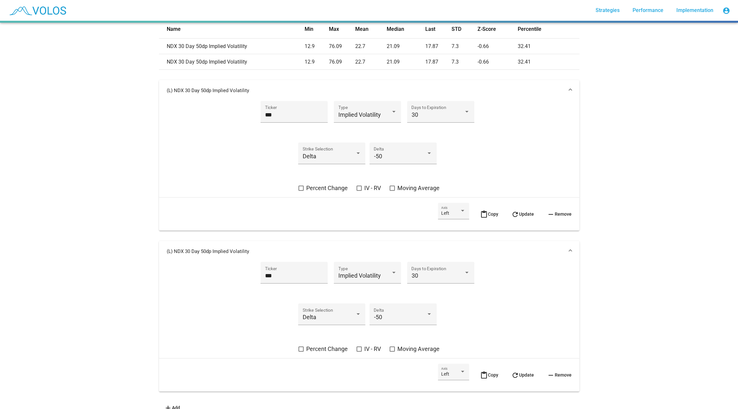
scroll to position [210, 0]
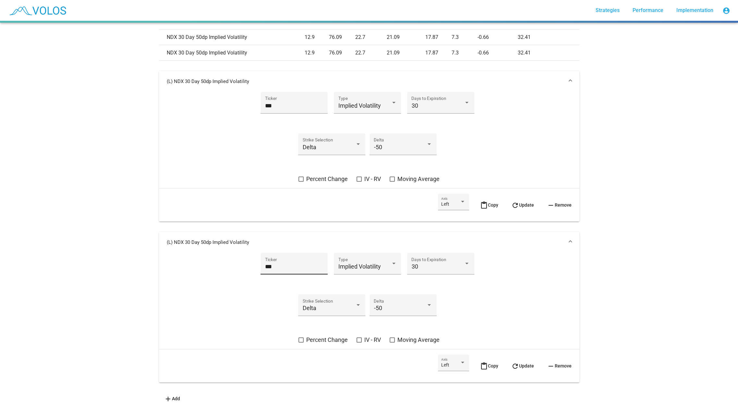
click at [292, 270] on div "*** Ticker" at bounding box center [294, 265] width 58 height 17
drag, startPoint x: 292, startPoint y: 268, endPoint x: 265, endPoint y: 265, distance: 27.1
click at [265, 265] on input "***" at bounding box center [294, 266] width 58 height 6
type input "***"
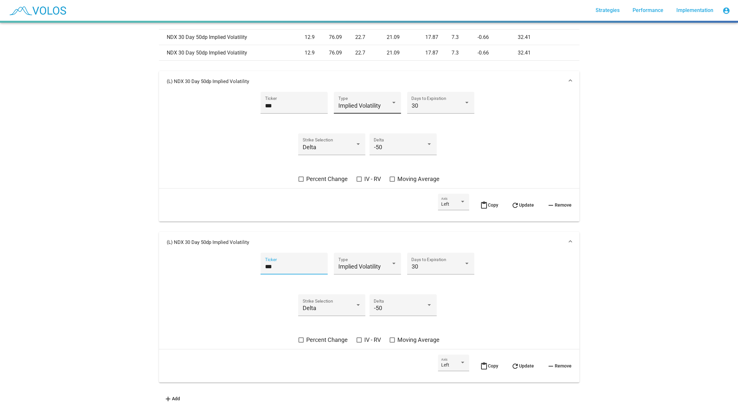
click at [353, 98] on div "Implied Volatility Type" at bounding box center [367, 104] width 58 height 17
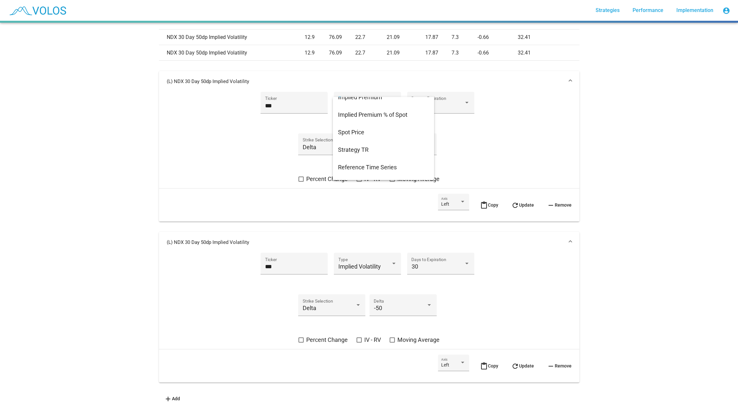
scroll to position [113, 0]
click at [367, 115] on span "Implied Premium % of Spot" at bounding box center [383, 115] width 91 height 18
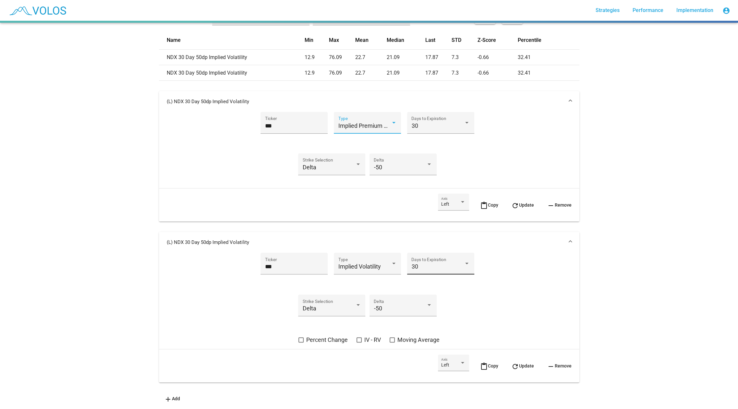
click at [442, 257] on div "30 Days to Expiration" at bounding box center [440, 265] width 58 height 17
click at [436, 281] on span "60" at bounding box center [440, 284] width 58 height 18
click at [489, 362] on button "content_paste Copy" at bounding box center [489, 366] width 29 height 23
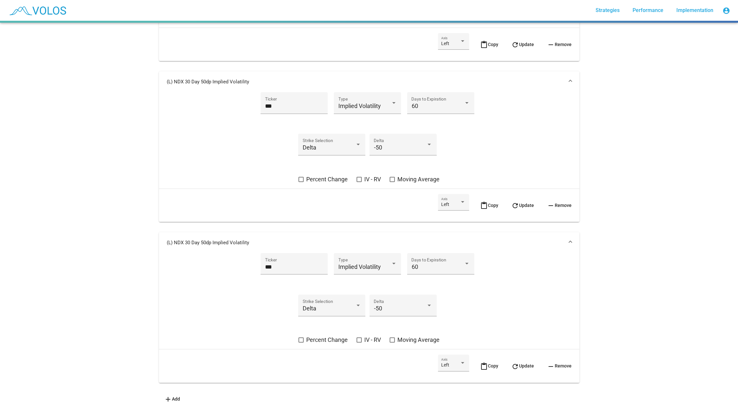
scroll to position [366, 0]
click at [434, 253] on div "60 Days to Expiration" at bounding box center [440, 268] width 67 height 30
click at [433, 261] on div "60 Days to Expiration" at bounding box center [440, 266] width 58 height 17
click at [430, 289] on span "91" at bounding box center [440, 284] width 58 height 18
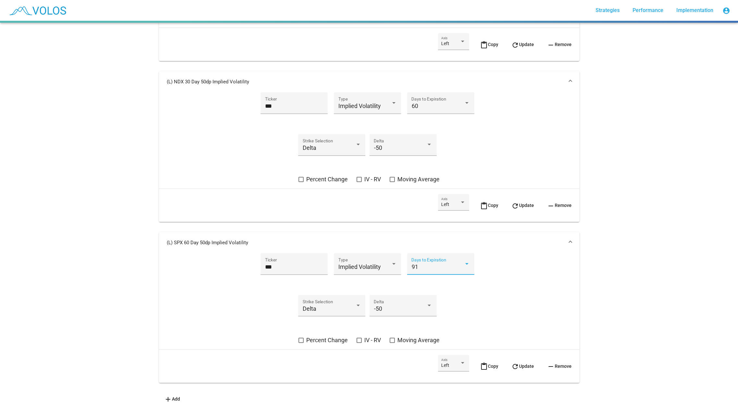
click at [518, 366] on span "refresh Update" at bounding box center [522, 366] width 23 height 5
click at [514, 208] on mat-icon "refresh" at bounding box center [515, 206] width 8 height 8
click at [523, 42] on span "refresh Update" at bounding box center [522, 44] width 23 height 5
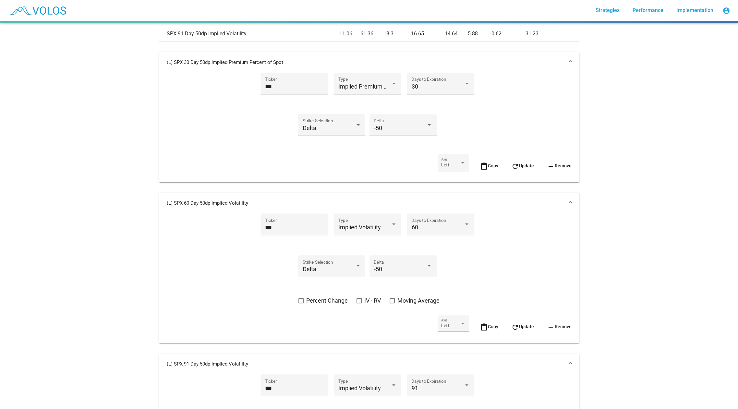
scroll to position [249, 0]
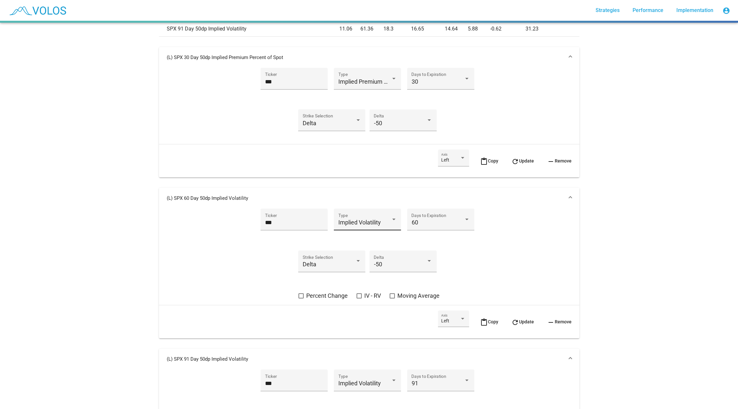
click at [352, 221] on span "Implied Volatility" at bounding box center [359, 222] width 43 height 7
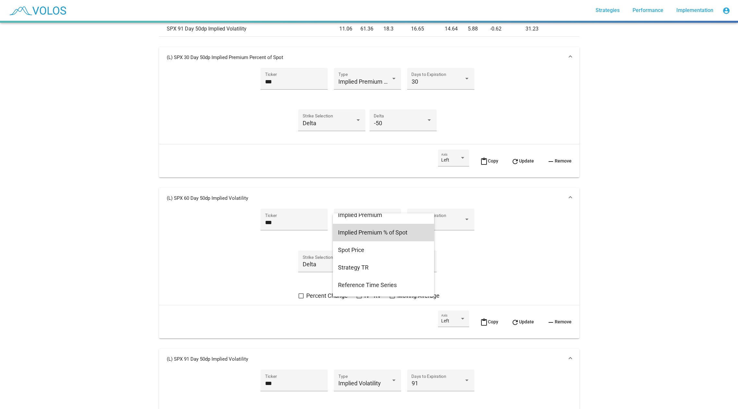
click at [377, 235] on span "Implied Premium % of Spot" at bounding box center [383, 233] width 91 height 18
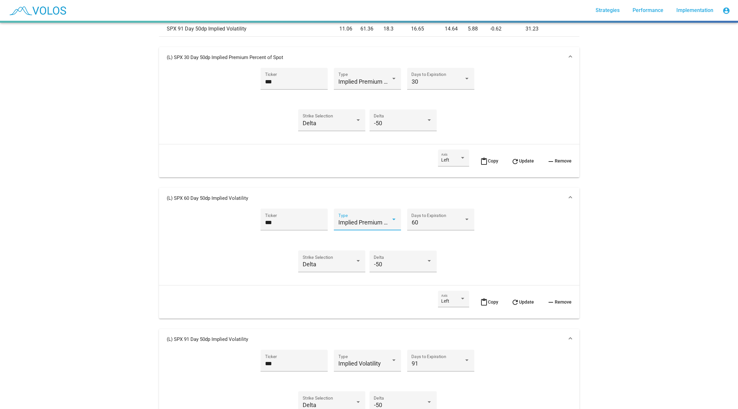
click at [520, 306] on button "refresh Update" at bounding box center [522, 302] width 33 height 23
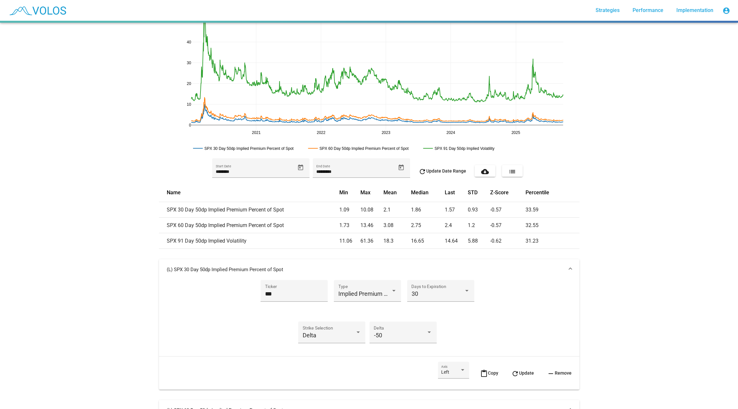
scroll to position [0, 0]
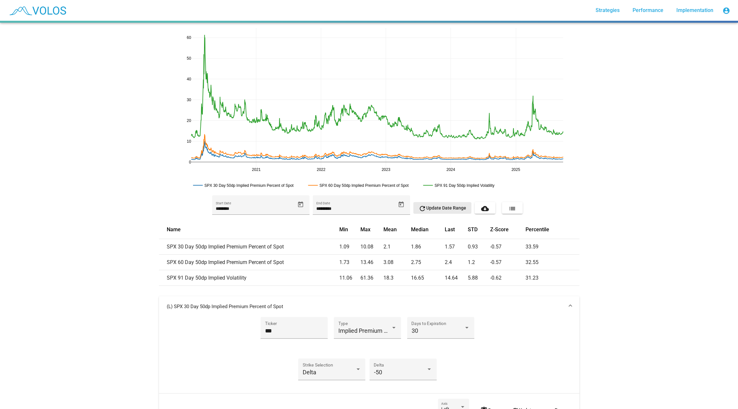
click at [453, 212] on button "refresh Update Date Range" at bounding box center [442, 208] width 58 height 12
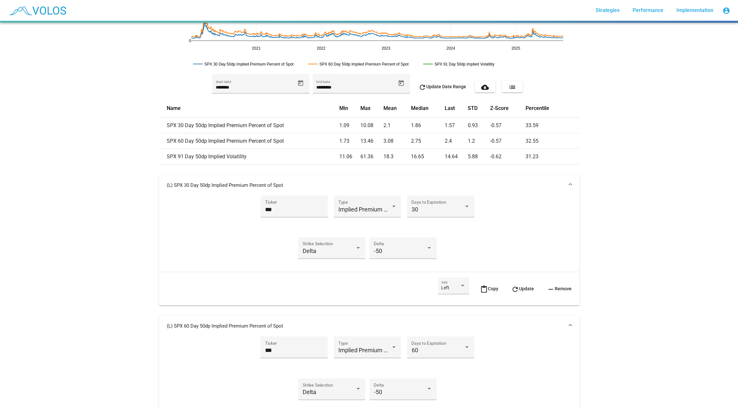
scroll to position [346, 0]
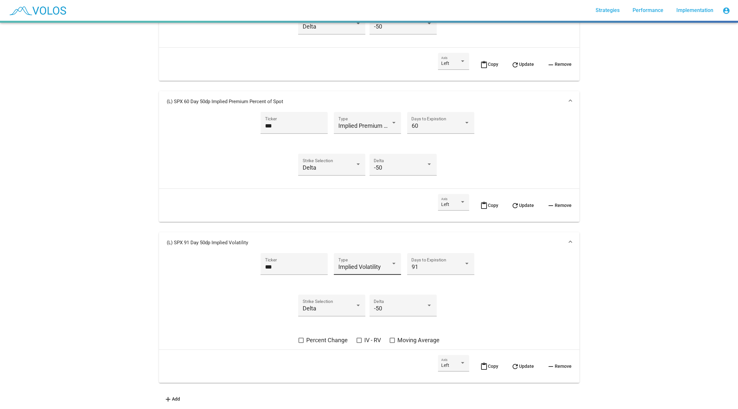
click at [367, 267] on span "Implied Volatility" at bounding box center [359, 266] width 43 height 7
click at [362, 307] on span "Implied Premium % of Spot" at bounding box center [383, 308] width 91 height 18
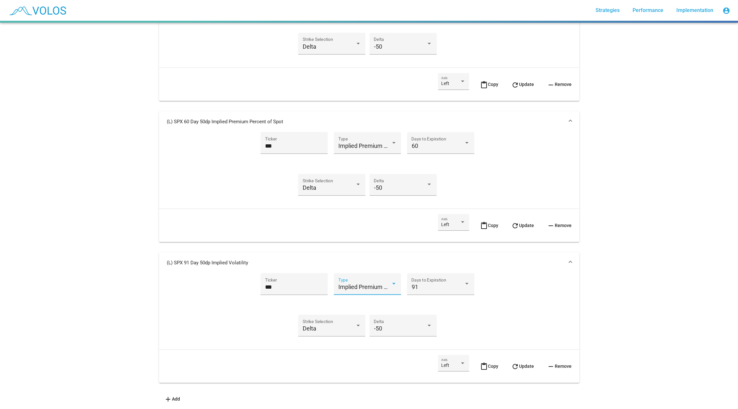
click at [522, 364] on span "refresh Update" at bounding box center [522, 366] width 23 height 5
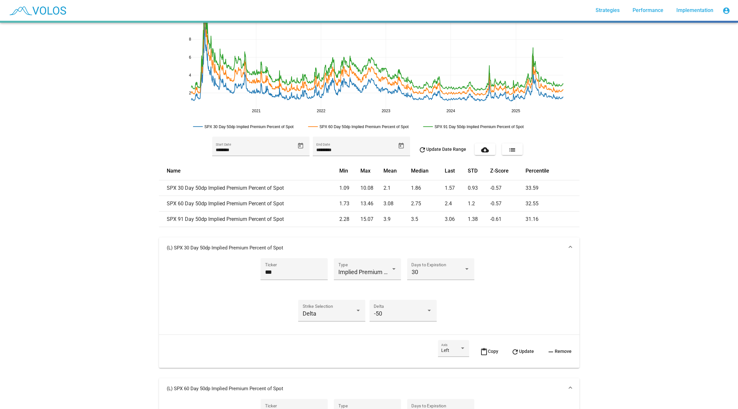
scroll to position [109, 0]
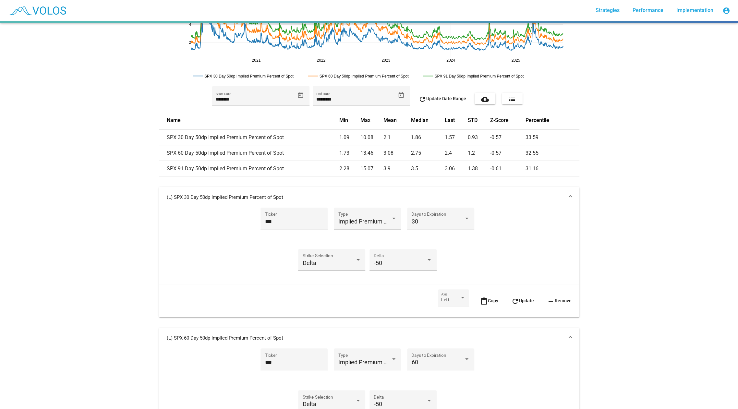
click at [383, 210] on div "Implied Premium % of Spot Type" at bounding box center [367, 219] width 67 height 22
click at [253, 252] on div at bounding box center [369, 204] width 738 height 409
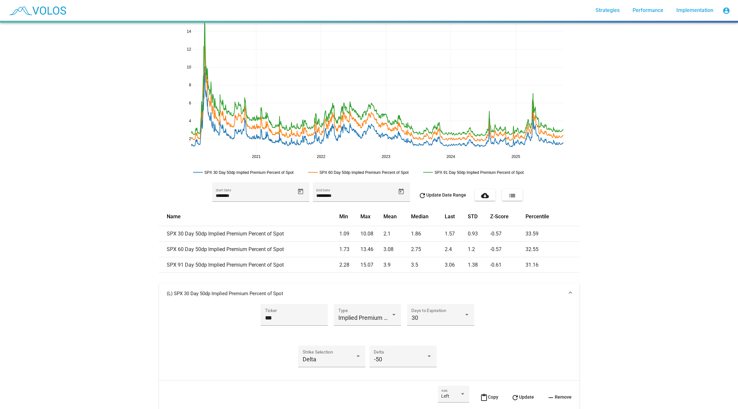
scroll to position [0, 0]
